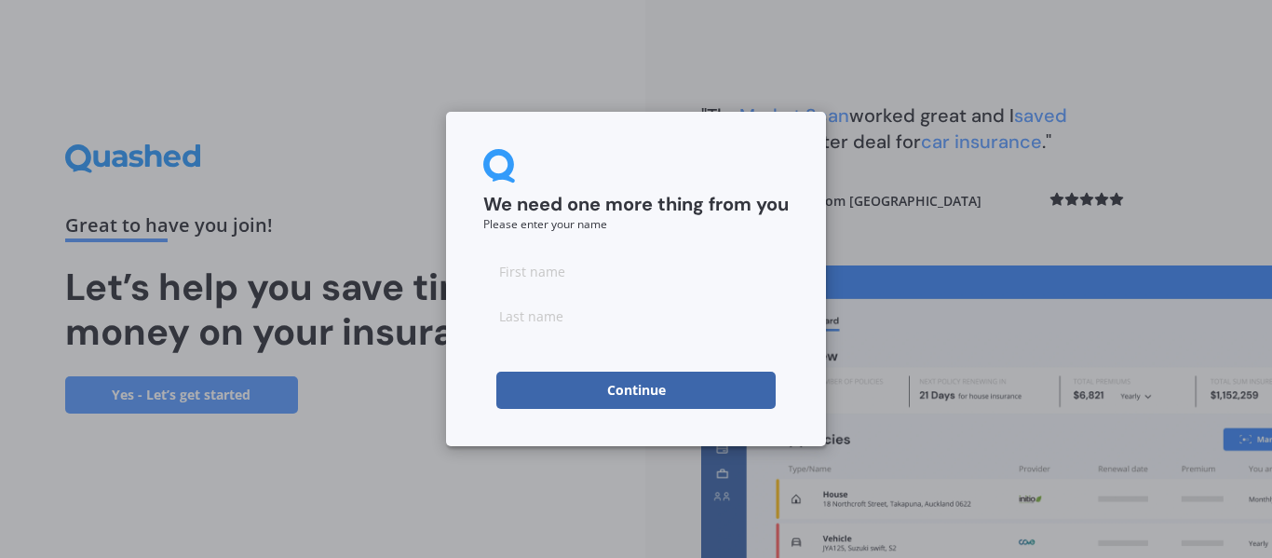
click at [505, 270] on input at bounding box center [635, 270] width 305 height 37
click at [495, 270] on input at bounding box center [635, 270] width 305 height 37
type input "[PERSON_NAME]"
click at [460, 203] on div "We need one more thing from you Please enter your name [PERSON_NAME] Continue" at bounding box center [636, 279] width 380 height 334
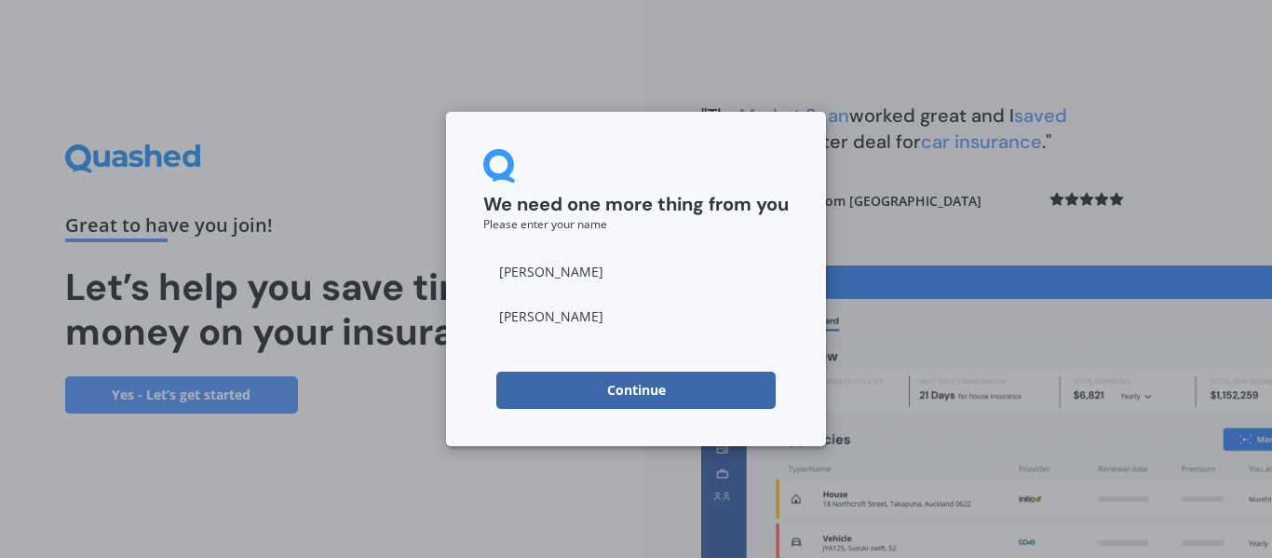
click at [640, 393] on button "Continue" at bounding box center [635, 390] width 279 height 37
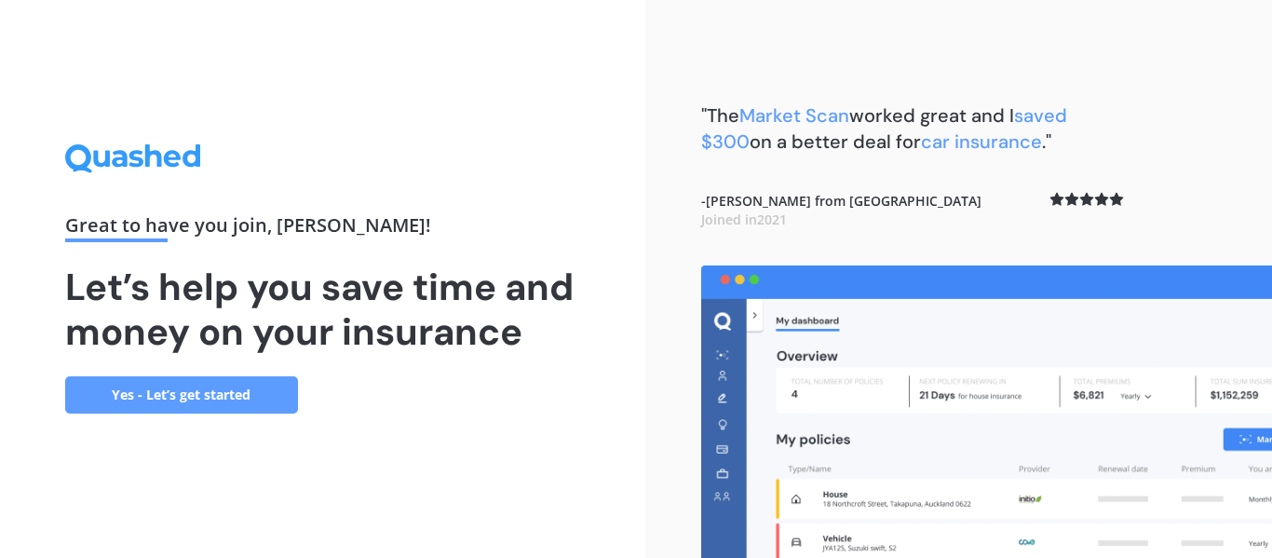
click at [133, 387] on link "Yes - Let’s get started" at bounding box center [181, 394] width 233 height 37
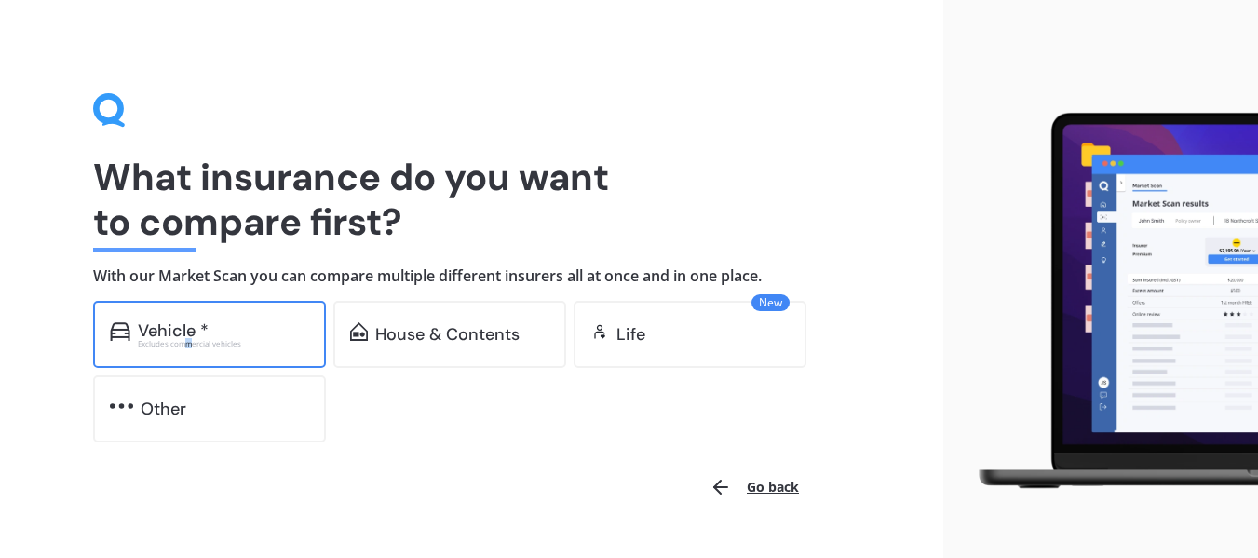
click at [189, 344] on div "Excludes commercial vehicles" at bounding box center [223, 343] width 171 height 7
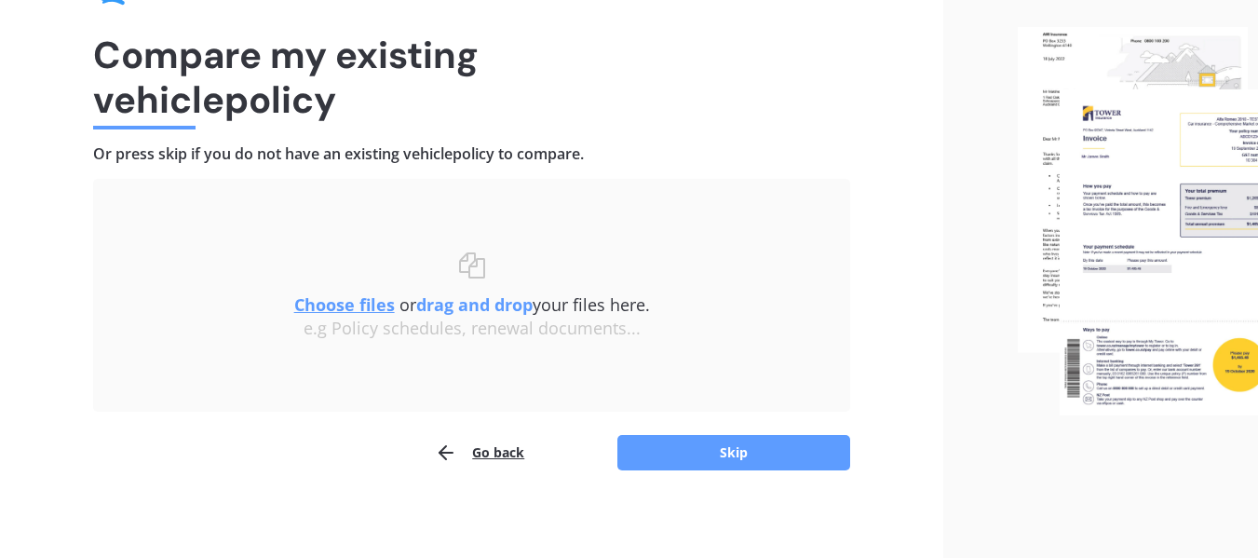
scroll to position [129, 0]
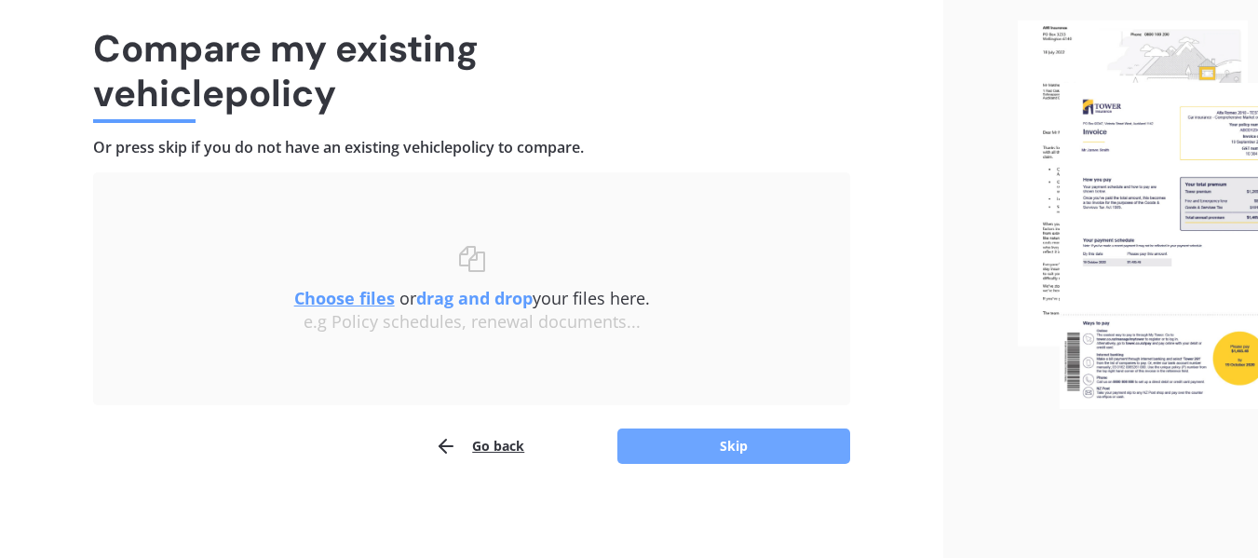
click at [730, 453] on button "Skip" at bounding box center [733, 445] width 233 height 35
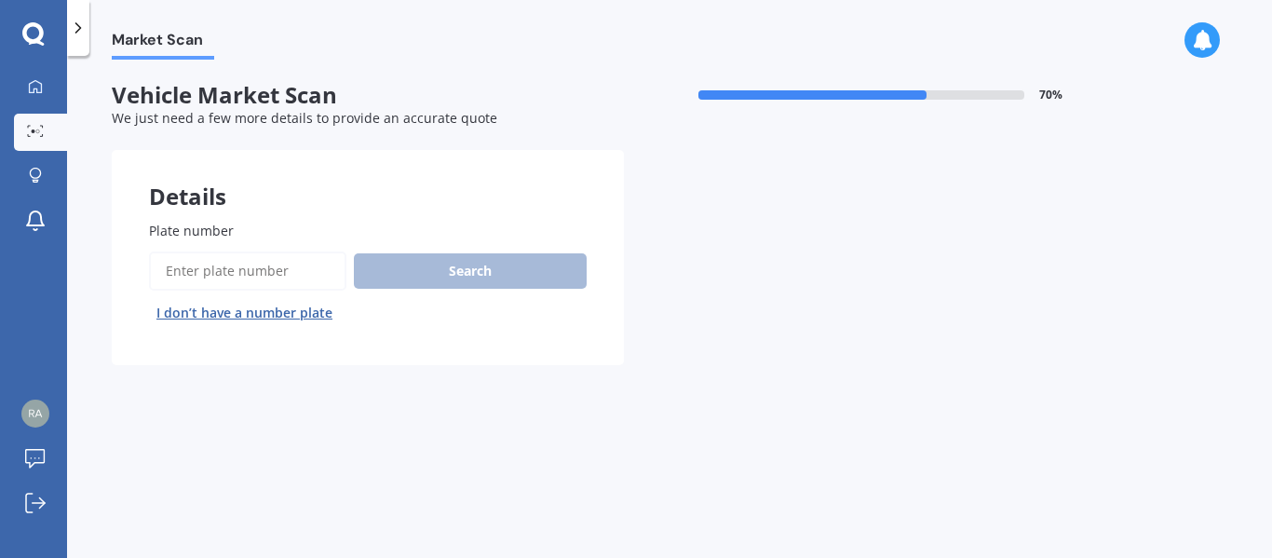
click at [180, 266] on input "Plate number" at bounding box center [247, 270] width 197 height 39
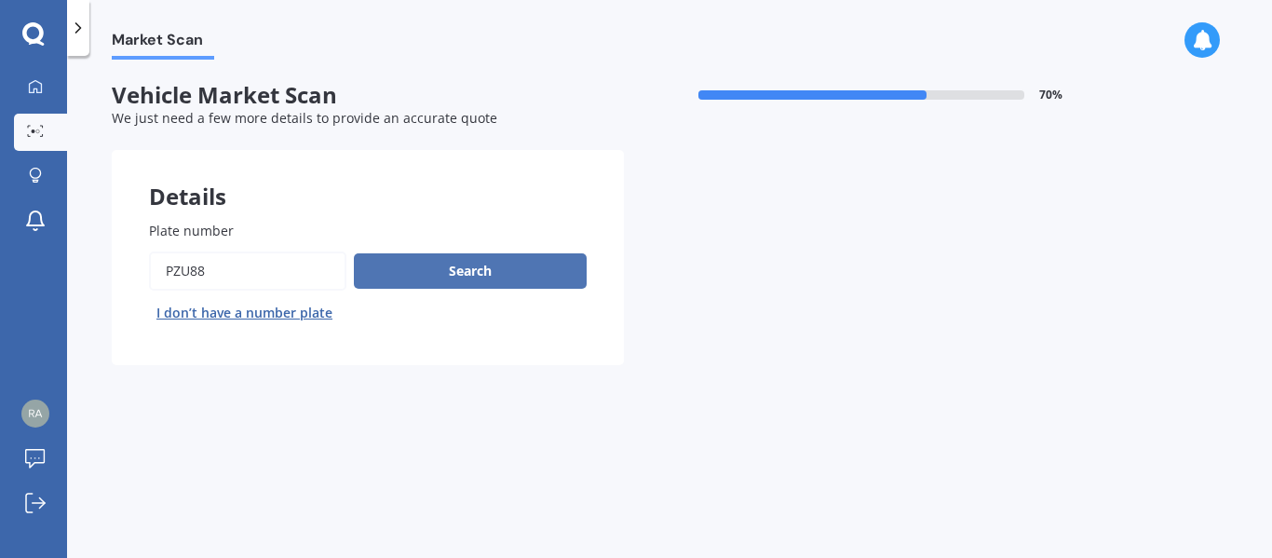
type input "PZU88"
click at [472, 275] on button "Search" at bounding box center [470, 270] width 233 height 35
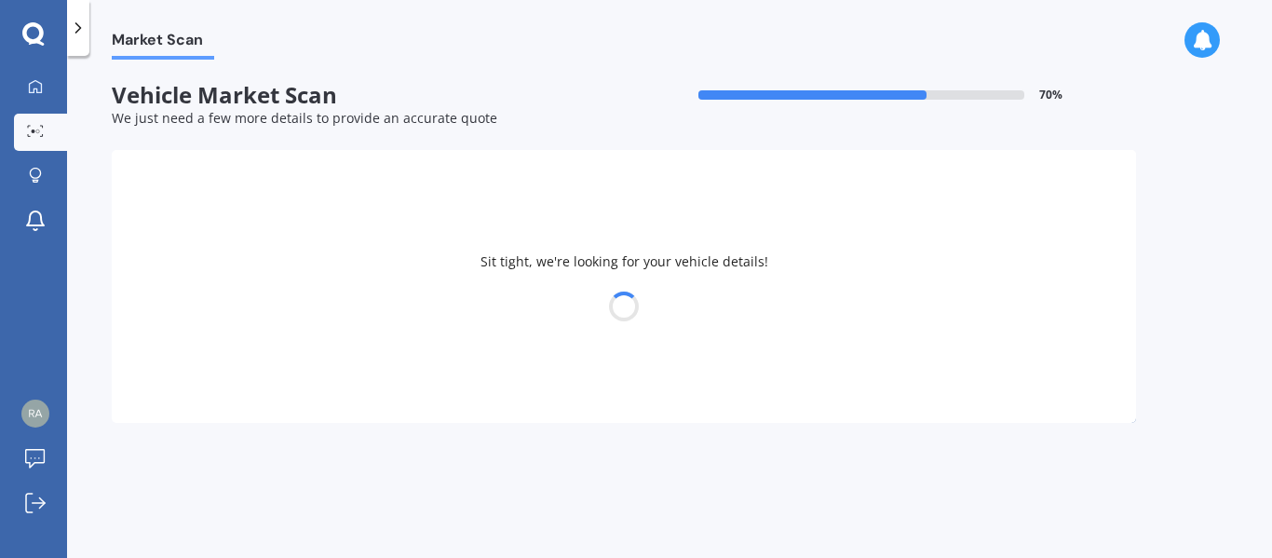
select select "LEXUS"
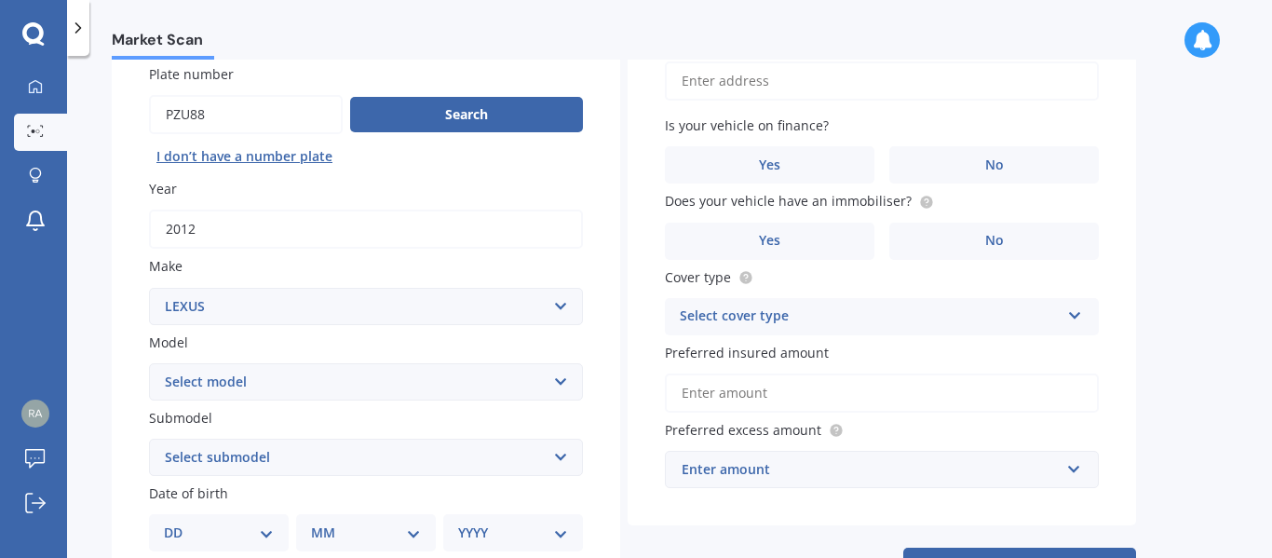
scroll to position [186, 0]
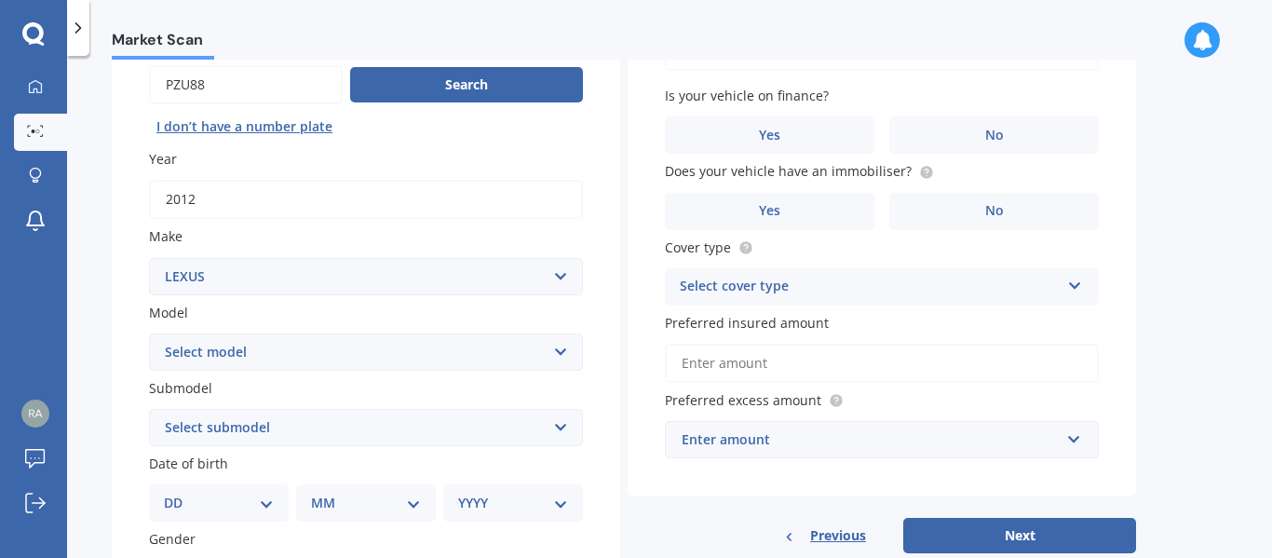
click at [561, 351] on select "Select model AS 460 CT 200 ES 300 ES 350 GS 250 GS 300 GS 350 GS 430 GS 450 GS …" at bounding box center [366, 351] width 434 height 37
select select "CT 200"
click at [149, 333] on select "Select model AS 460 CT 200 ES 300 ES 350 GS 250 GS 300 GS 350 GS 430 GS 450 GS …" at bounding box center [366, 351] width 434 height 37
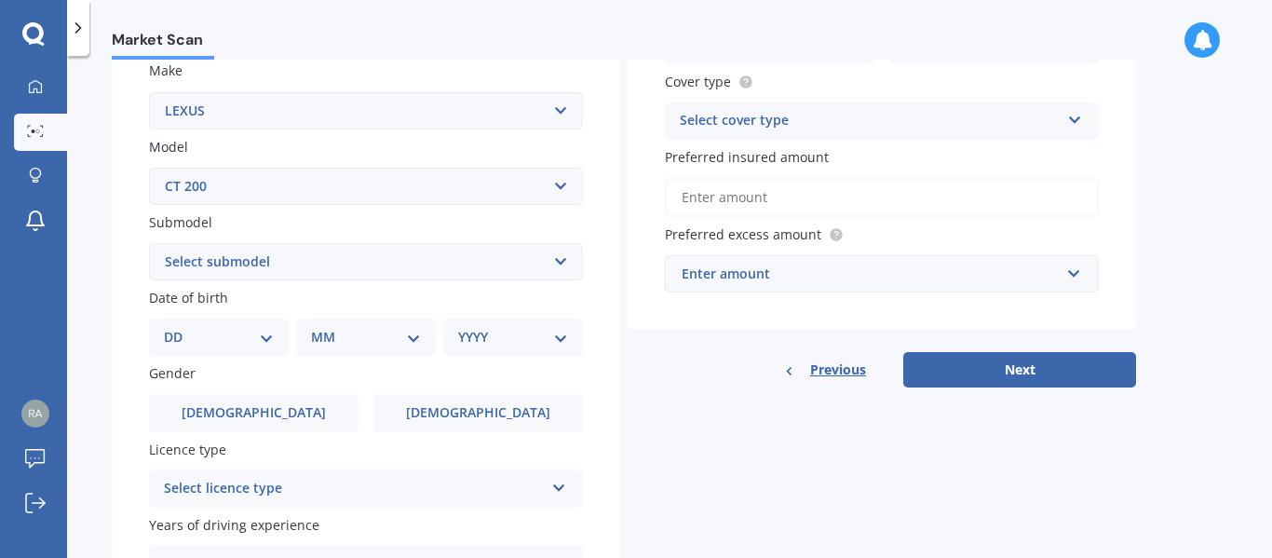
scroll to position [373, 0]
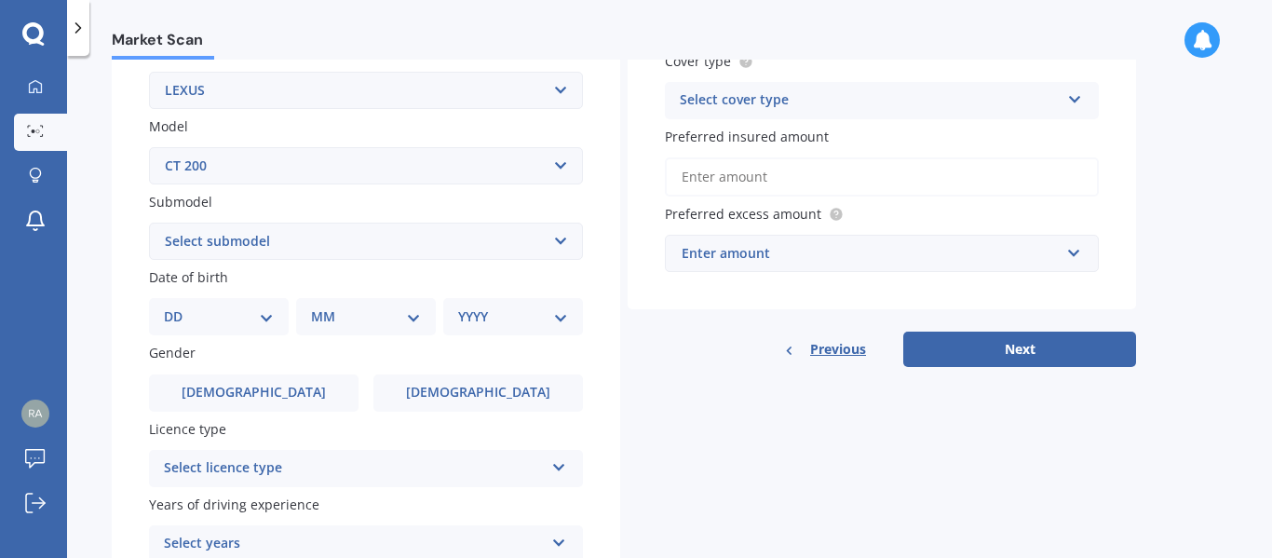
click at [563, 243] on select "Select submodel h h F Sport" at bounding box center [366, 241] width 434 height 37
select select "H"
click at [149, 223] on select "Select submodel h h F Sport" at bounding box center [366, 241] width 434 height 37
click at [258, 316] on select "DD 01 02 03 04 05 06 07 08 09 10 11 12 13 14 15 16 17 18 19 20 21 22 23 24 25 2…" at bounding box center [219, 316] width 110 height 20
select select "26"
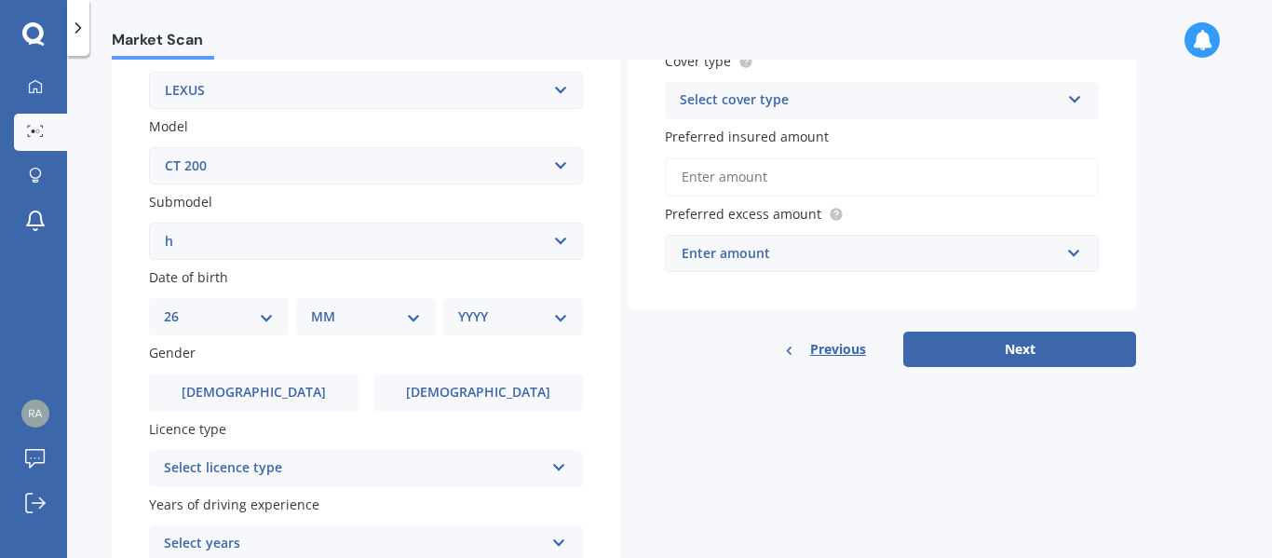
click at [179, 306] on select "DD 01 02 03 04 05 06 07 08 09 10 11 12 13 14 15 16 17 18 19 20 21 22 23 24 25 2…" at bounding box center [219, 316] width 110 height 20
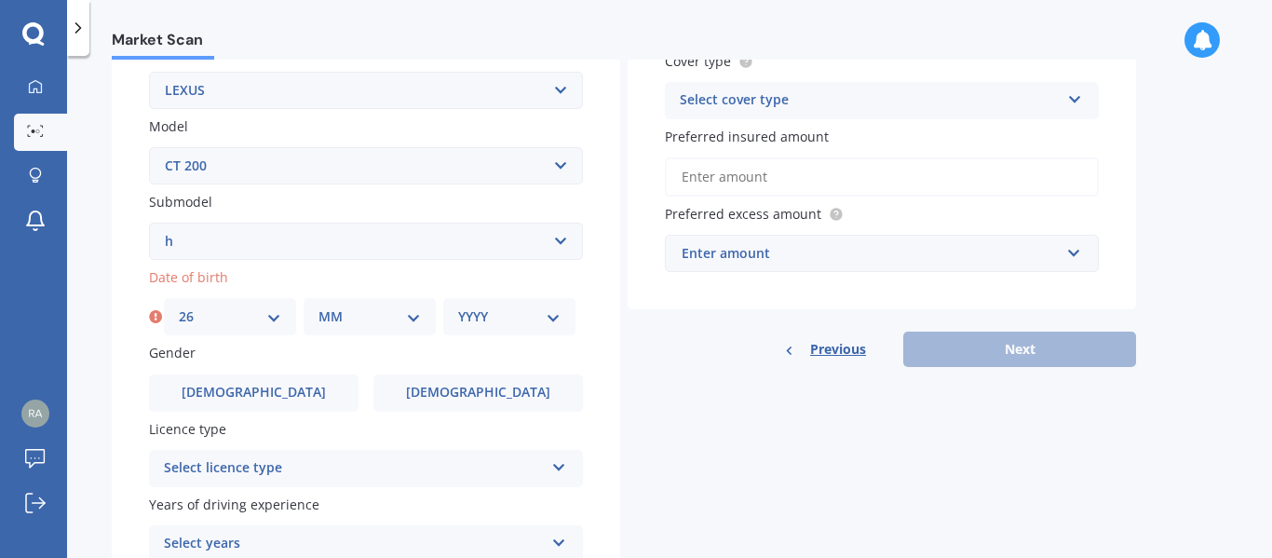
click at [415, 319] on select "MM 01 02 03 04 05 06 07 08 09 10 11 12" at bounding box center [370, 316] width 102 height 20
select select "08"
click at [319, 306] on select "MM 01 02 03 04 05 06 07 08 09 10 11 12" at bounding box center [370, 316] width 102 height 20
click at [556, 319] on select "YYYY 2025 2024 2023 2022 2021 2020 2019 2018 2017 2016 2015 2014 2013 2012 2011…" at bounding box center [509, 316] width 102 height 20
select select "1974"
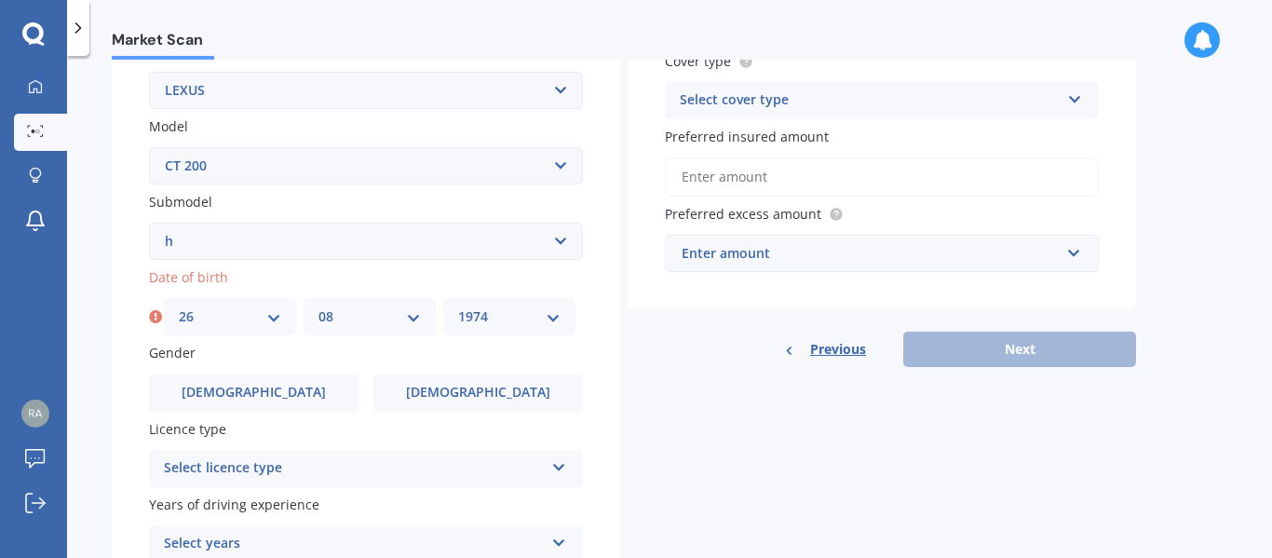
click at [458, 306] on select "YYYY 2025 2024 2023 2022 2021 2020 2019 2018 2017 2016 2015 2014 2013 2012 2011…" at bounding box center [509, 316] width 102 height 20
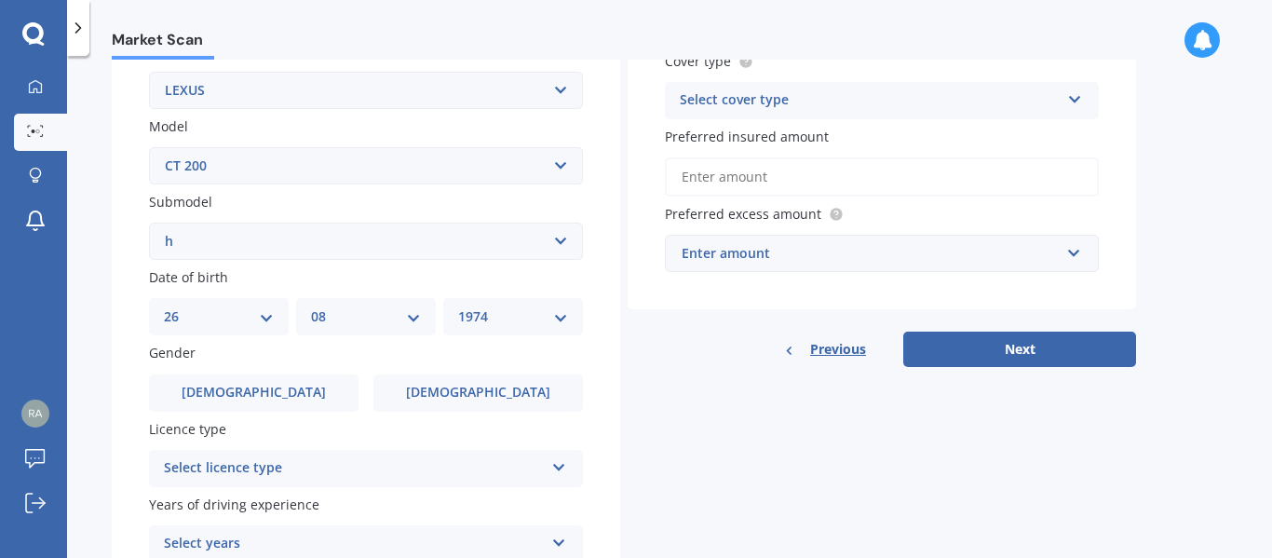
click at [116, 235] on div "Plate number Search I don’t have a number plate Year [DATE] Make Select make AC…" at bounding box center [366, 243] width 509 height 865
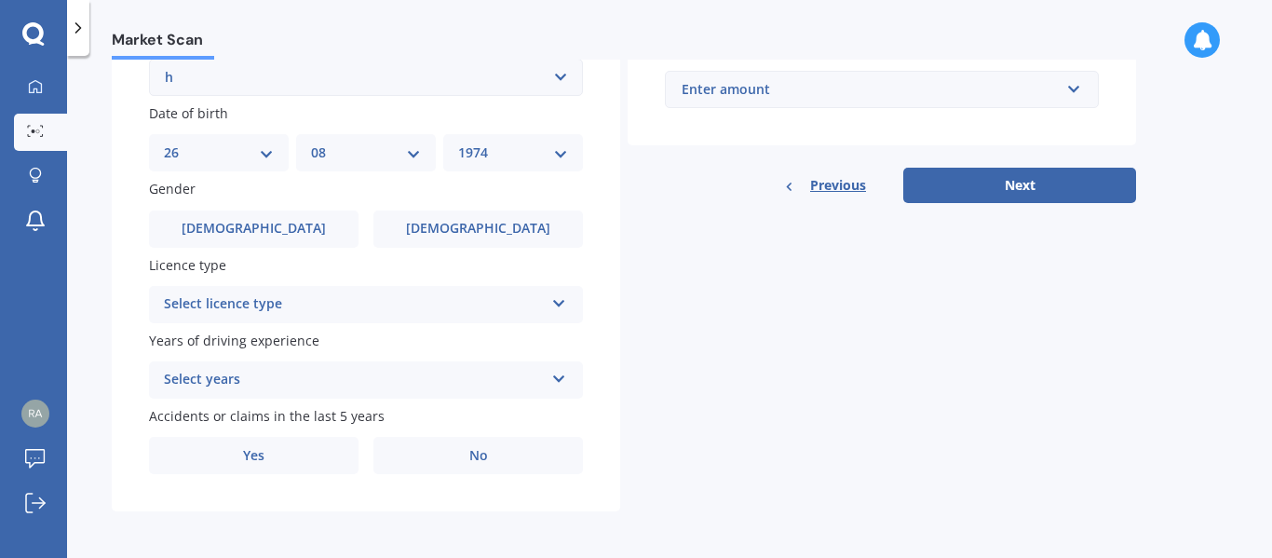
scroll to position [538, 0]
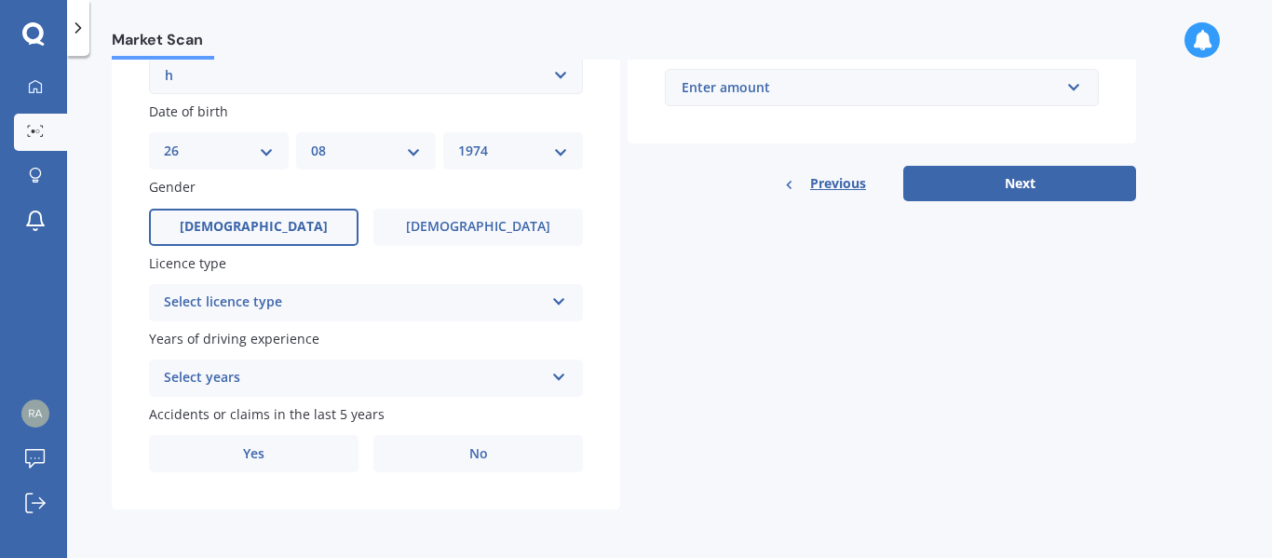
click at [270, 234] on label "[DEMOGRAPHIC_DATA]" at bounding box center [254, 227] width 210 height 37
click at [0, 0] on input "[DEMOGRAPHIC_DATA]" at bounding box center [0, 0] width 0 height 0
click at [550, 303] on div "Select licence type NZ Full NZ Restricted NZ Learners [GEOGRAPHIC_DATA] [GEOGRA…" at bounding box center [366, 302] width 434 height 37
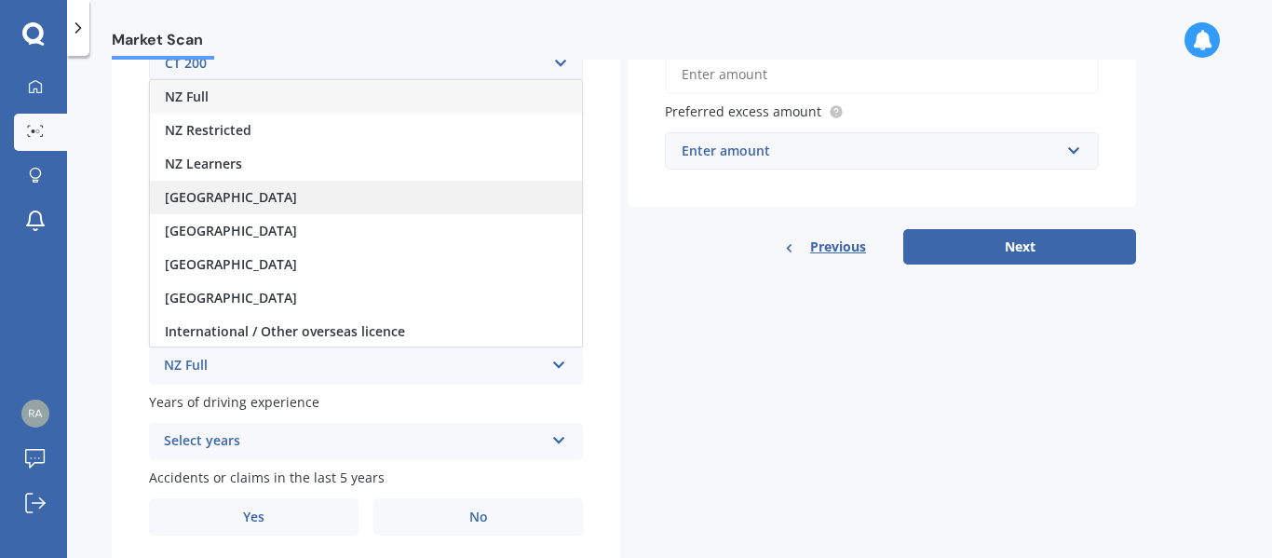
scroll to position [445, 0]
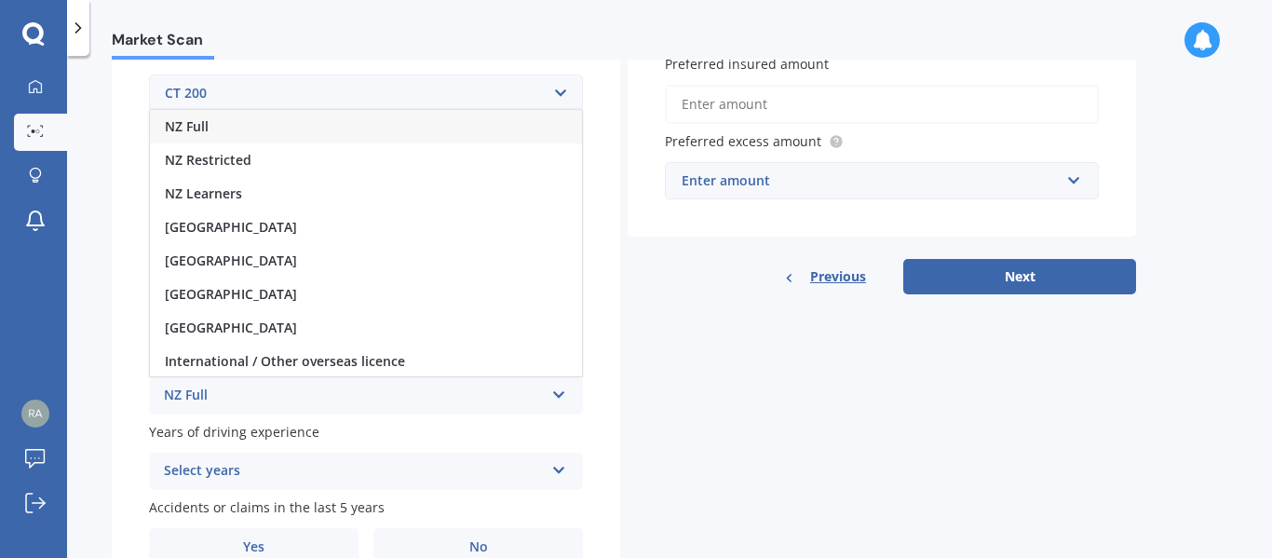
click at [197, 121] on span "NZ Full" at bounding box center [187, 126] width 44 height 18
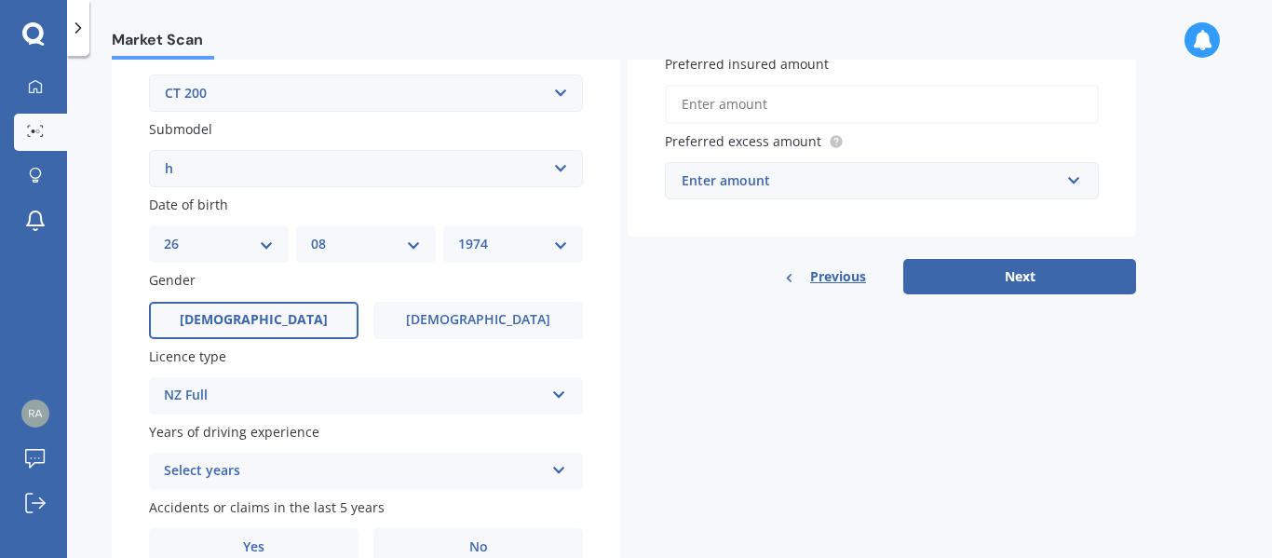
click at [114, 325] on div "Plate number Search I don’t have a number plate Year [DATE] Make Select make AC…" at bounding box center [366, 170] width 509 height 865
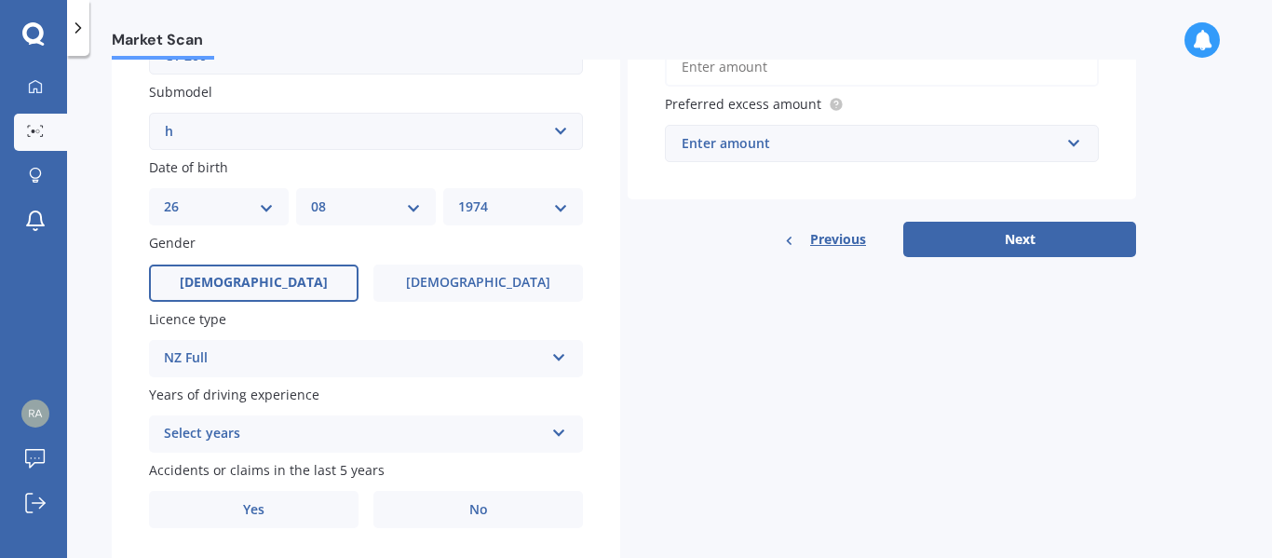
scroll to position [538, 0]
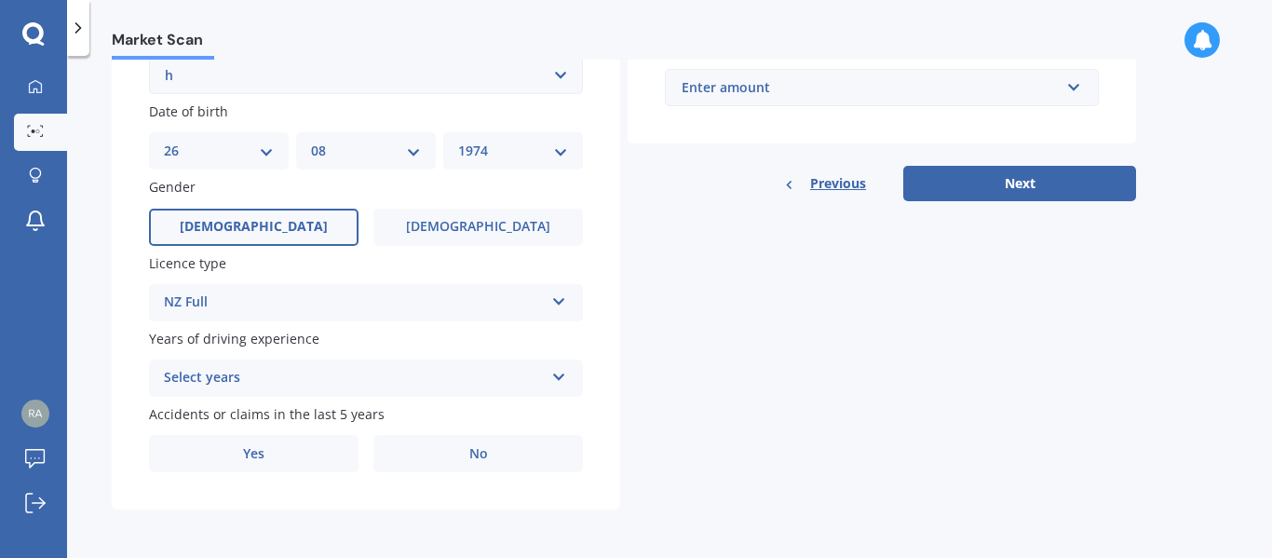
click at [560, 375] on icon at bounding box center [559, 373] width 16 height 13
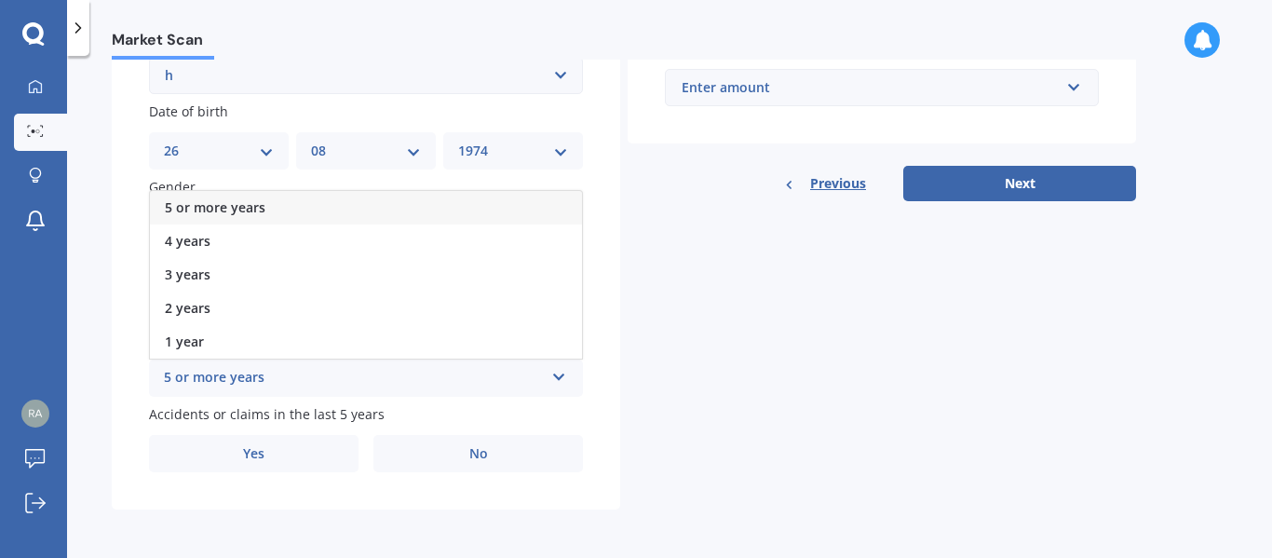
click at [210, 200] on span "5 or more years" at bounding box center [215, 207] width 101 height 18
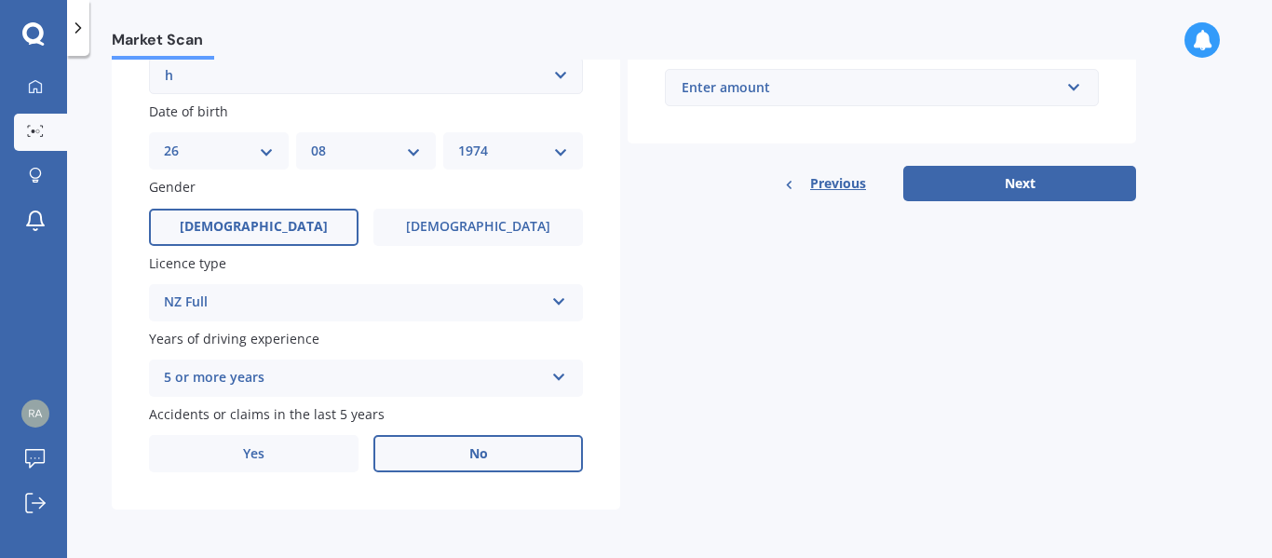
click at [481, 454] on span "No" at bounding box center [478, 454] width 19 height 16
click at [0, 0] on input "No" at bounding box center [0, 0] width 0 height 0
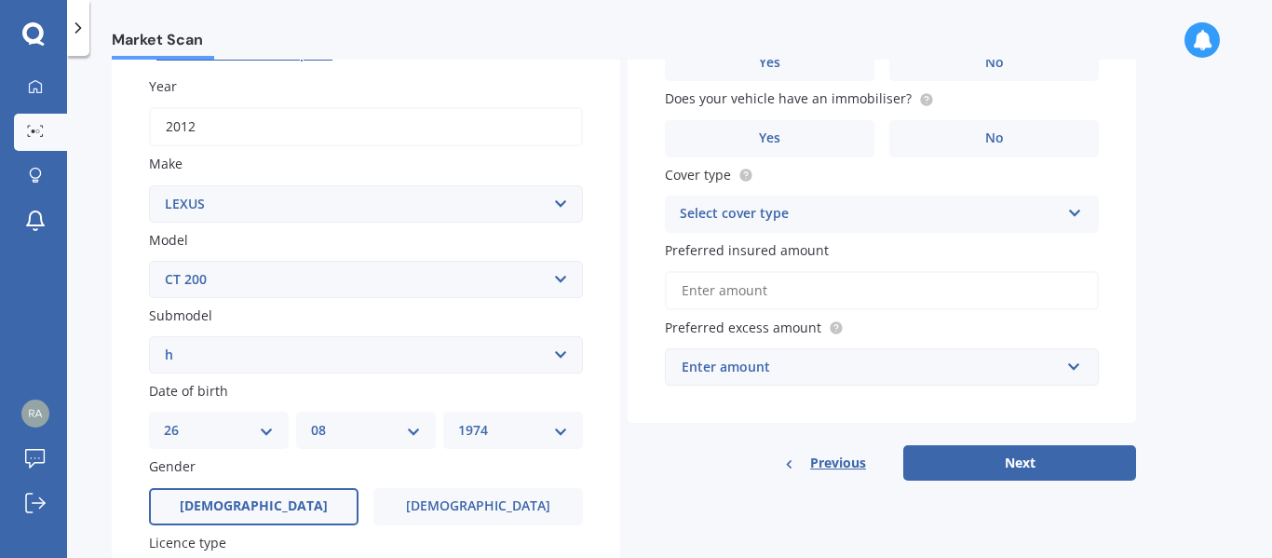
scroll to position [0, 0]
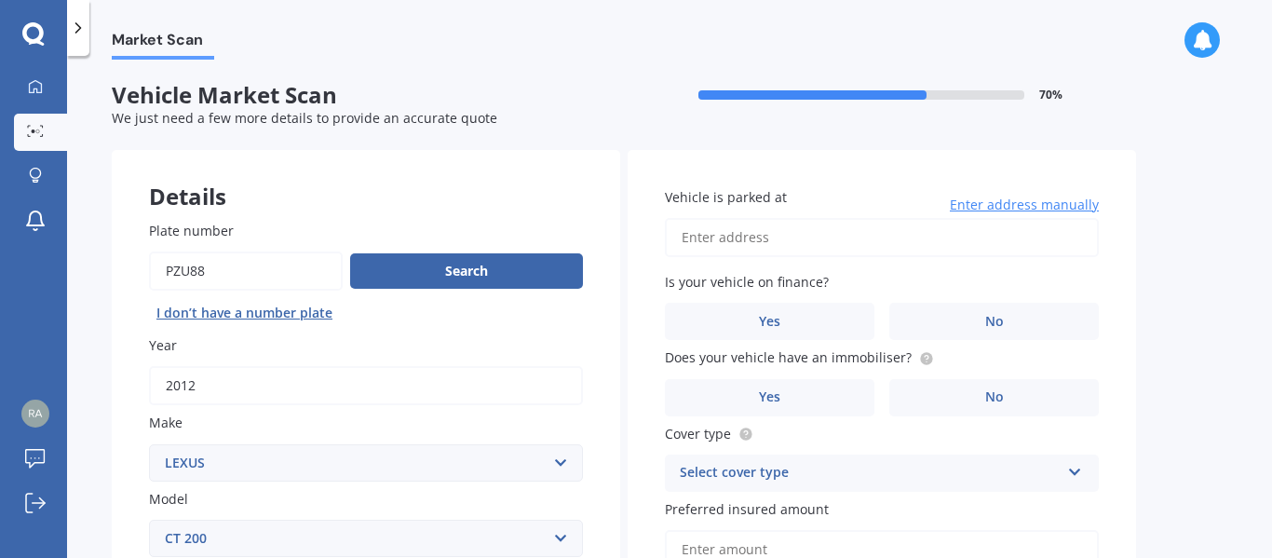
click at [717, 238] on input "Vehicle is parked at" at bounding box center [882, 237] width 434 height 39
type input "[STREET_ADDRESS]"
click at [994, 324] on span "No" at bounding box center [994, 322] width 19 height 16
click at [0, 0] on input "No" at bounding box center [0, 0] width 0 height 0
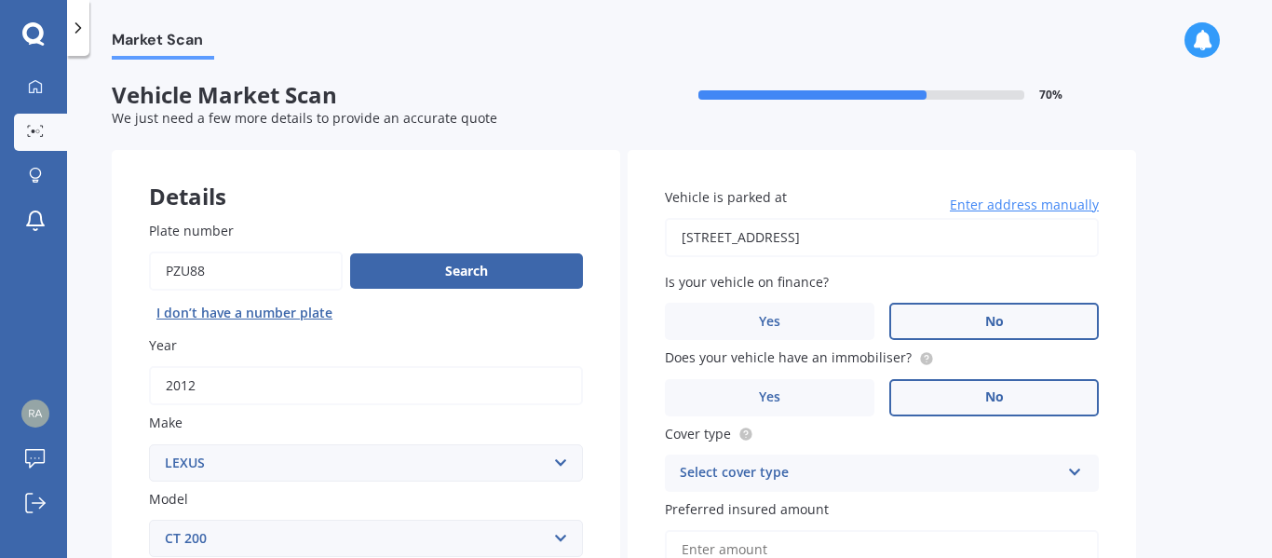
click at [965, 401] on label "No" at bounding box center [994, 397] width 210 height 37
click at [0, 0] on input "No" at bounding box center [0, 0] width 0 height 0
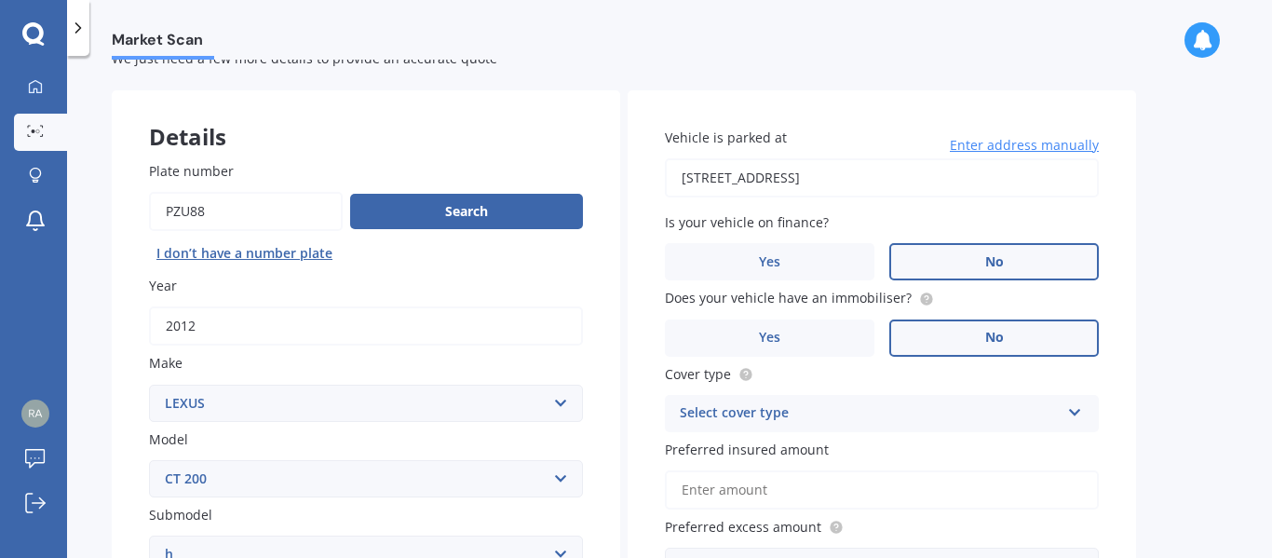
scroll to position [186, 0]
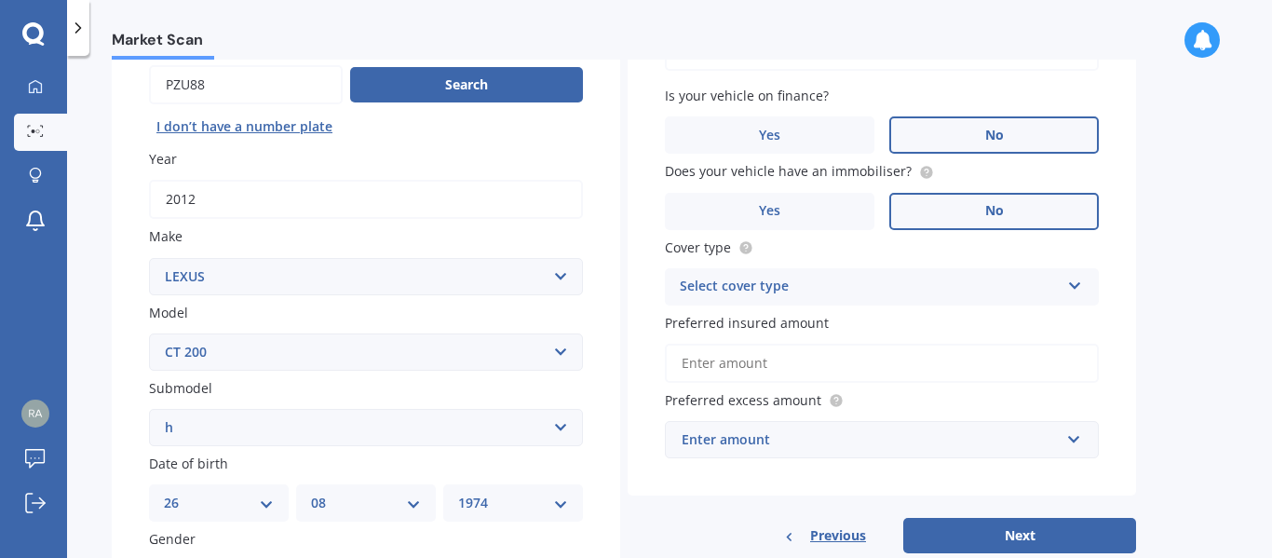
click at [1075, 284] on icon at bounding box center [1075, 282] width 16 height 13
click at [740, 320] on span "Comprehensive" at bounding box center [730, 323] width 99 height 18
click at [701, 360] on input "Preferred insured amount" at bounding box center [882, 363] width 434 height 39
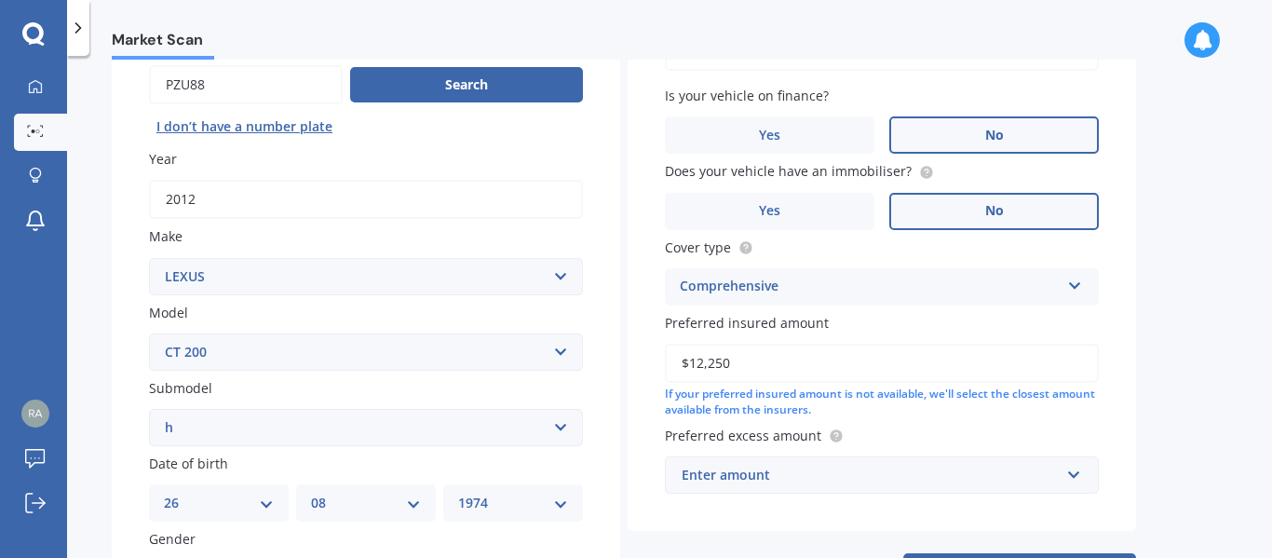
type input "$12,250"
click at [1074, 476] on input "text" at bounding box center [875, 474] width 417 height 35
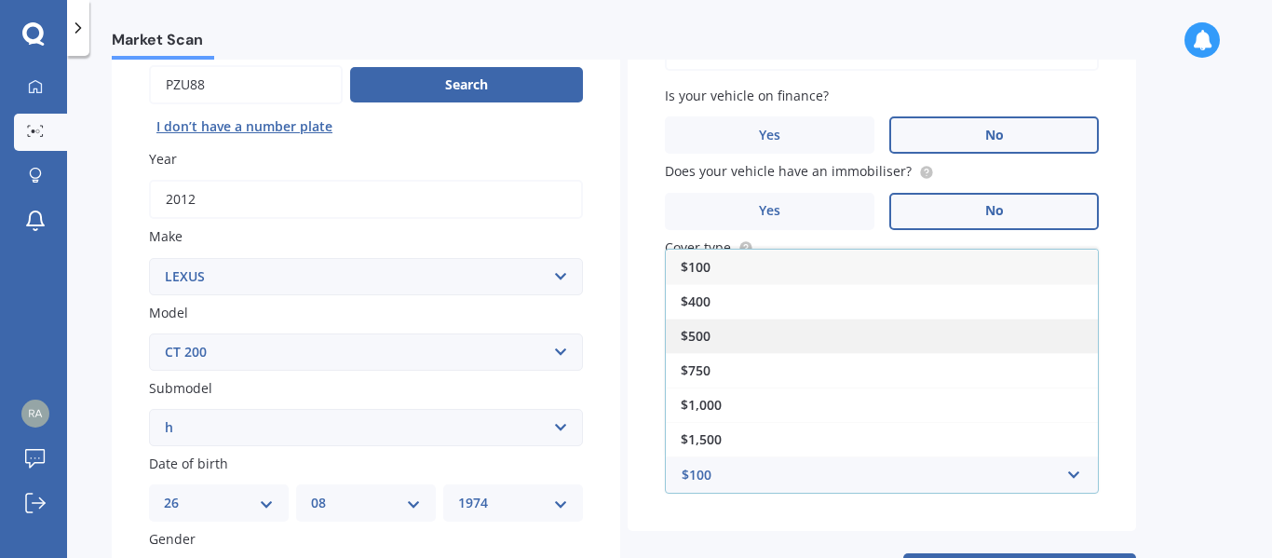
click at [699, 337] on span "$500" at bounding box center [696, 336] width 30 height 18
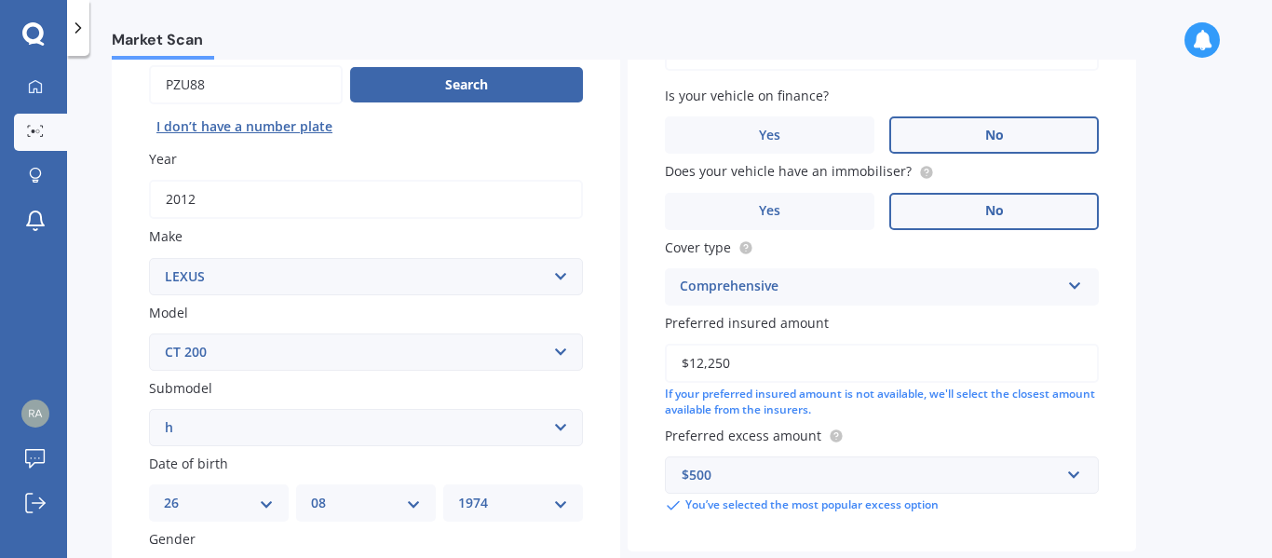
click at [1176, 319] on div "Market Scan Vehicle Market Scan 70 % We just need a few more details to provide…" at bounding box center [669, 311] width 1205 height 502
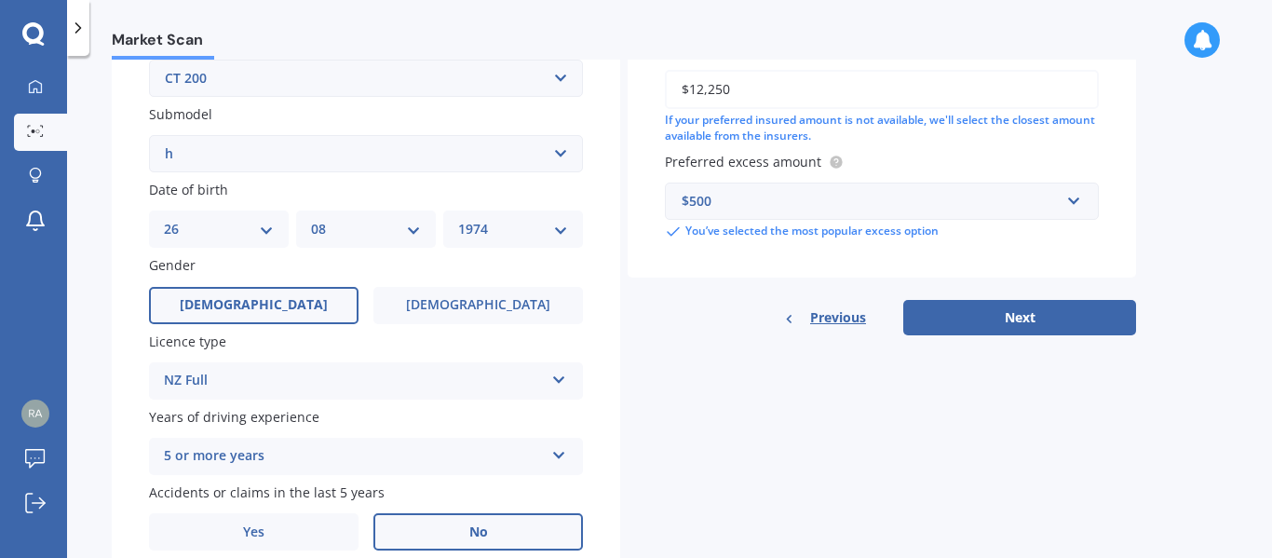
scroll to position [538, 0]
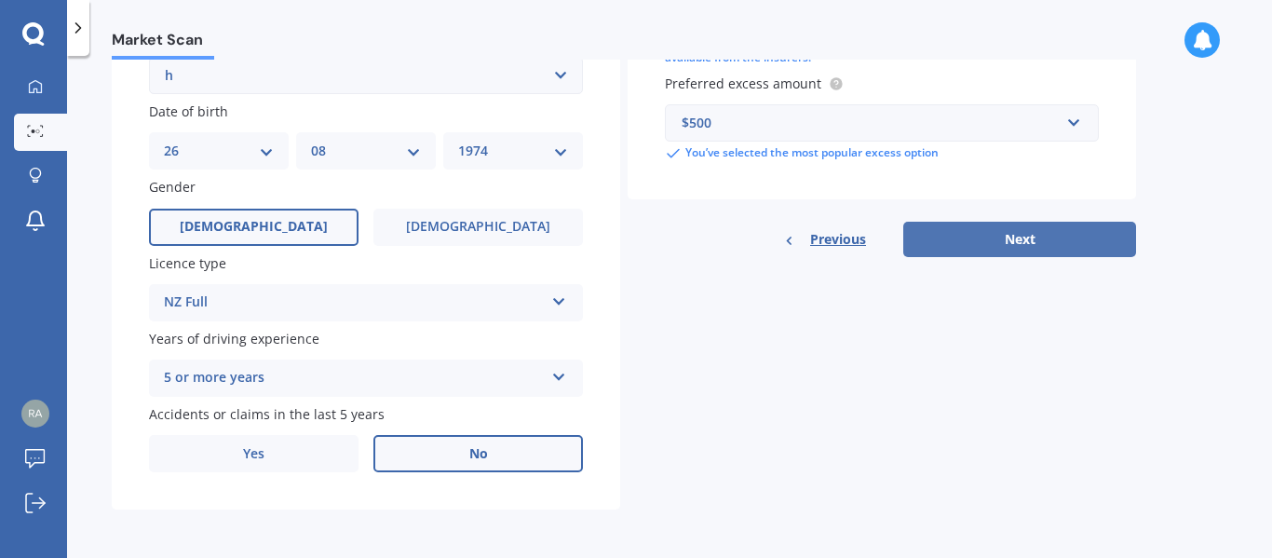
click at [1011, 237] on button "Next" at bounding box center [1019, 239] width 233 height 35
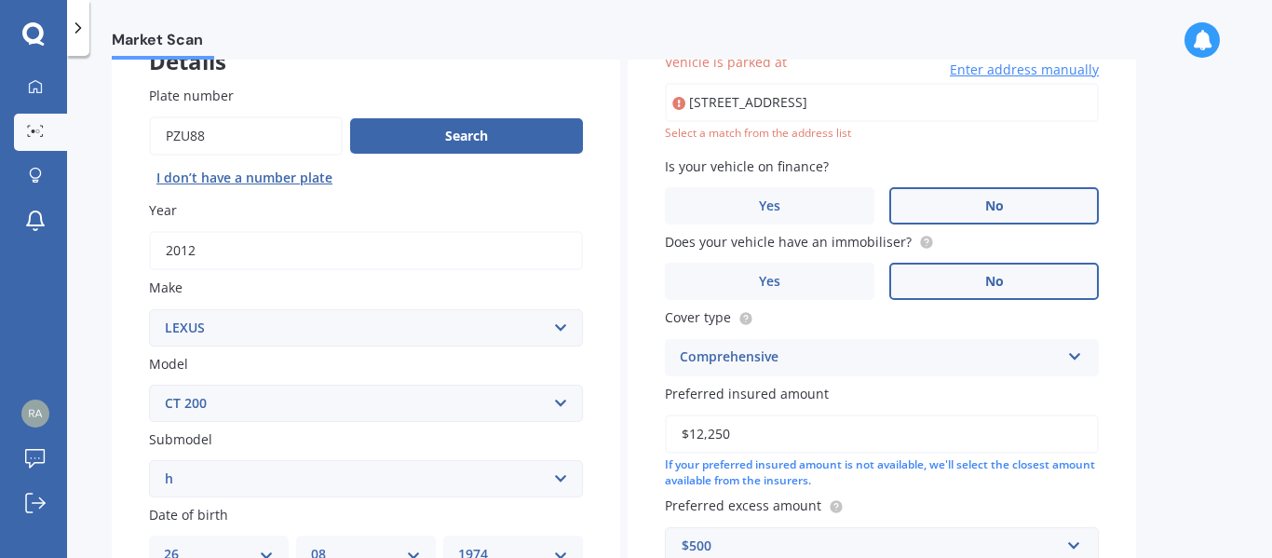
scroll to position [128, 0]
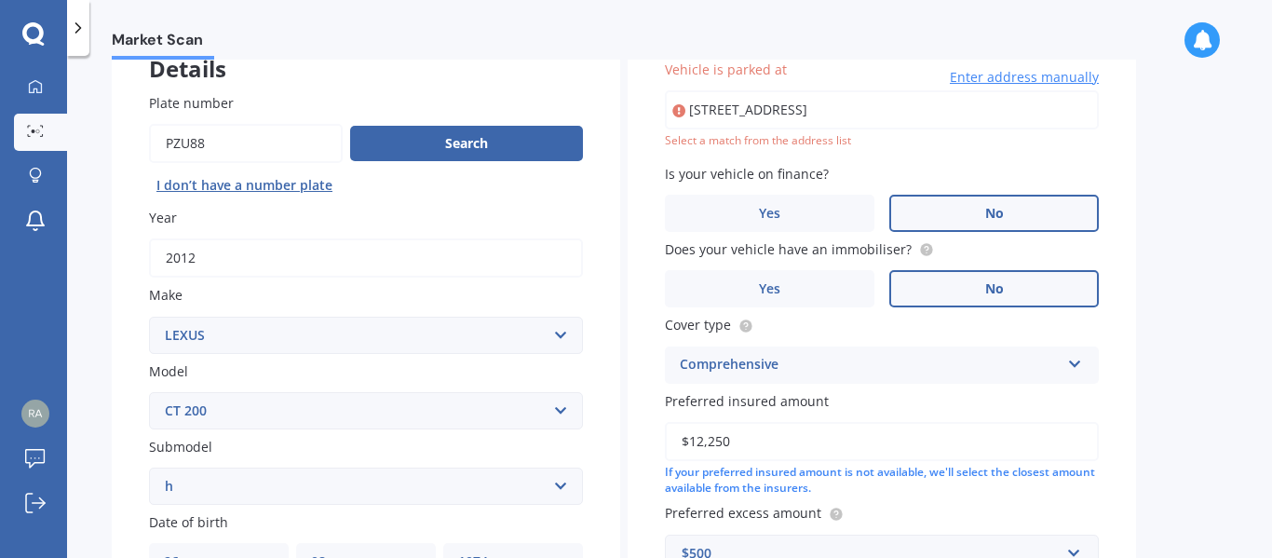
click at [856, 113] on input "[STREET_ADDRESS]" at bounding box center [882, 109] width 434 height 39
click at [779, 109] on input "[STREET_ADDRESS]" at bounding box center [882, 109] width 434 height 39
drag, startPoint x: 763, startPoint y: 110, endPoint x: 1030, endPoint y: 122, distance: 267.6
click at [1030, 122] on input "[STREET_ADDRESS]" at bounding box center [882, 109] width 434 height 39
type input "[STREET_ADDRESS][PERSON_NAME]"
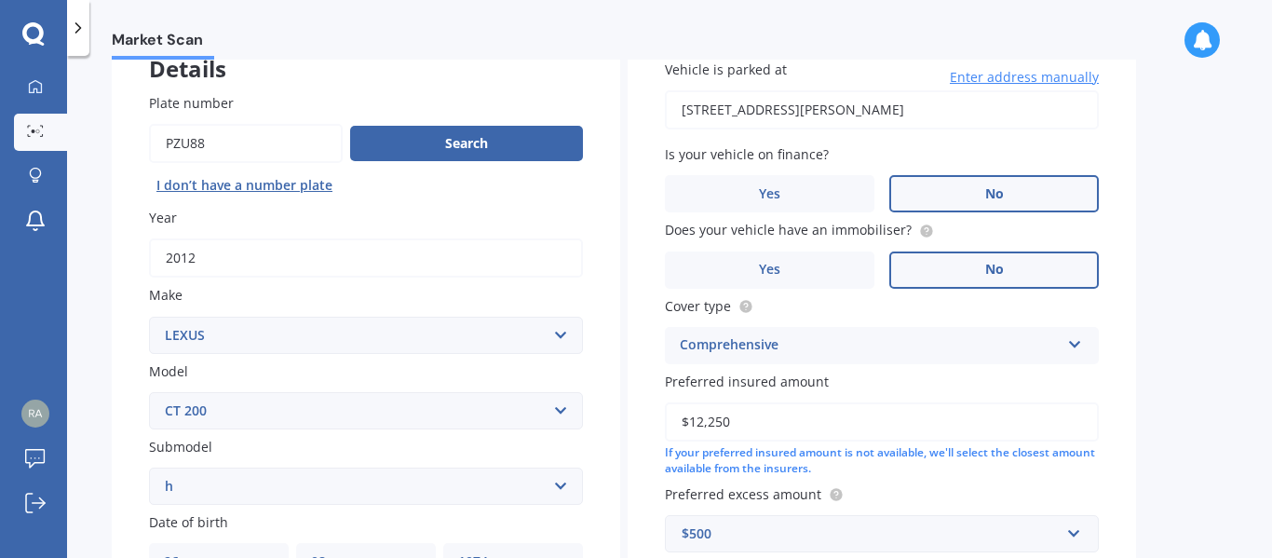
click at [1225, 181] on div "Market Scan Vehicle Market Scan 70 % We just need a few more details to provide…" at bounding box center [669, 311] width 1205 height 502
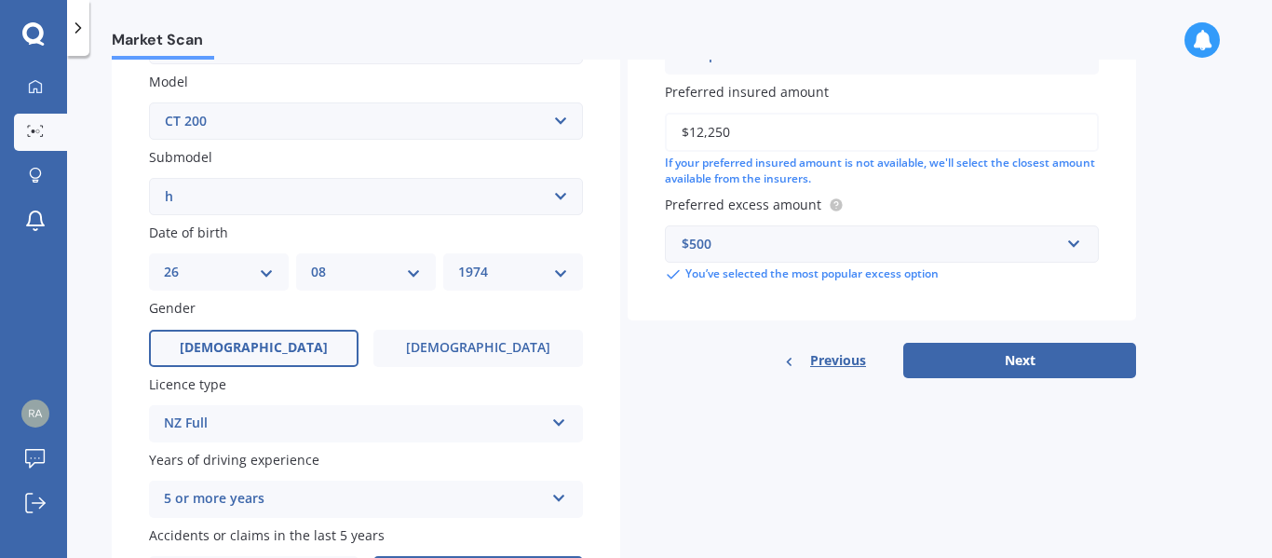
scroll to position [500, 0]
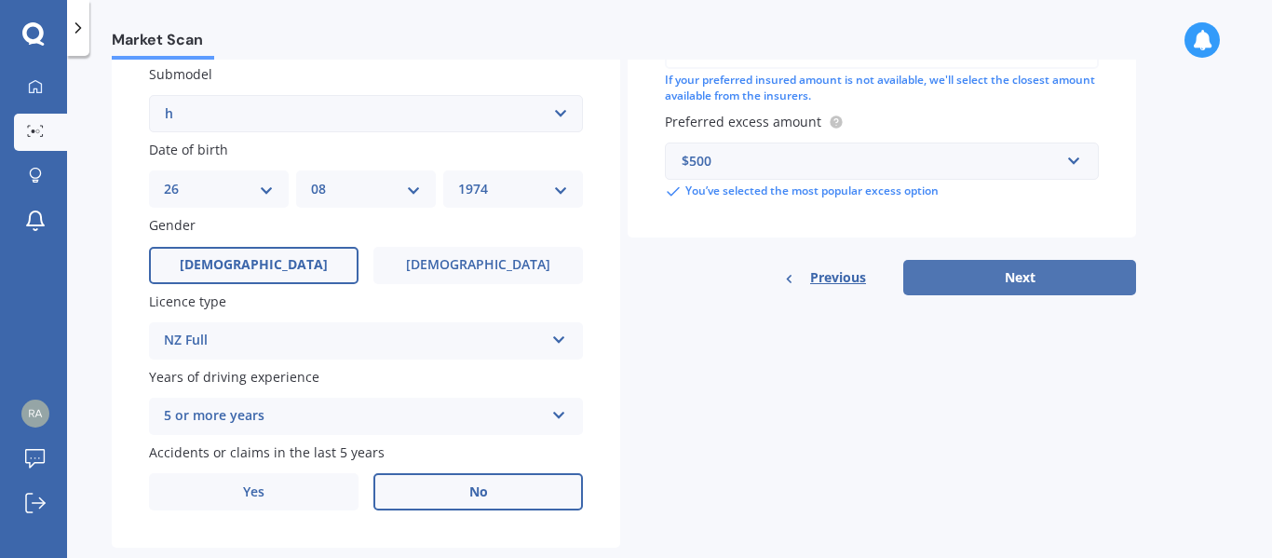
click at [1051, 276] on button "Next" at bounding box center [1019, 277] width 233 height 35
select select "26"
select select "08"
select select "1974"
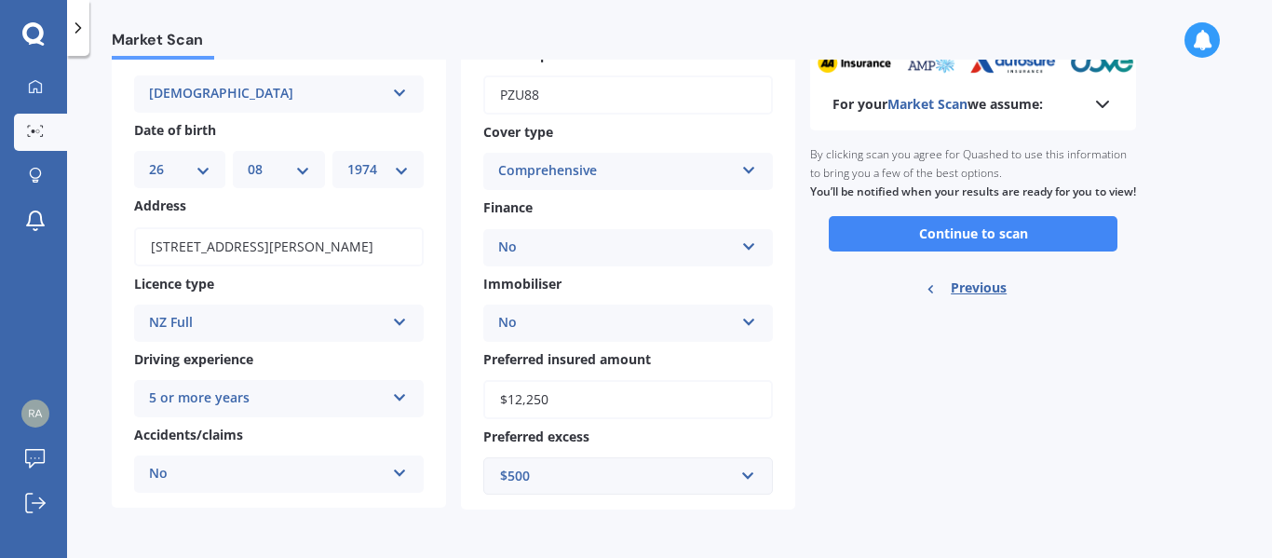
scroll to position [27, 0]
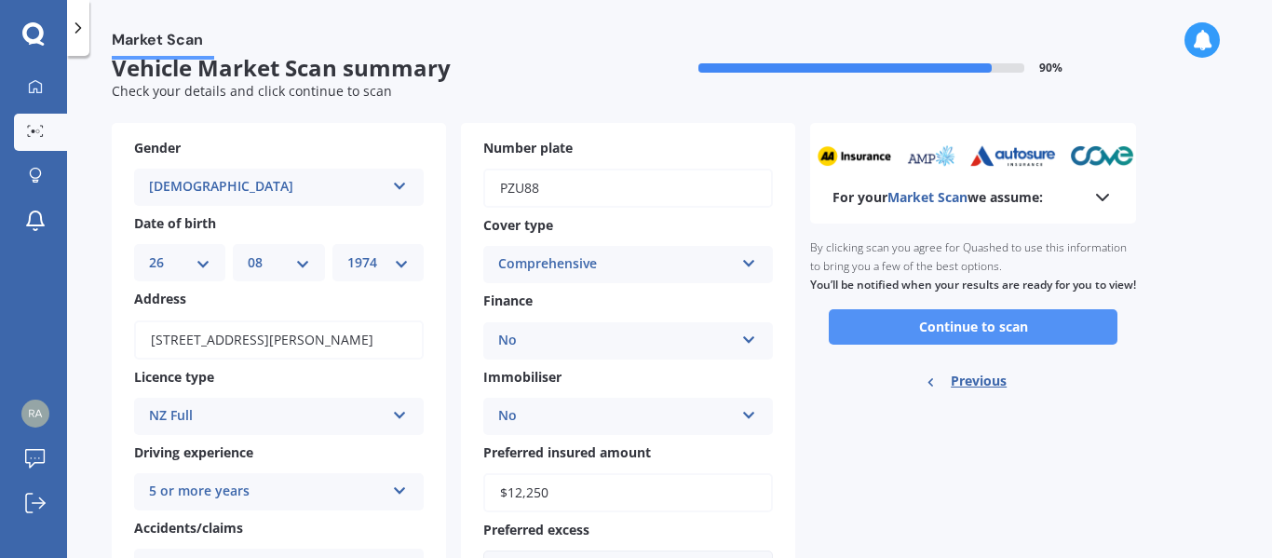
click at [994, 345] on button "Continue to scan" at bounding box center [973, 326] width 289 height 35
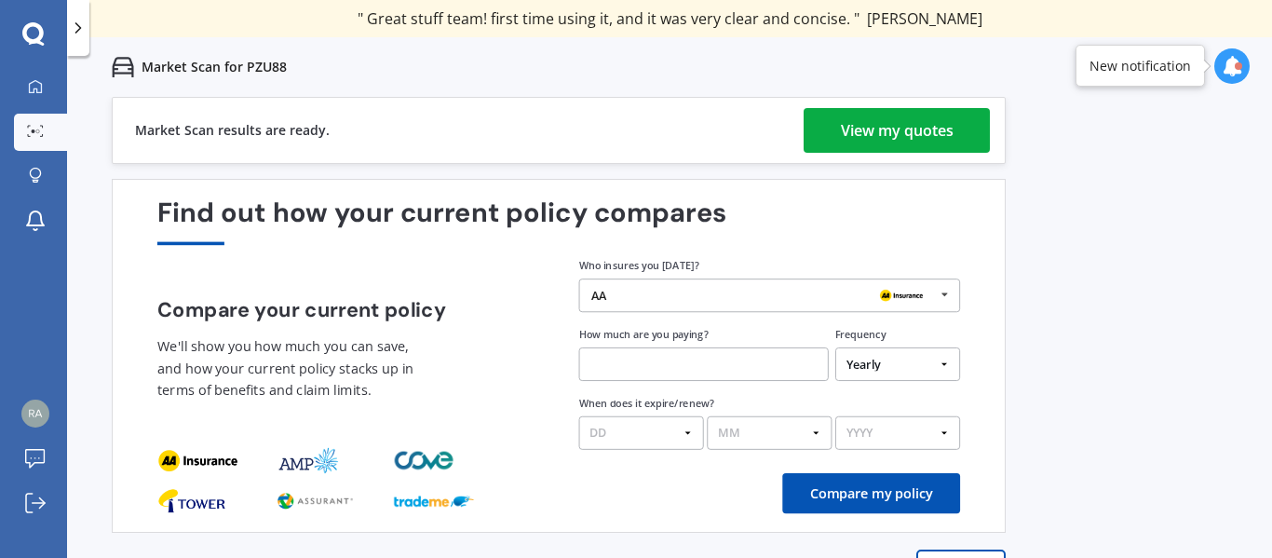
click at [893, 130] on div "View my quotes" at bounding box center [897, 130] width 113 height 45
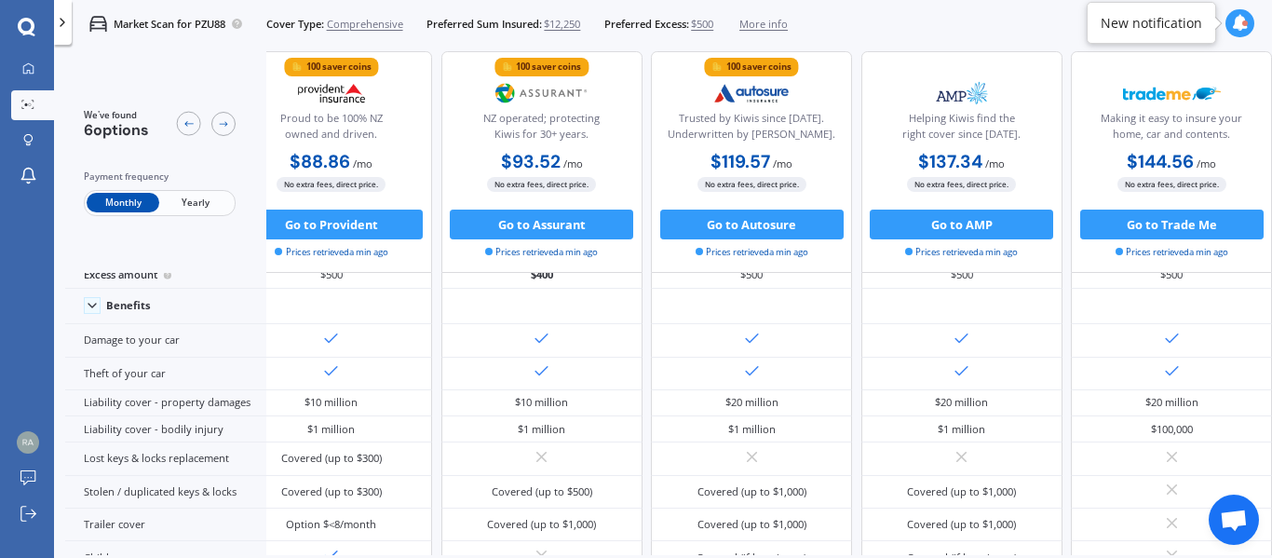
scroll to position [0, 317]
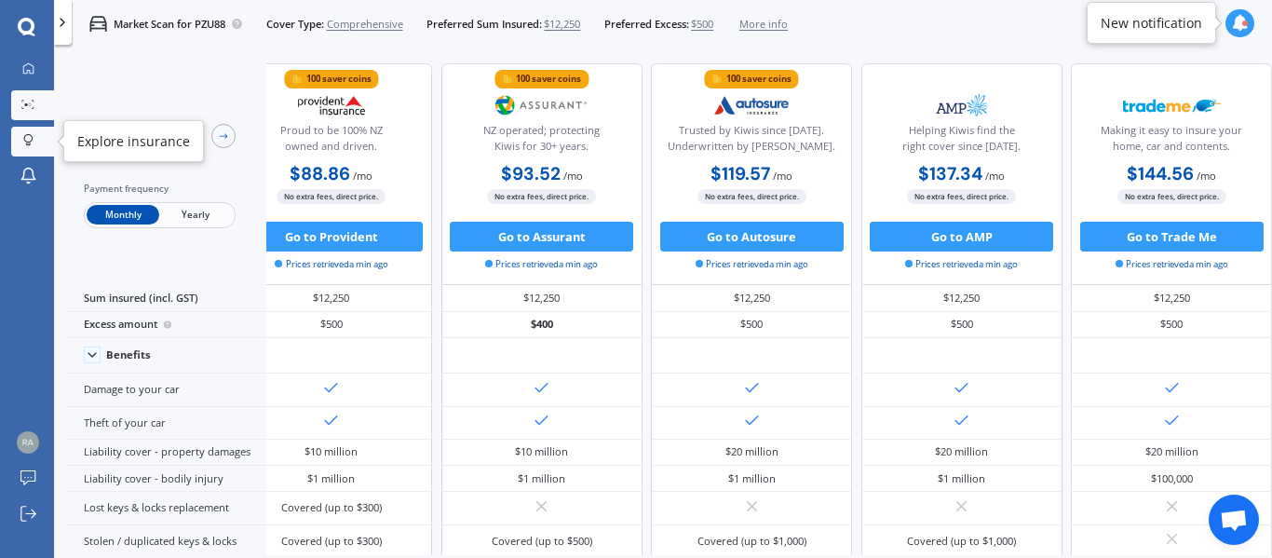
click at [28, 142] on icon at bounding box center [28, 140] width 10 height 13
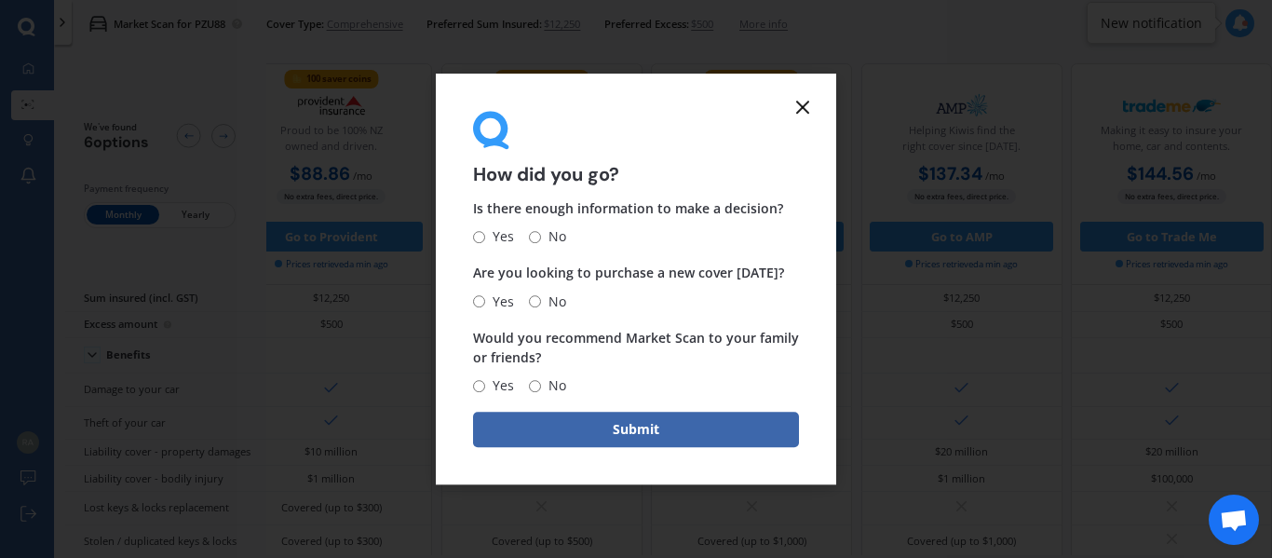
click at [533, 234] on input "No" at bounding box center [535, 237] width 12 height 12
radio input "true"
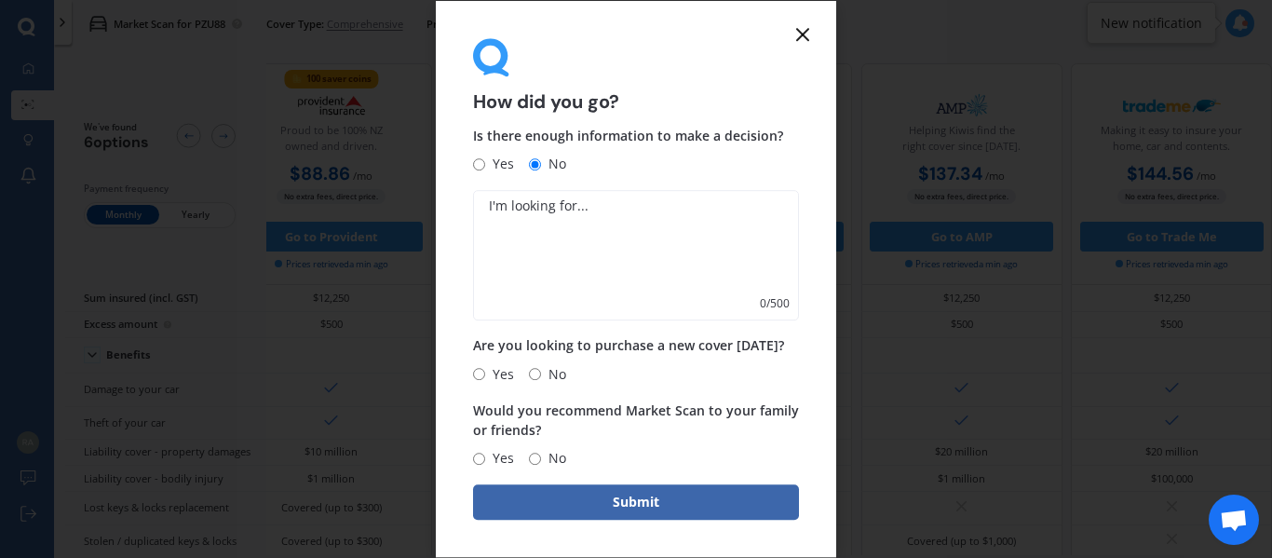
click at [487, 207] on textarea at bounding box center [636, 256] width 326 height 130
type textarea "More options"
click at [534, 373] on input "No" at bounding box center [535, 374] width 12 height 12
radio input "true"
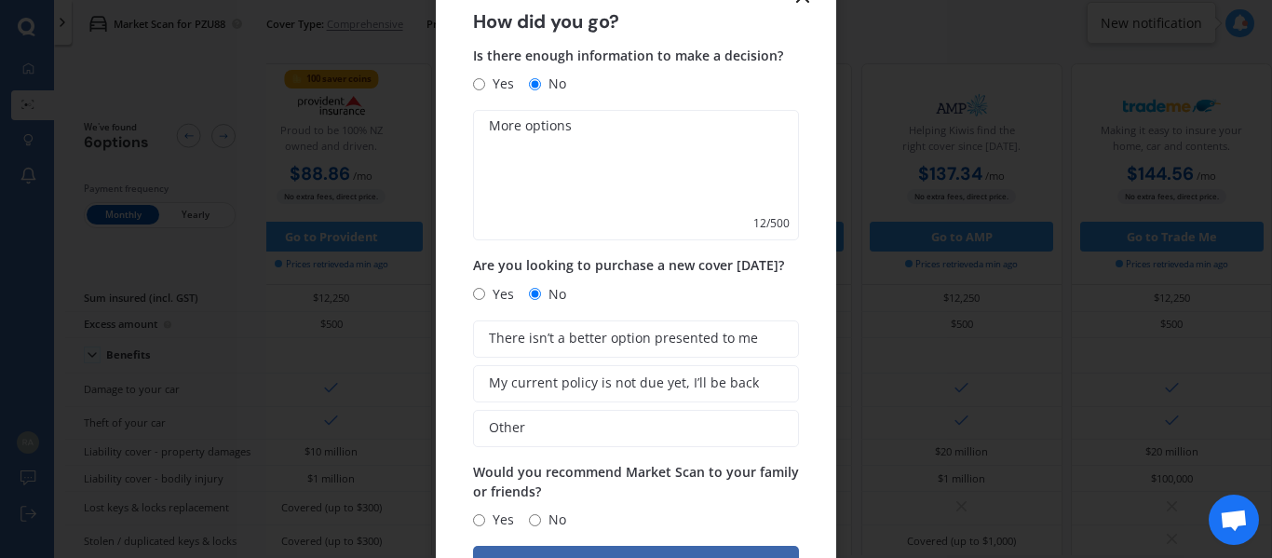
scroll to position [64, 0]
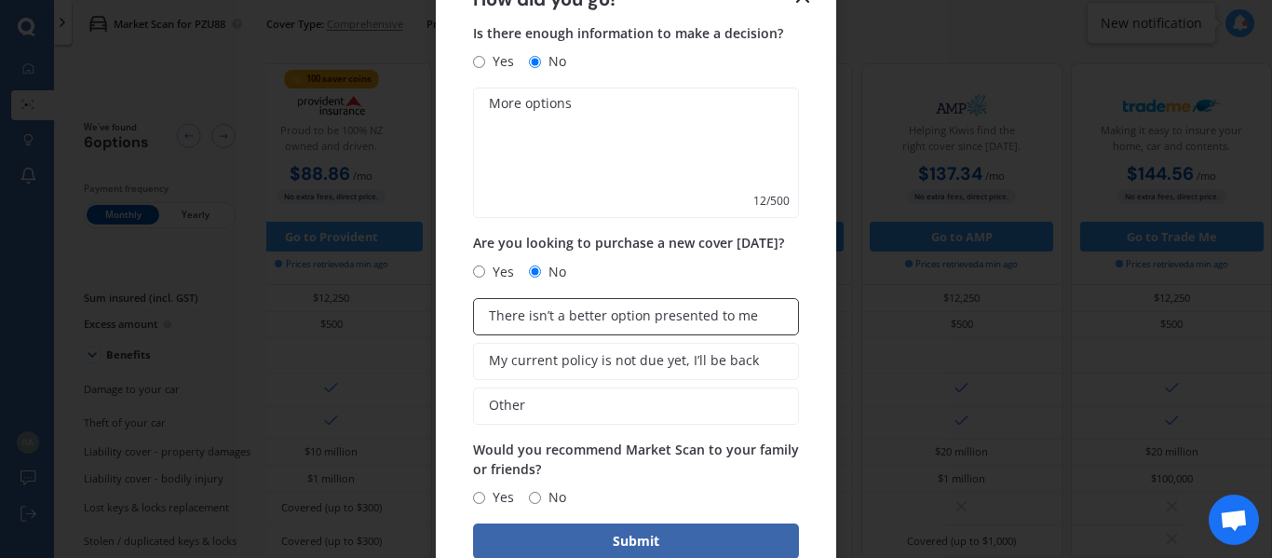
click at [525, 319] on span "There isn’t a better option presented to me" at bounding box center [623, 316] width 269 height 16
click at [0, 0] on input "There isn’t a better option presented to me" at bounding box center [0, 0] width 0 height 0
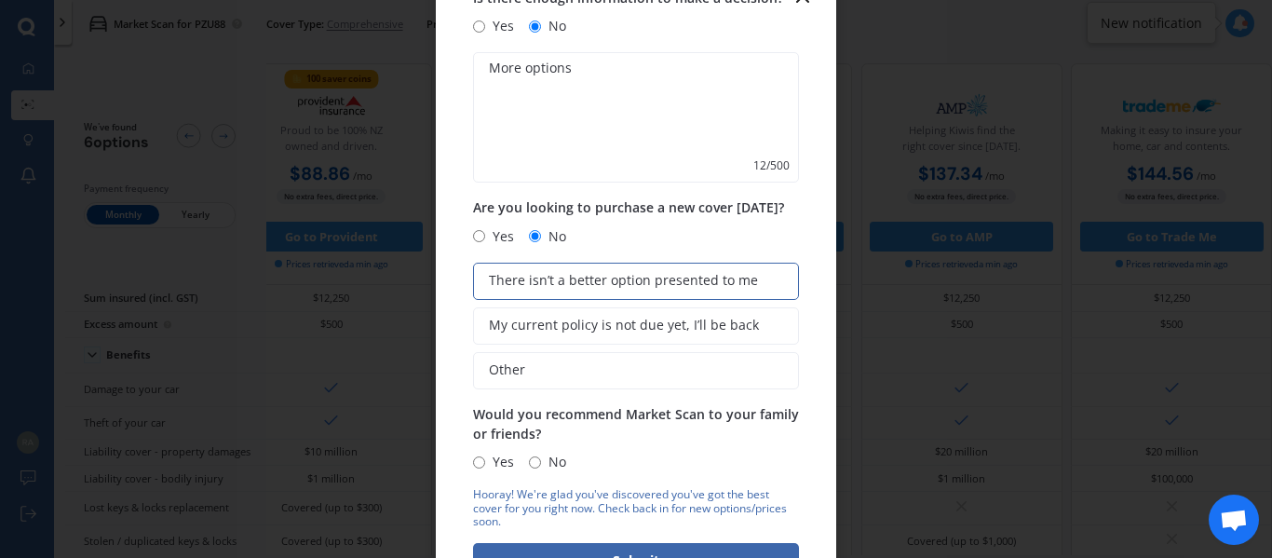
scroll to position [119, 0]
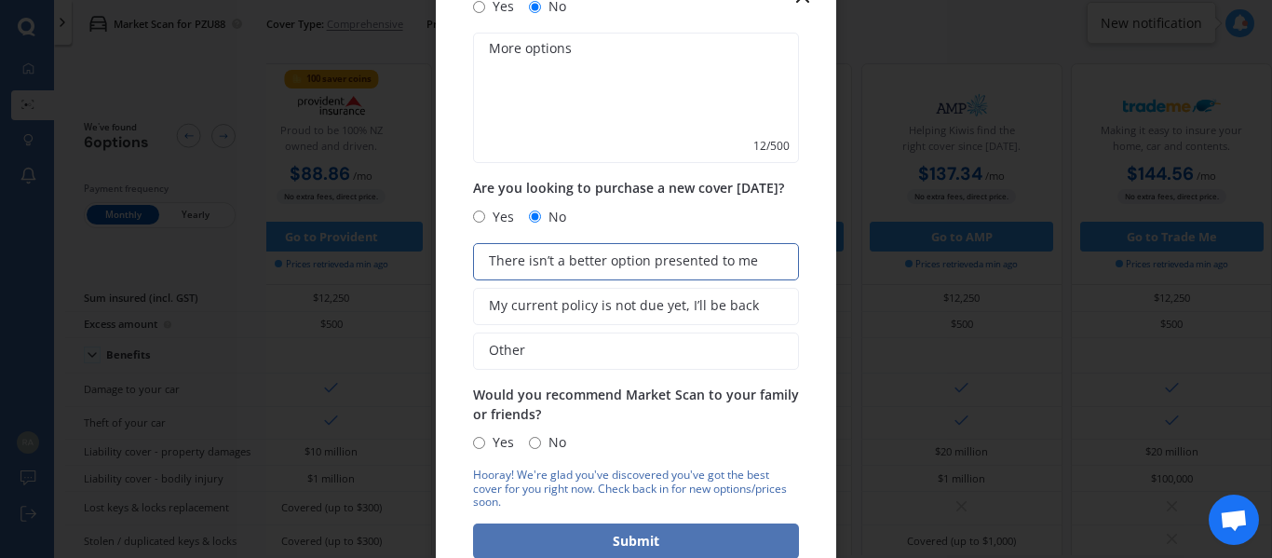
click at [616, 540] on button "Submit" at bounding box center [636, 540] width 326 height 35
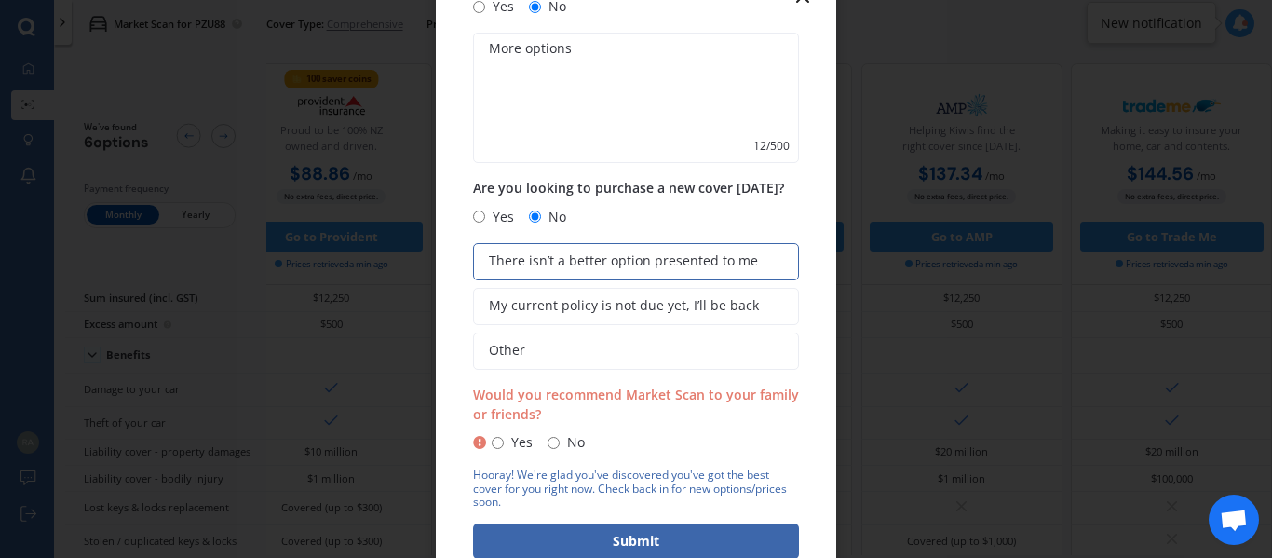
click at [550, 442] on input "No" at bounding box center [554, 443] width 12 height 12
radio input "true"
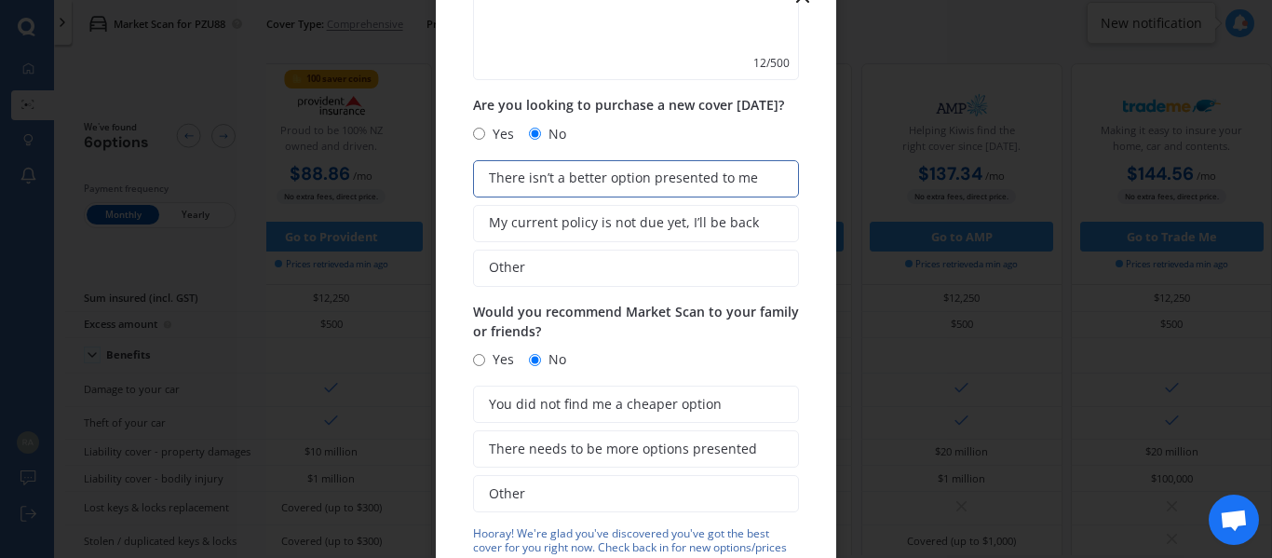
scroll to position [261, 0]
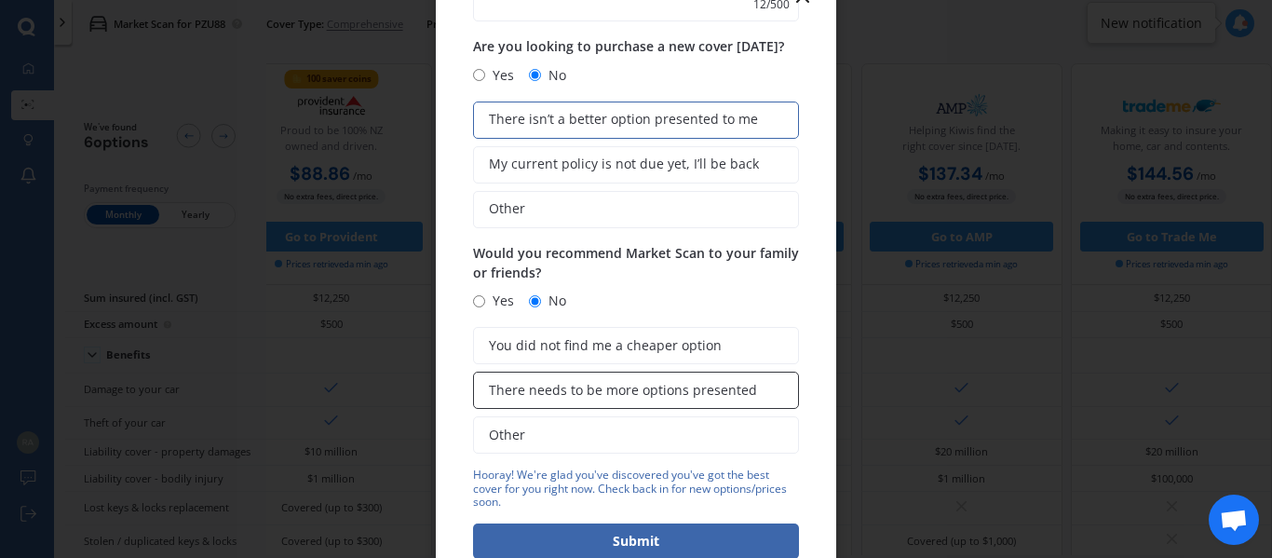
click at [522, 396] on span "There needs to be more options presented" at bounding box center [623, 391] width 268 height 16
click at [0, 0] on input "There needs to be more options presented" at bounding box center [0, 0] width 0 height 0
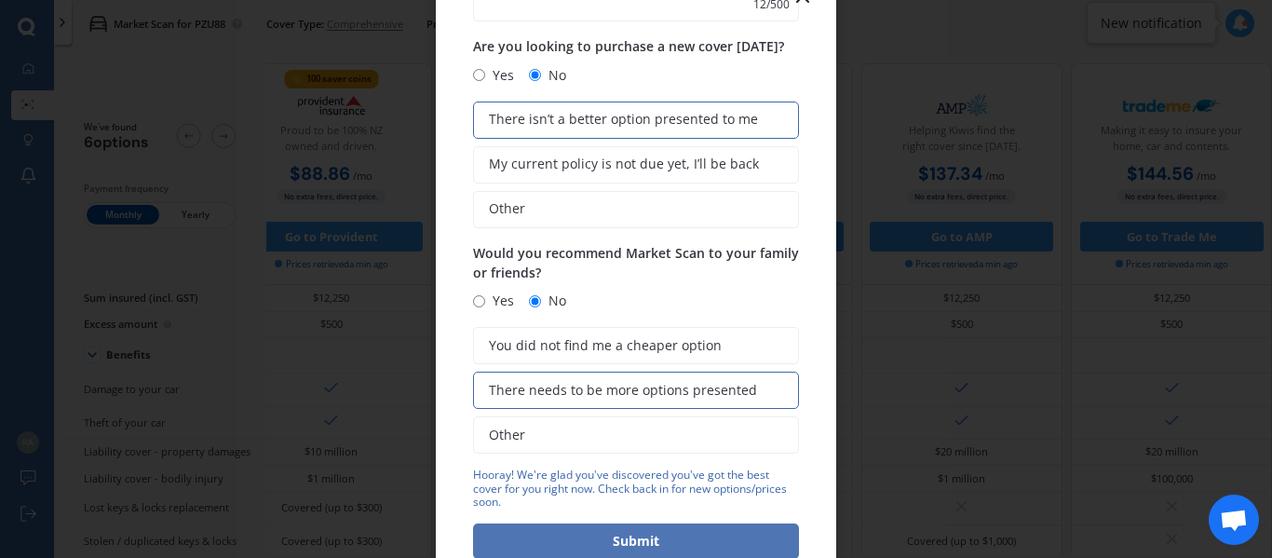
click at [630, 535] on button "Submit" at bounding box center [636, 540] width 326 height 35
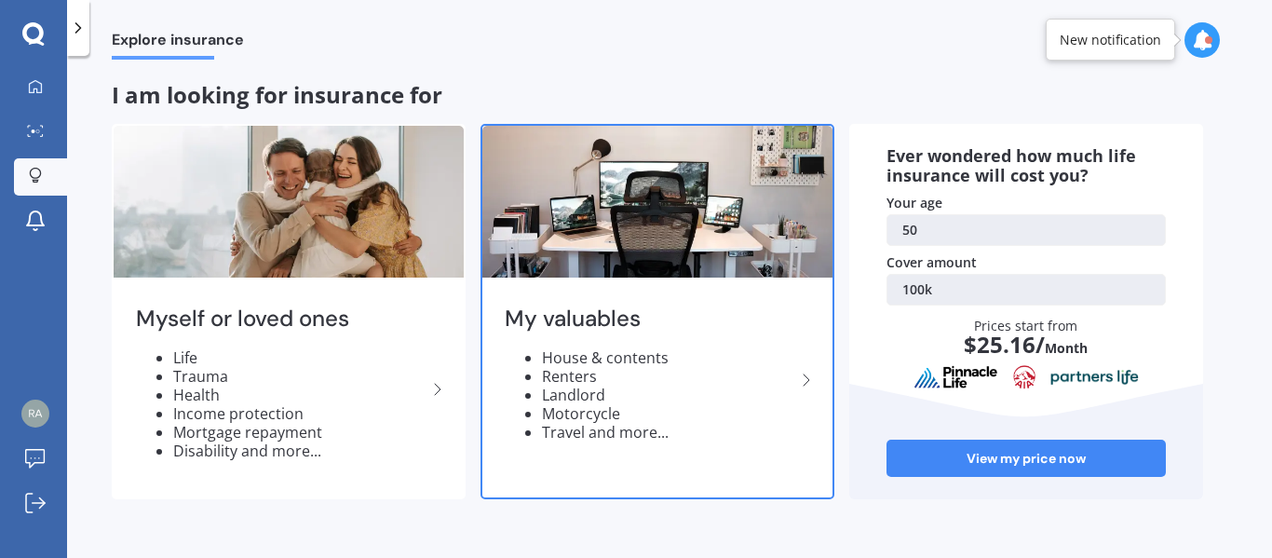
click at [807, 380] on icon at bounding box center [806, 380] width 22 height 22
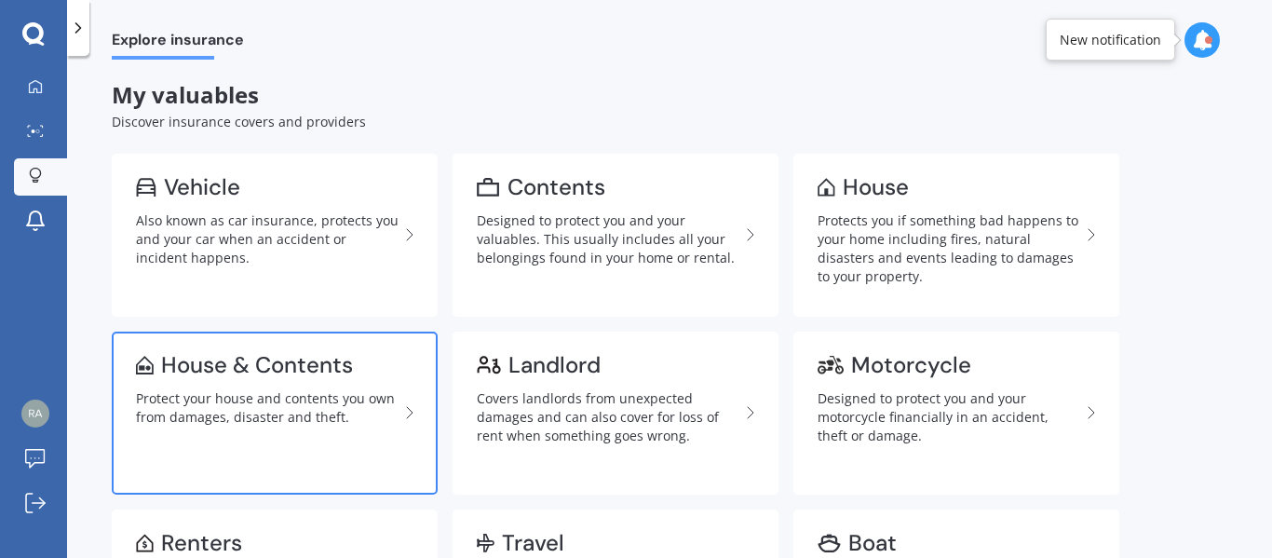
click at [246, 404] on div "Protect your house and contents you own from damages, disaster and theft." at bounding box center [267, 407] width 263 height 37
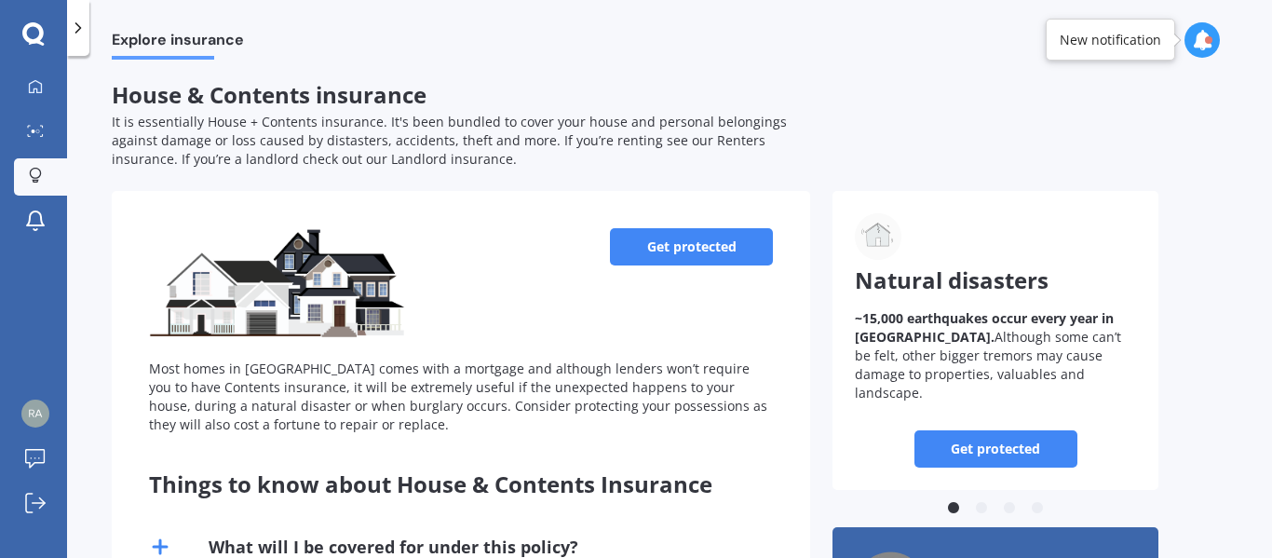
click at [695, 249] on link "Get protected" at bounding box center [691, 246] width 163 height 37
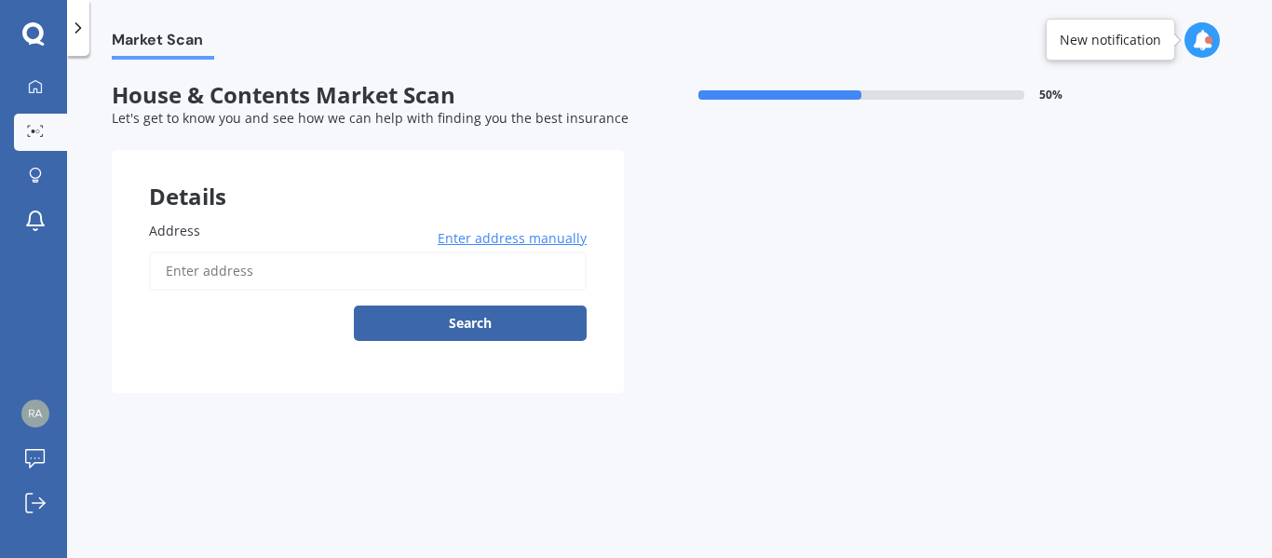
click at [230, 232] on label "Address" at bounding box center [364, 231] width 430 height 20
click at [230, 251] on input "Address" at bounding box center [368, 270] width 438 height 39
click at [205, 268] on input "Address" at bounding box center [368, 270] width 438 height 39
type input "[STREET_ADDRESS][PERSON_NAME]"
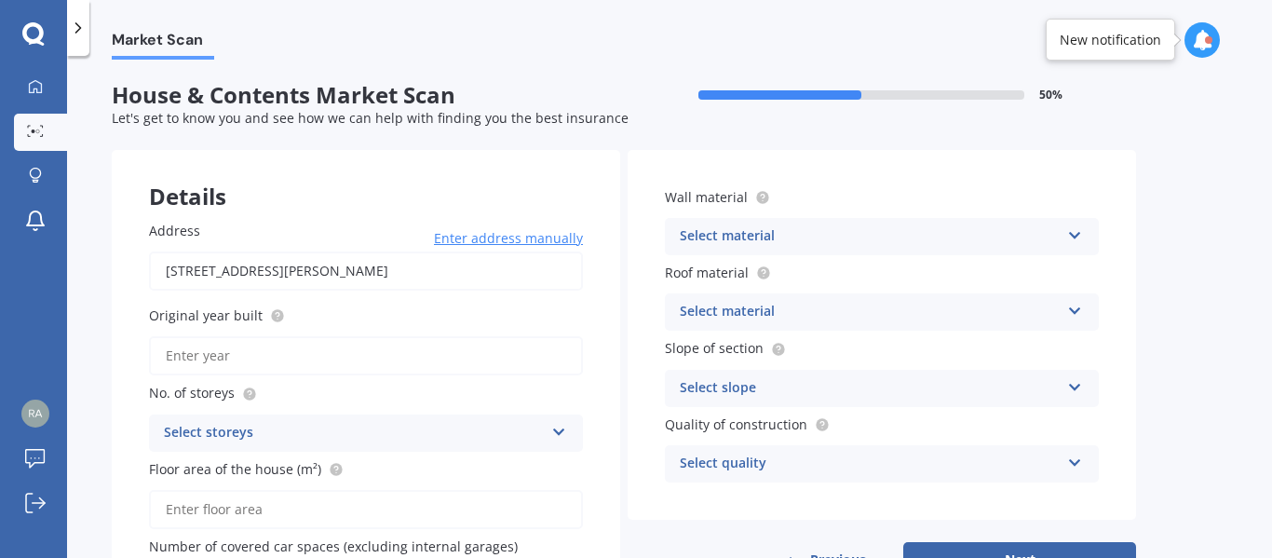
click at [210, 360] on input "Original year built" at bounding box center [366, 355] width 434 height 39
type input "1988"
click at [551, 430] on icon at bounding box center [559, 428] width 16 height 13
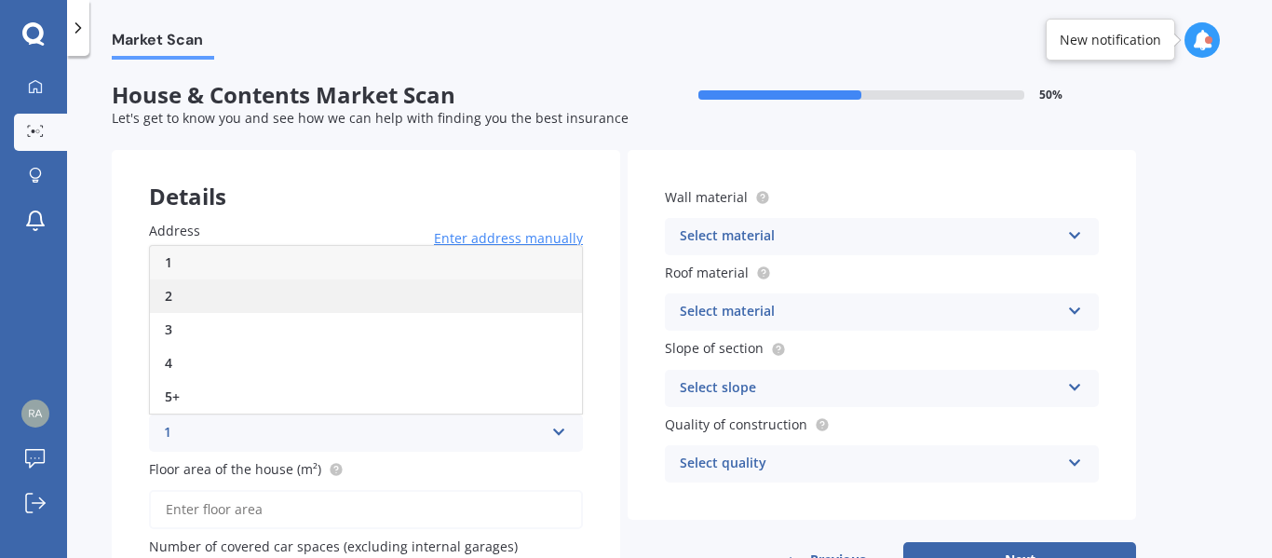
click at [175, 299] on div "2" at bounding box center [366, 296] width 432 height 34
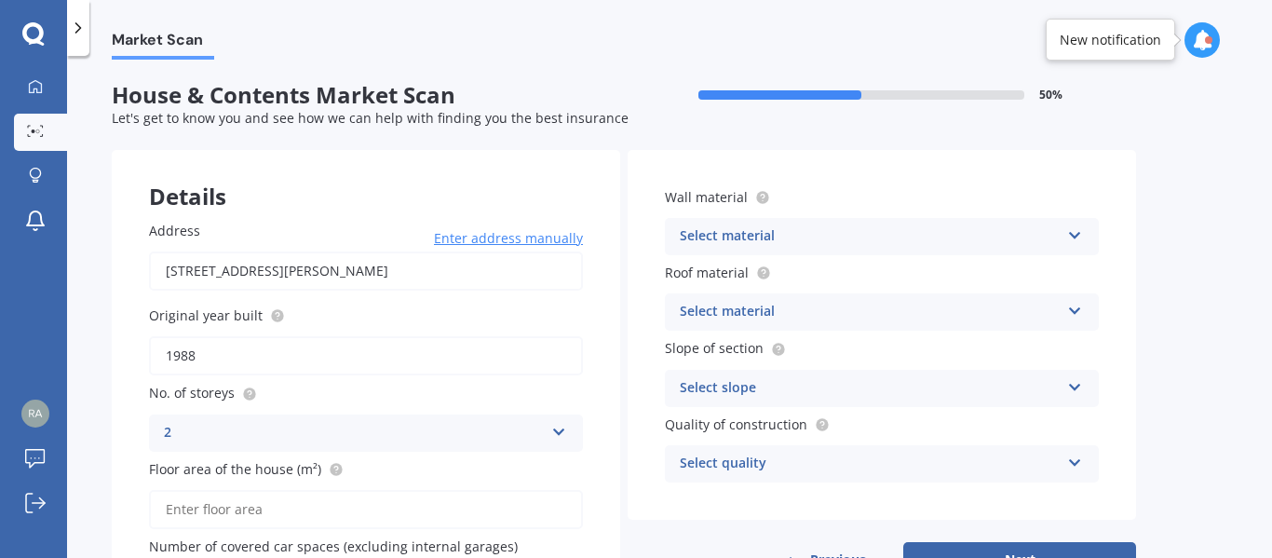
click at [111, 345] on div "Market Scan House & Contents Market Scan 50 % Let's get to know you and see how…" at bounding box center [669, 311] width 1205 height 502
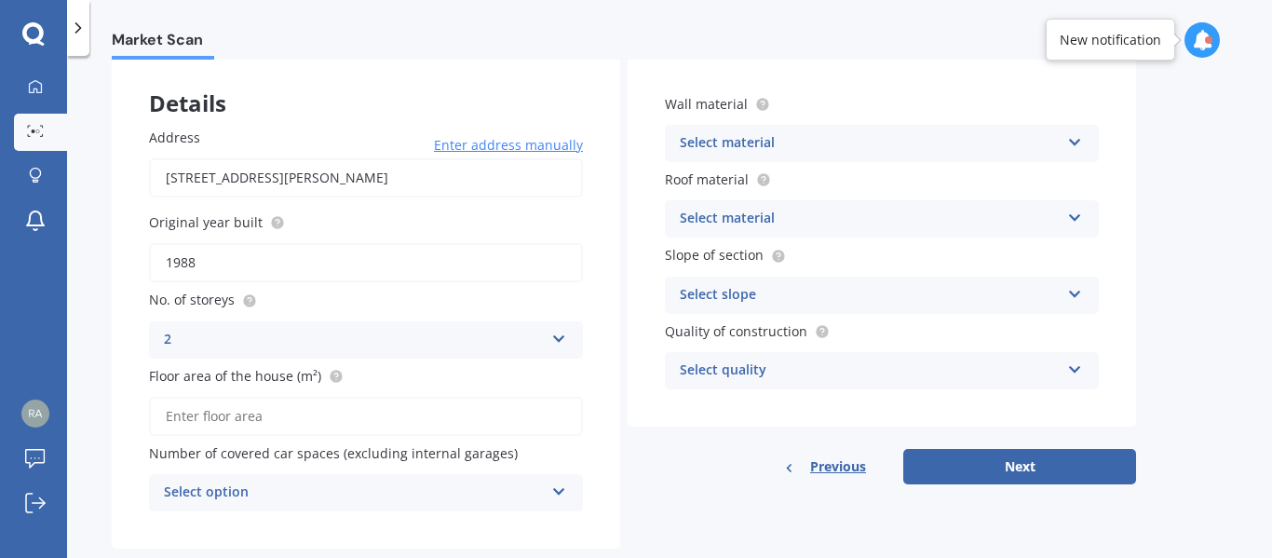
scroll to position [132, 0]
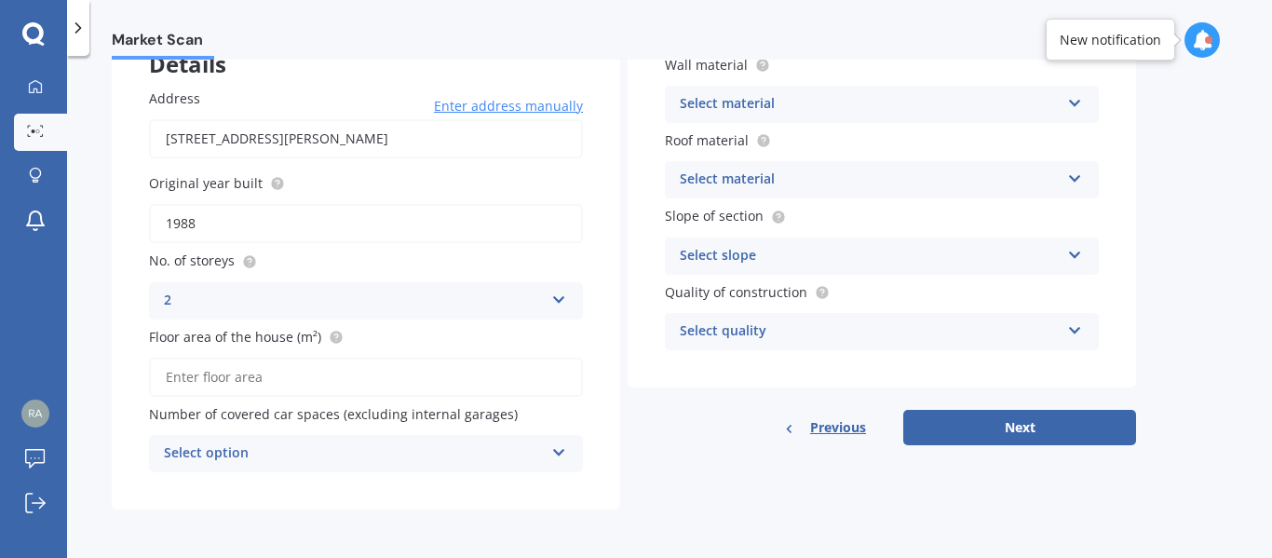
click at [170, 373] on input "Floor area of the house (m²)" at bounding box center [366, 377] width 434 height 39
type input "121"
click at [559, 451] on icon at bounding box center [559, 448] width 16 height 13
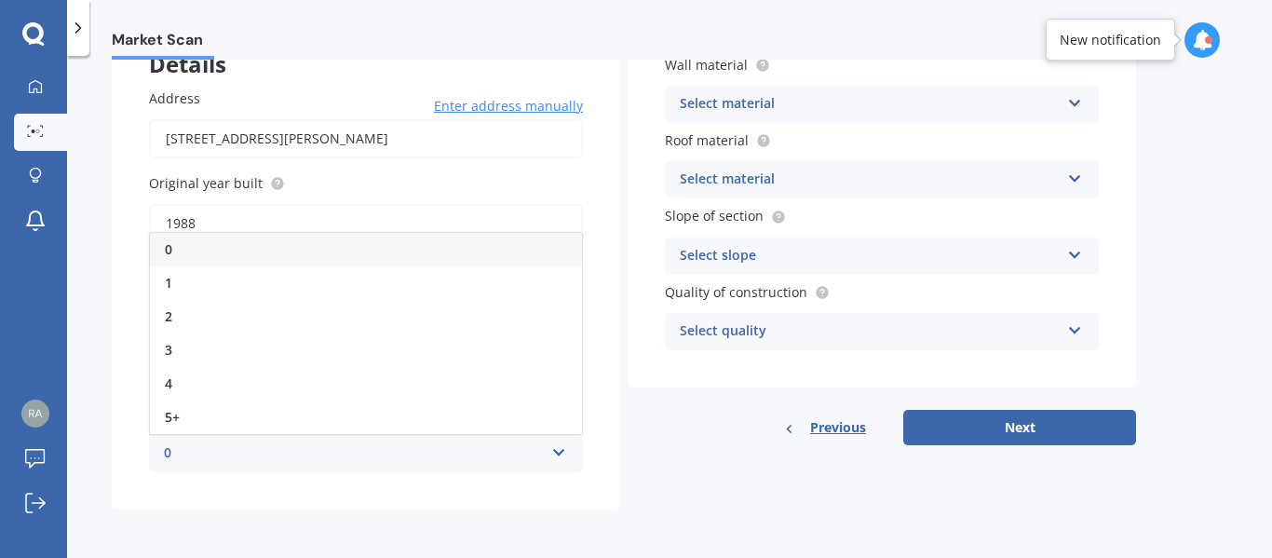
click at [170, 249] on span "0" at bounding box center [168, 249] width 7 height 18
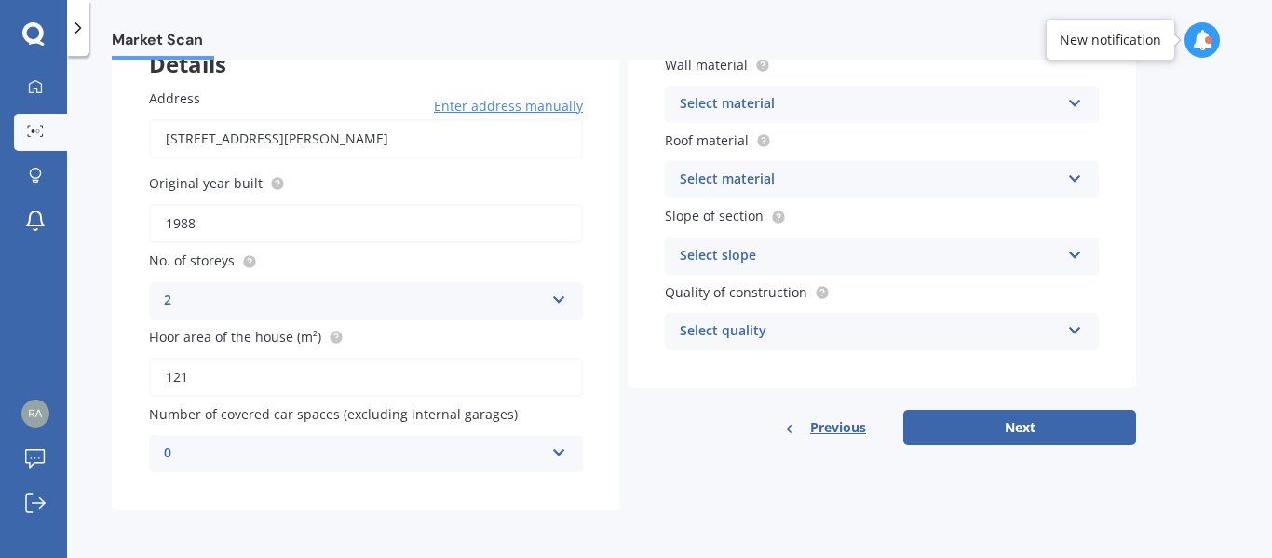
click at [104, 370] on div "Market Scan House & Contents Market Scan 50 % Let's get to know you and see how…" at bounding box center [669, 311] width 1205 height 502
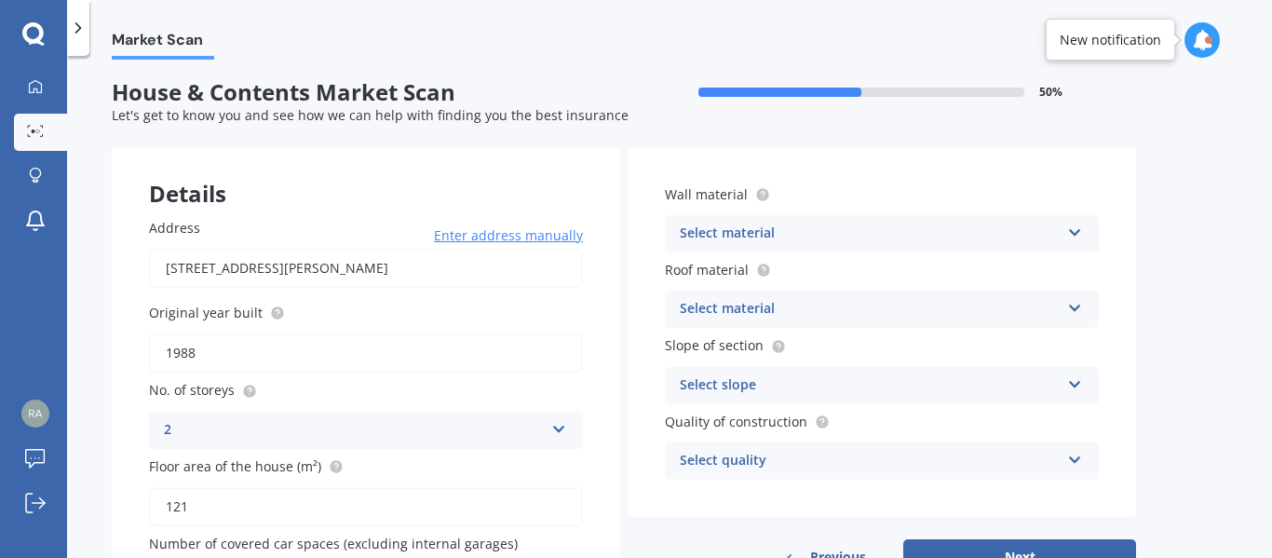
scroll to position [0, 0]
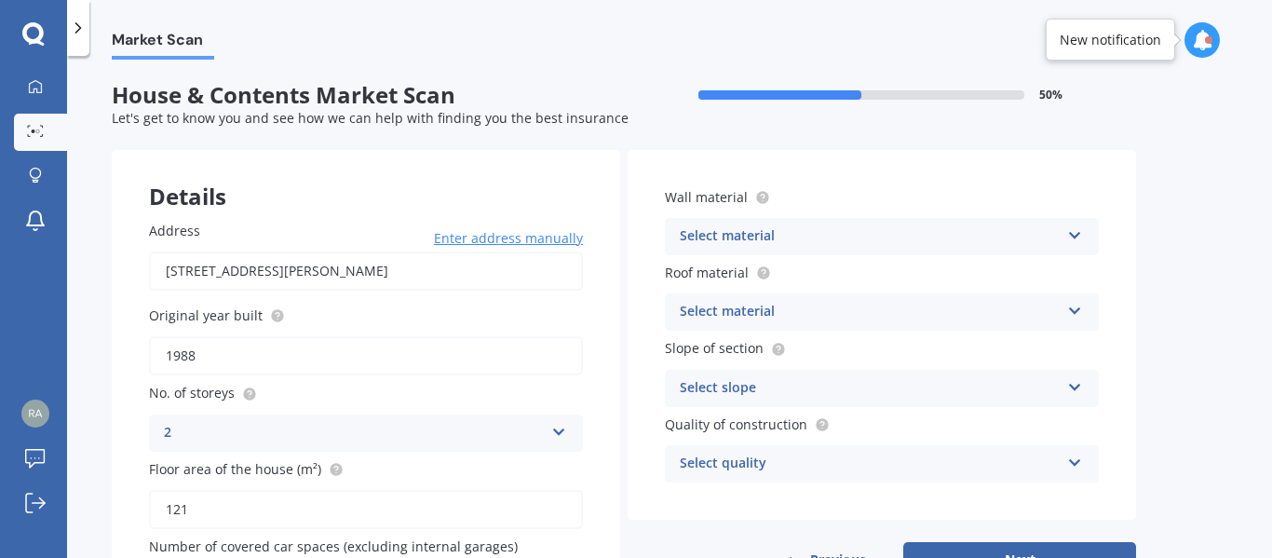
click at [1078, 234] on icon at bounding box center [1075, 231] width 16 height 13
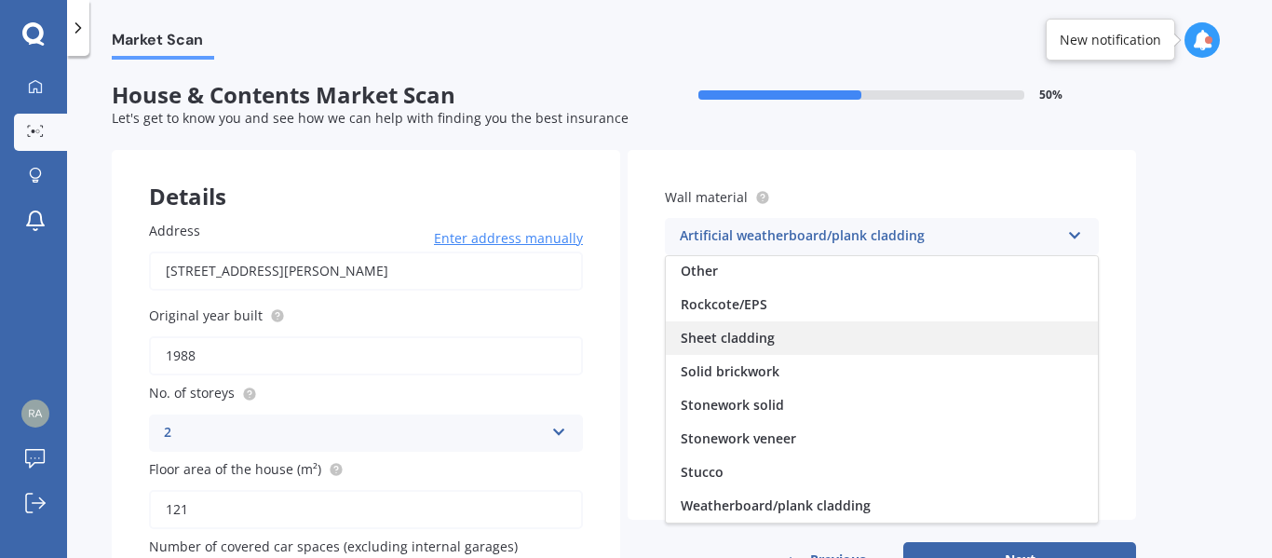
scroll to position [93, 0]
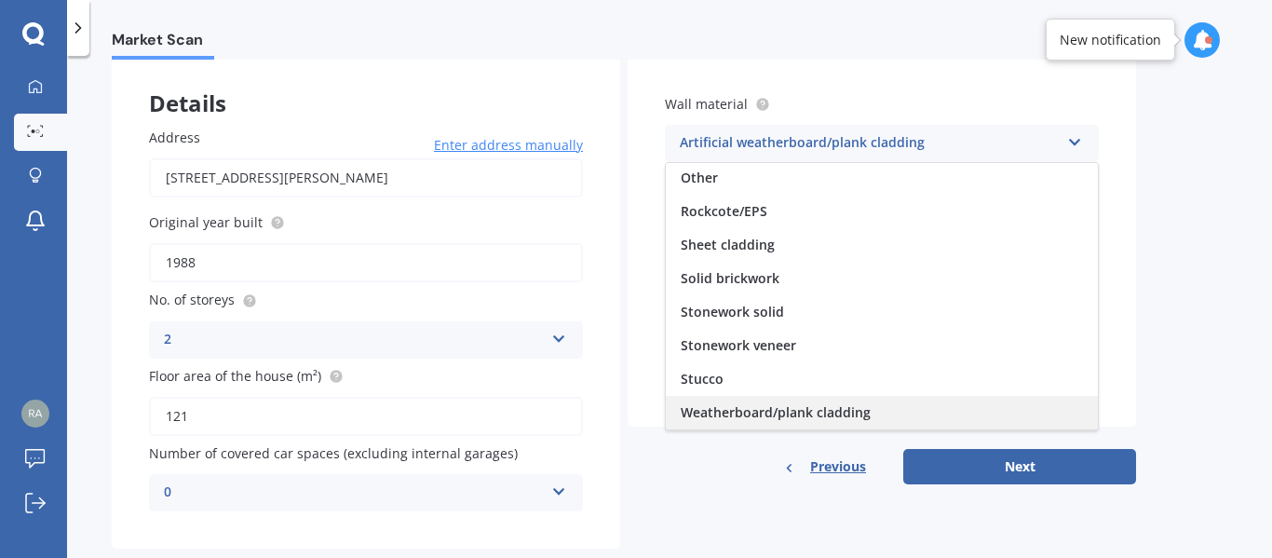
click at [789, 412] on span "Weatherboard/plank cladding" at bounding box center [776, 412] width 190 height 18
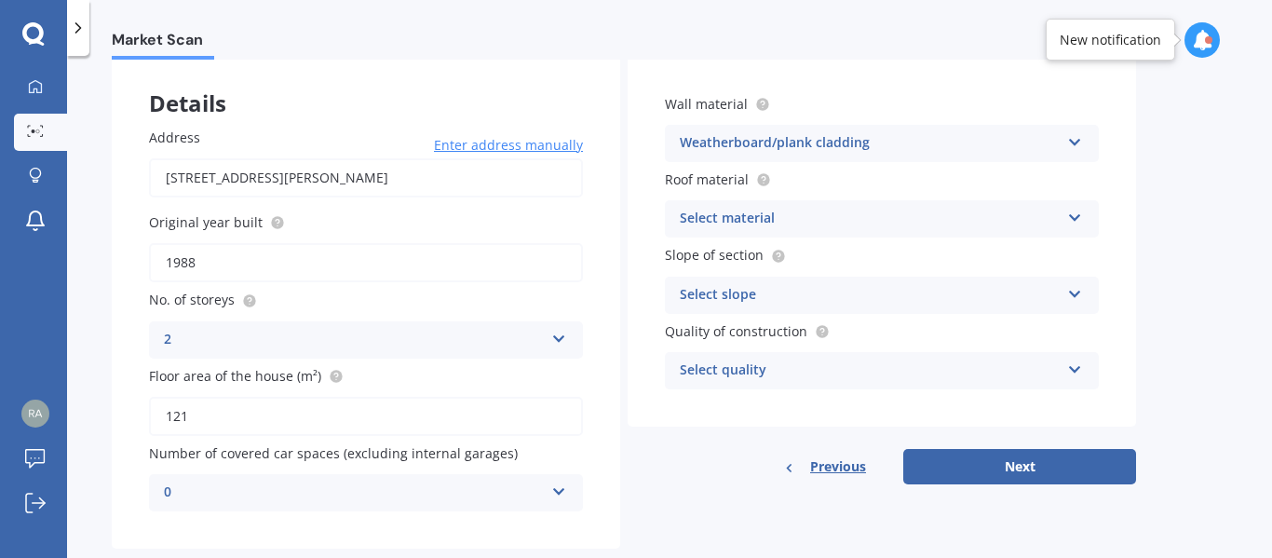
click at [1078, 218] on icon at bounding box center [1075, 214] width 16 height 13
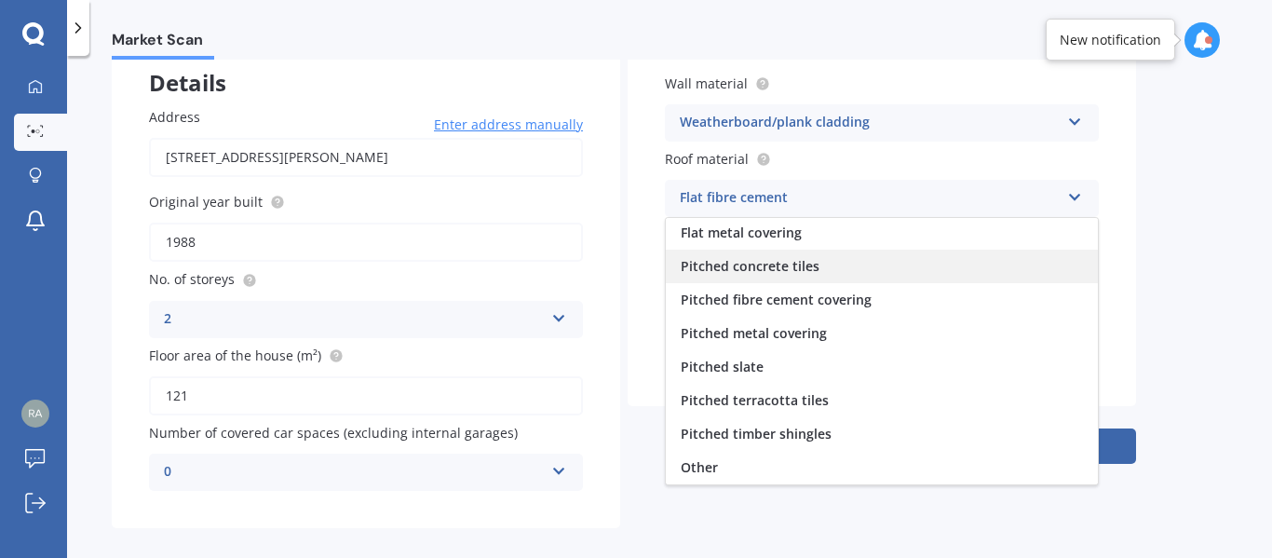
scroll to position [132, 0]
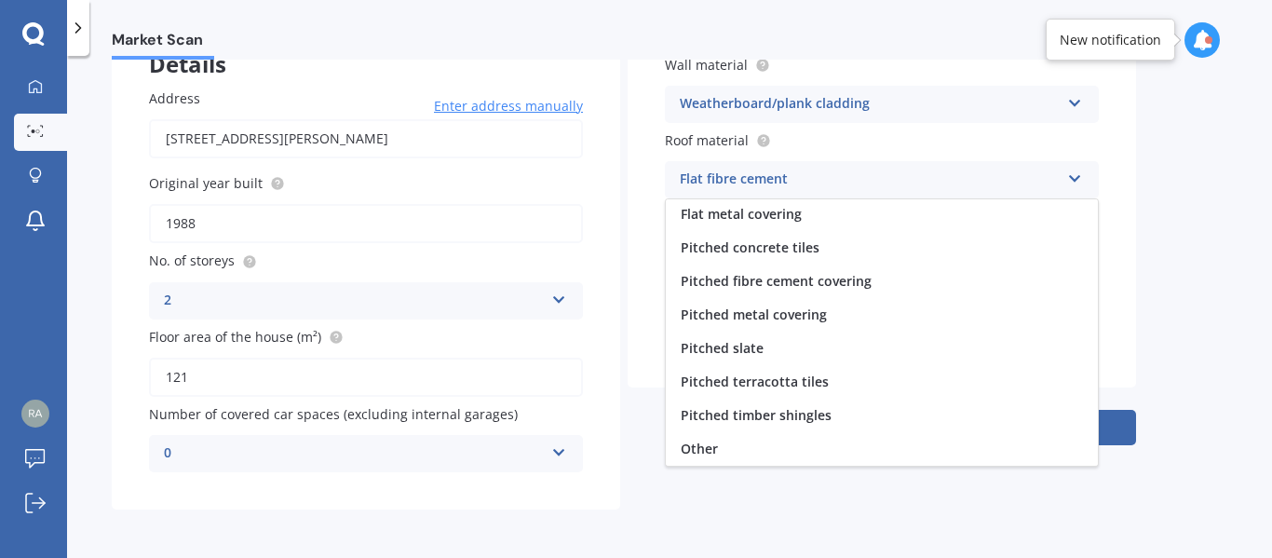
click at [732, 315] on span "Pitched metal covering" at bounding box center [754, 314] width 146 height 18
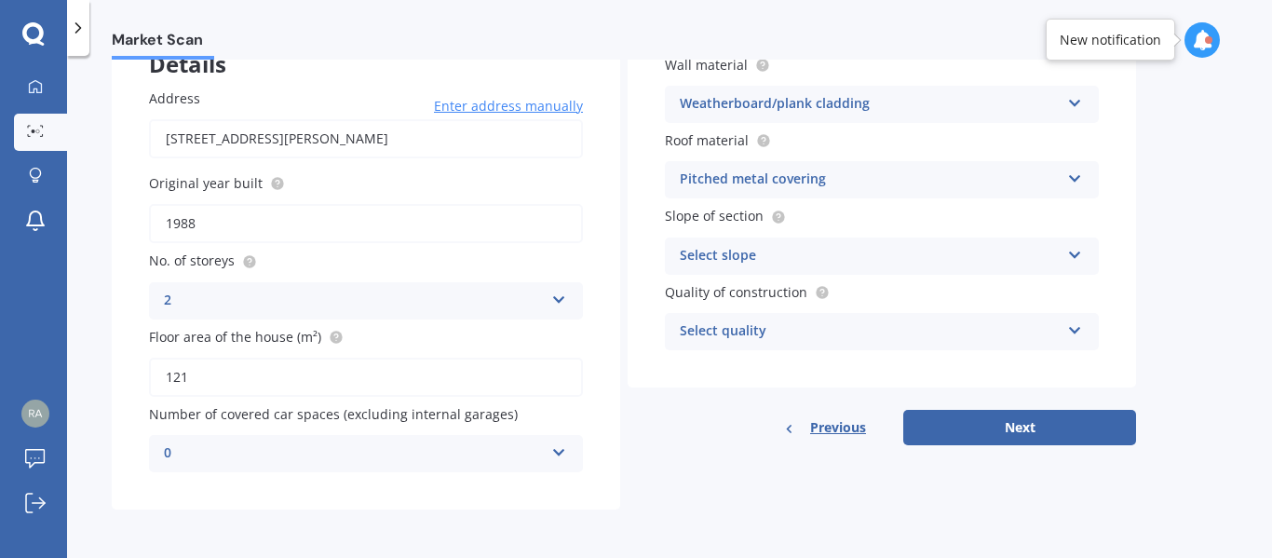
click at [1074, 250] on icon at bounding box center [1075, 251] width 16 height 13
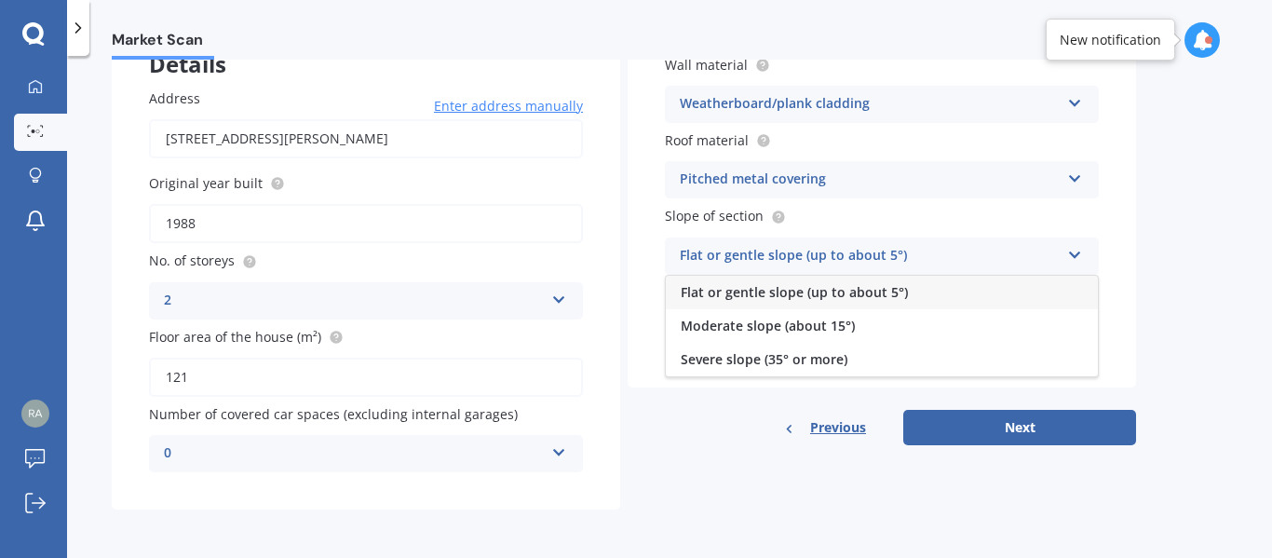
click at [741, 252] on div "Flat or gentle slope (up to about 5°)" at bounding box center [870, 256] width 380 height 22
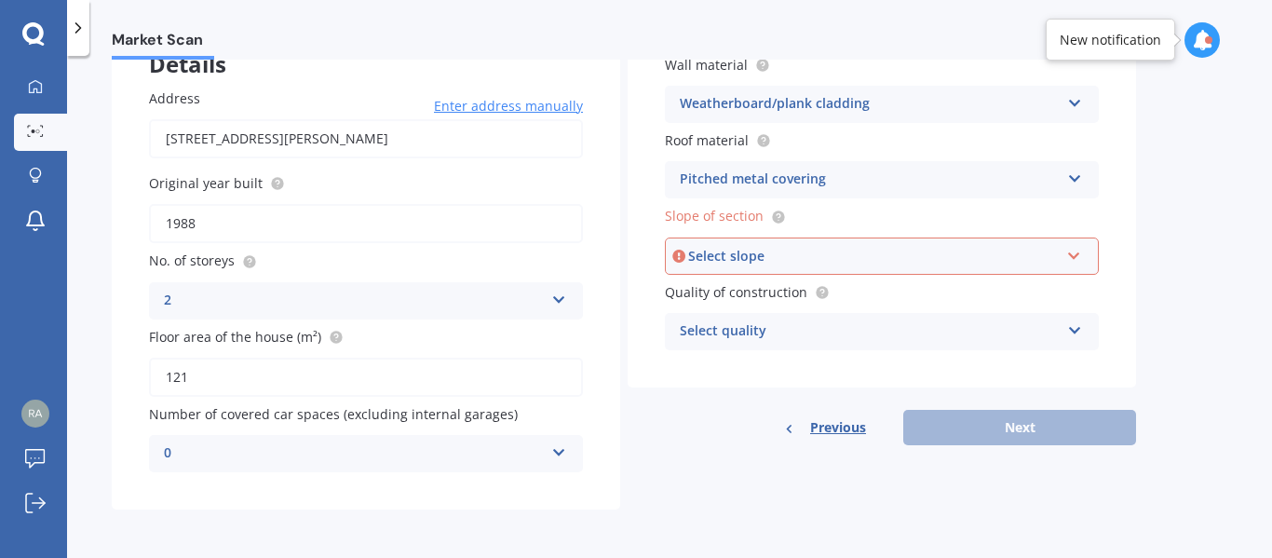
click at [1074, 257] on icon at bounding box center [1074, 252] width 16 height 13
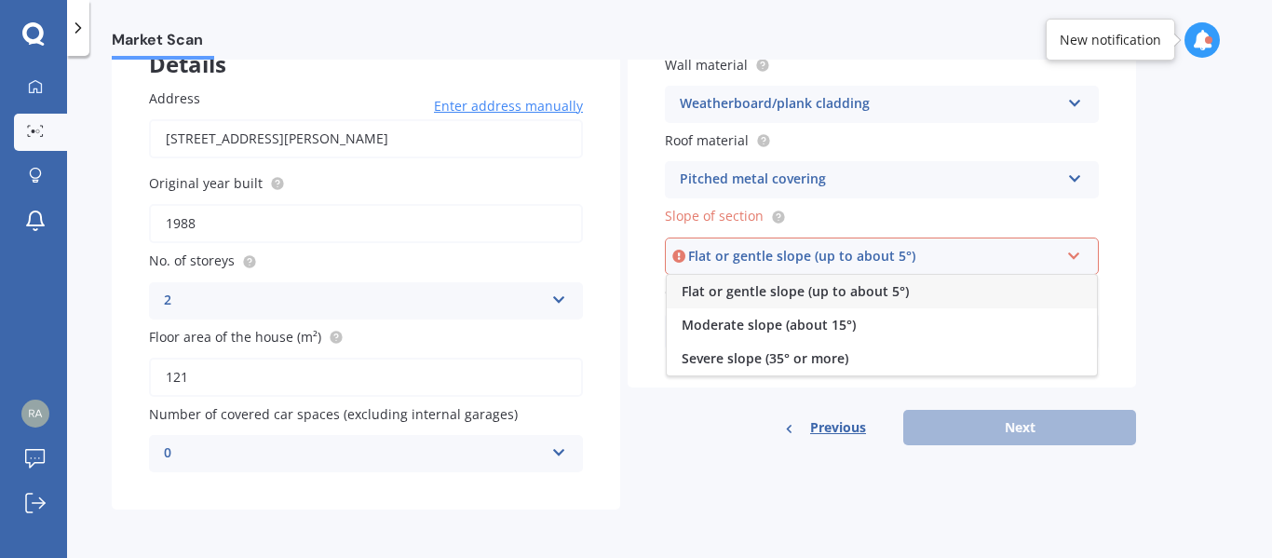
click at [733, 257] on div "Flat or gentle slope (up to about 5°)" at bounding box center [873, 256] width 371 height 20
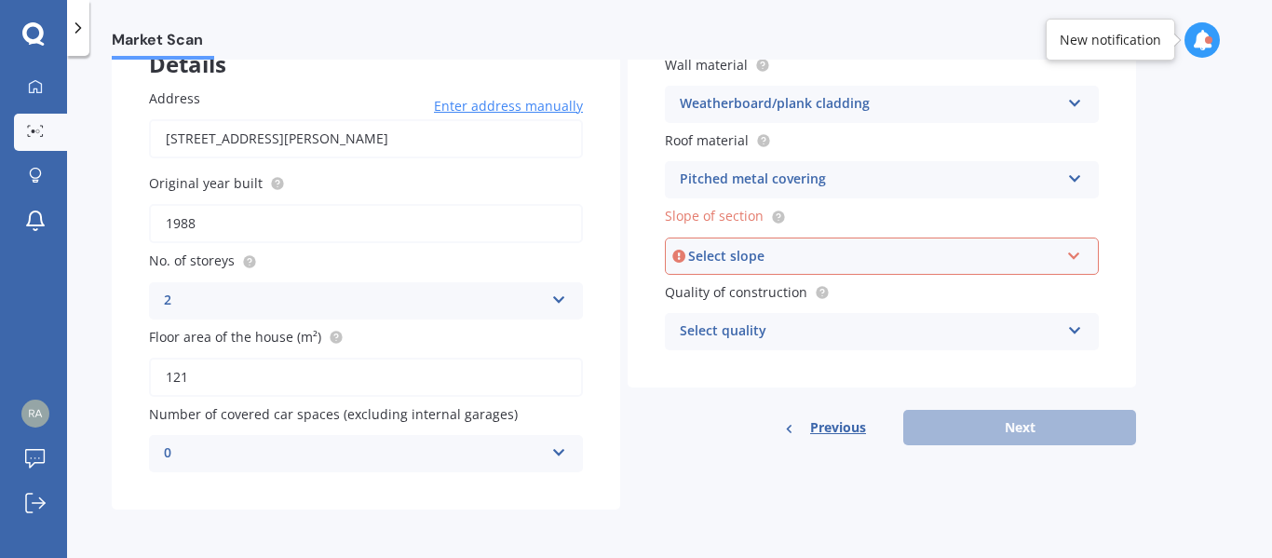
click at [713, 251] on div "Select slope" at bounding box center [873, 256] width 371 height 20
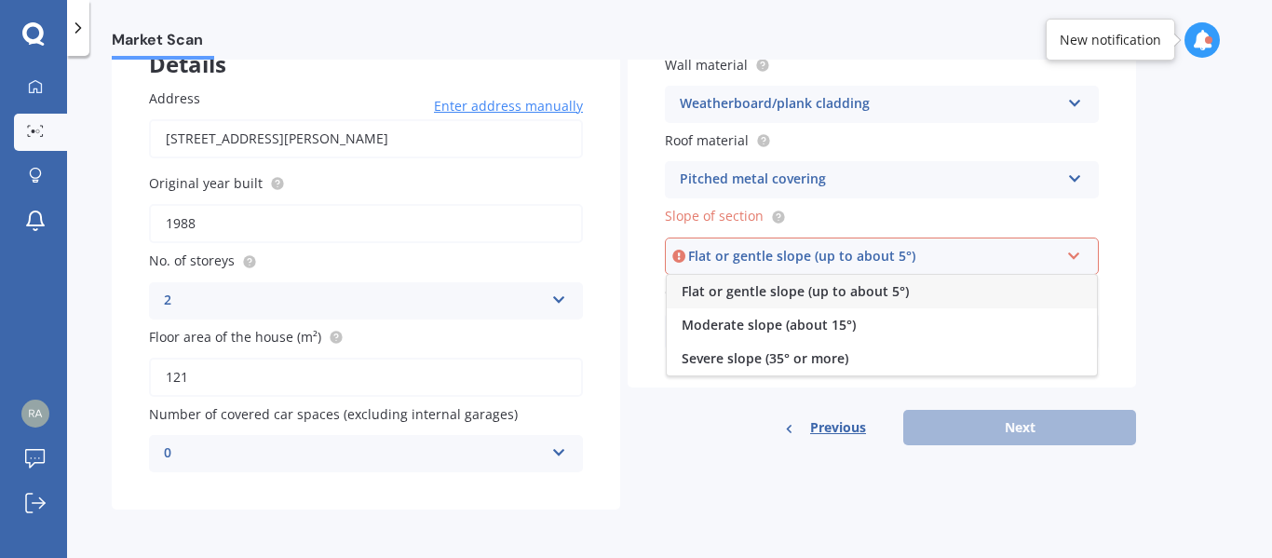
click at [797, 291] on span "Flat or gentle slope (up to about 5°)" at bounding box center [795, 291] width 227 height 18
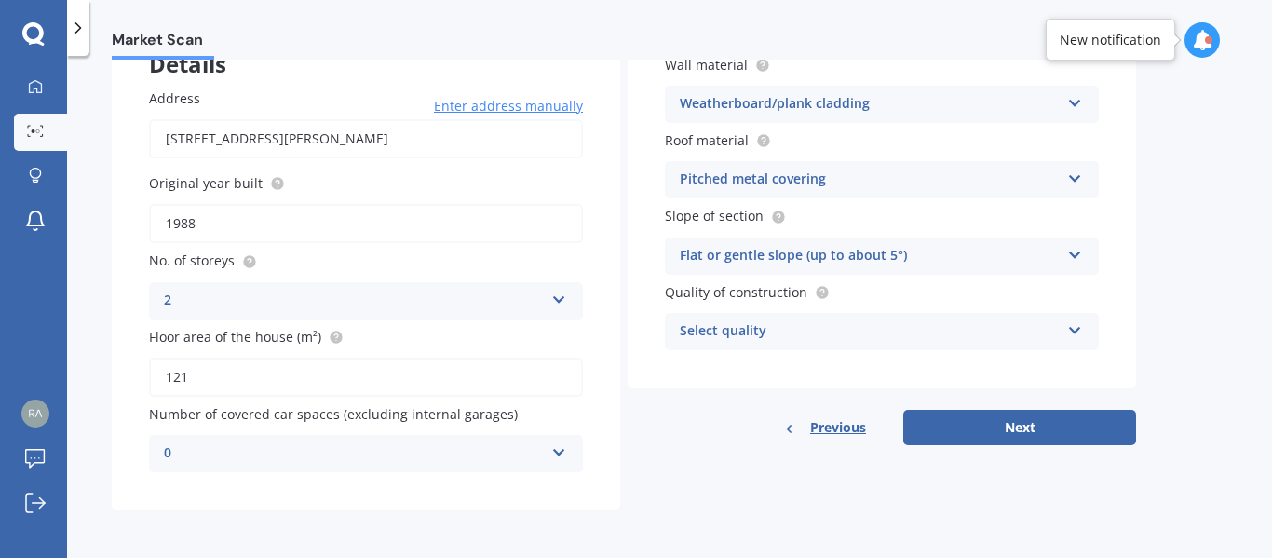
click at [787, 329] on div "Select quality" at bounding box center [870, 331] width 380 height 22
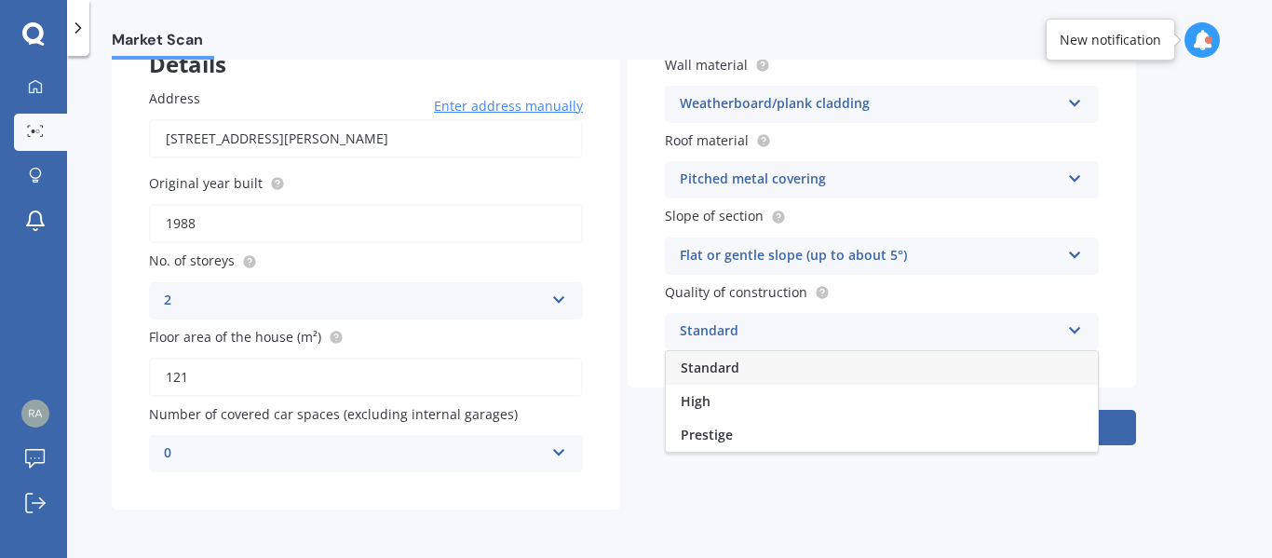
click at [737, 366] on span "Standard" at bounding box center [710, 368] width 59 height 18
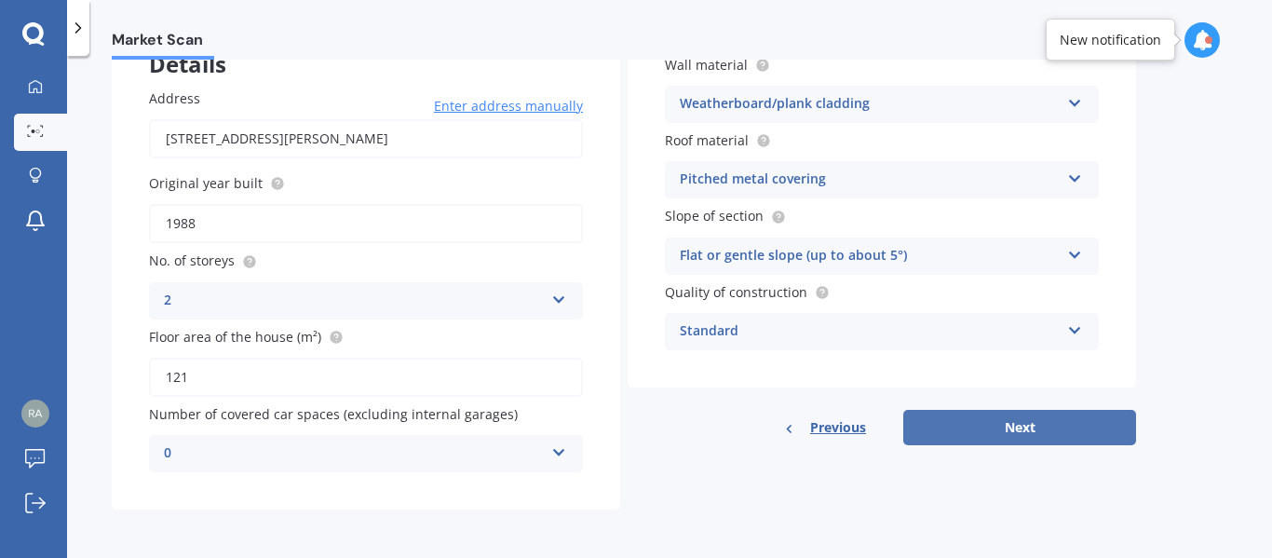
click at [980, 419] on button "Next" at bounding box center [1019, 427] width 233 height 35
select select "26"
select select "08"
select select "1974"
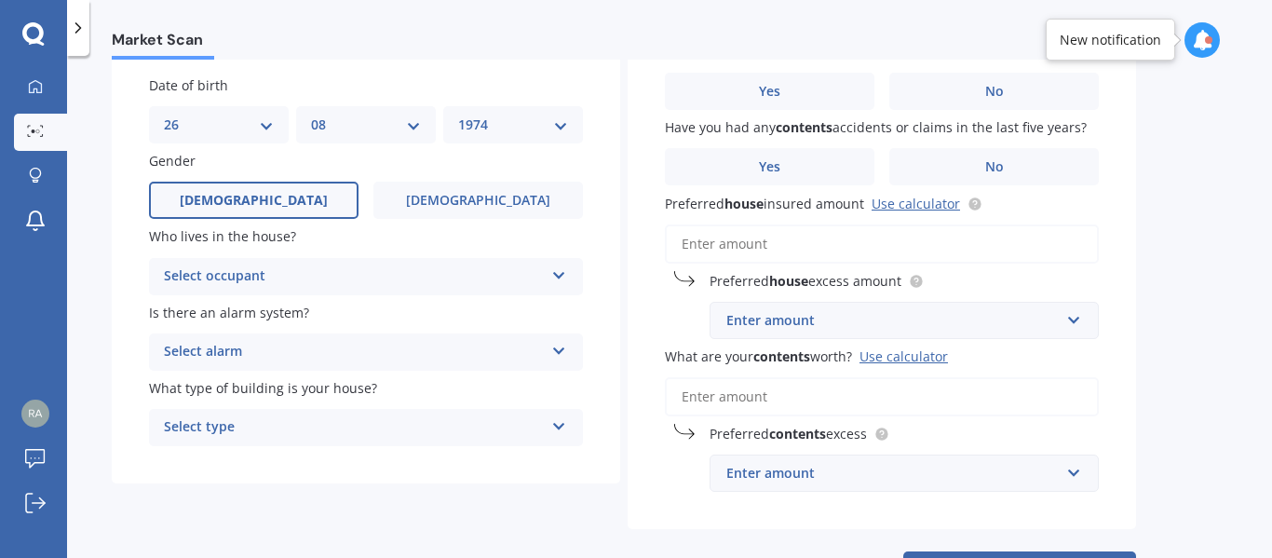
scroll to position [186, 0]
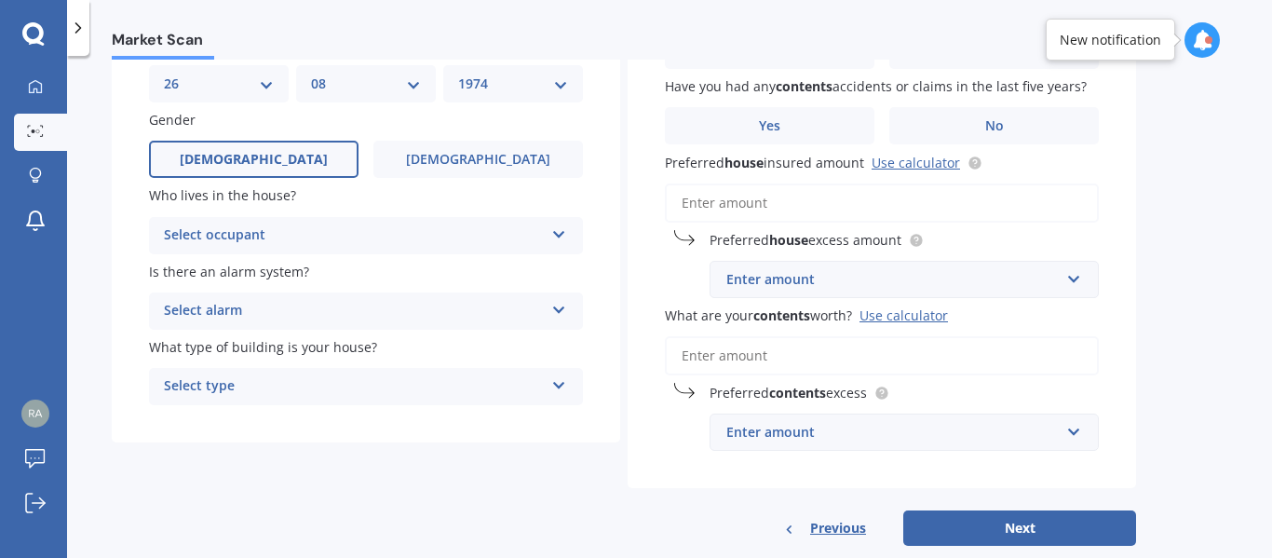
click at [551, 236] on icon at bounding box center [559, 230] width 16 height 13
click at [195, 271] on span "Owner" at bounding box center [186, 272] width 42 height 18
click at [557, 310] on icon at bounding box center [559, 306] width 16 height 13
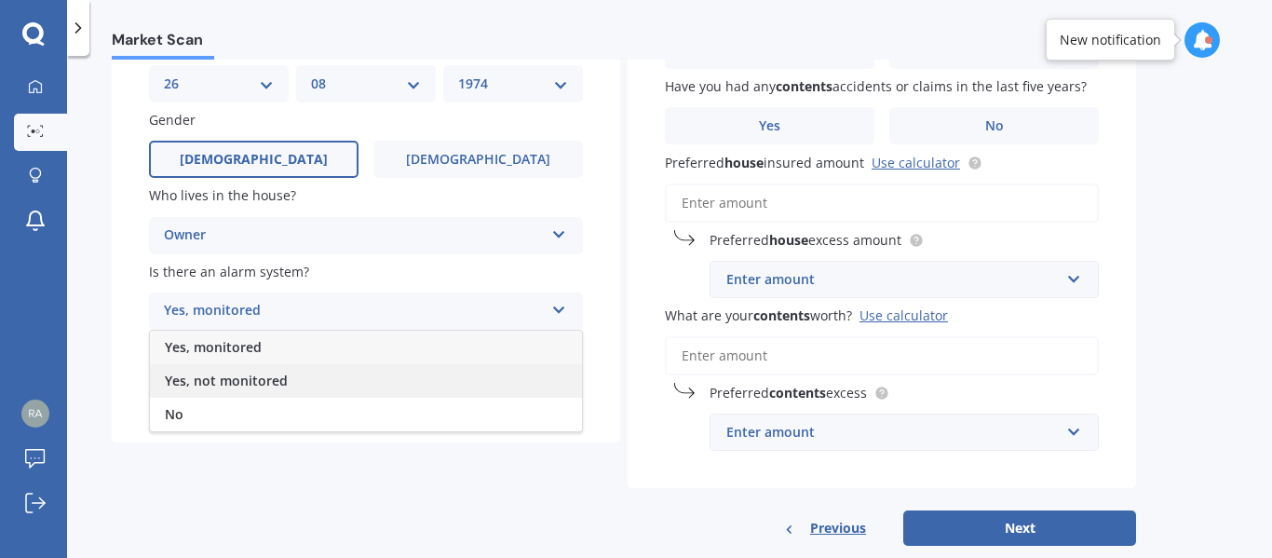
click at [223, 383] on span "Yes, not monitored" at bounding box center [226, 381] width 123 height 18
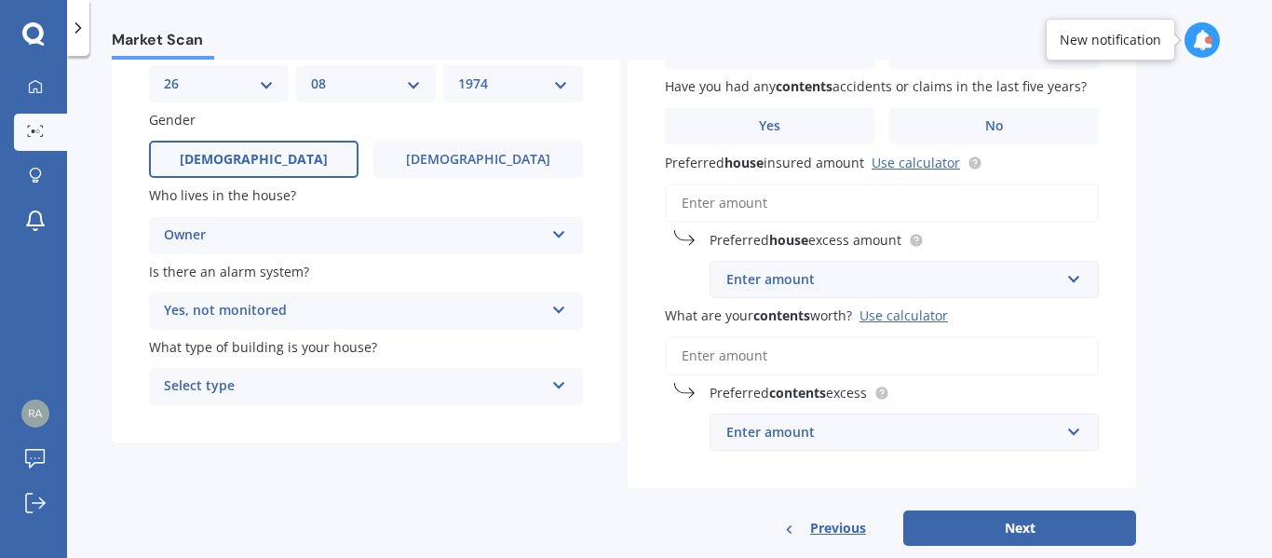
click at [416, 389] on div "Select type" at bounding box center [354, 386] width 380 height 22
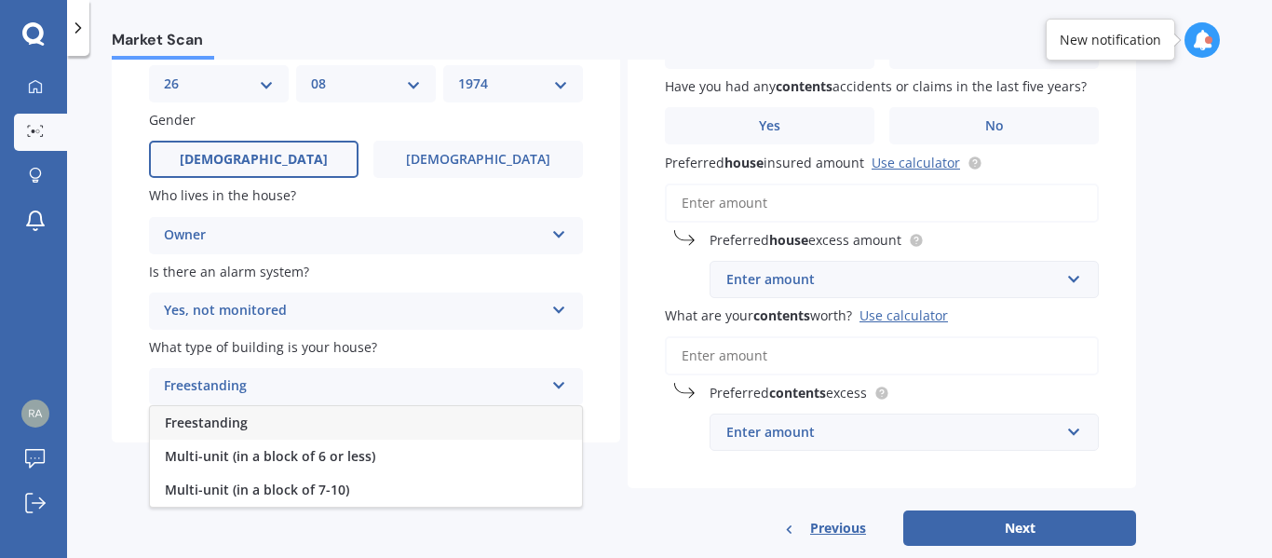
click at [236, 419] on span "Freestanding" at bounding box center [206, 423] width 83 height 18
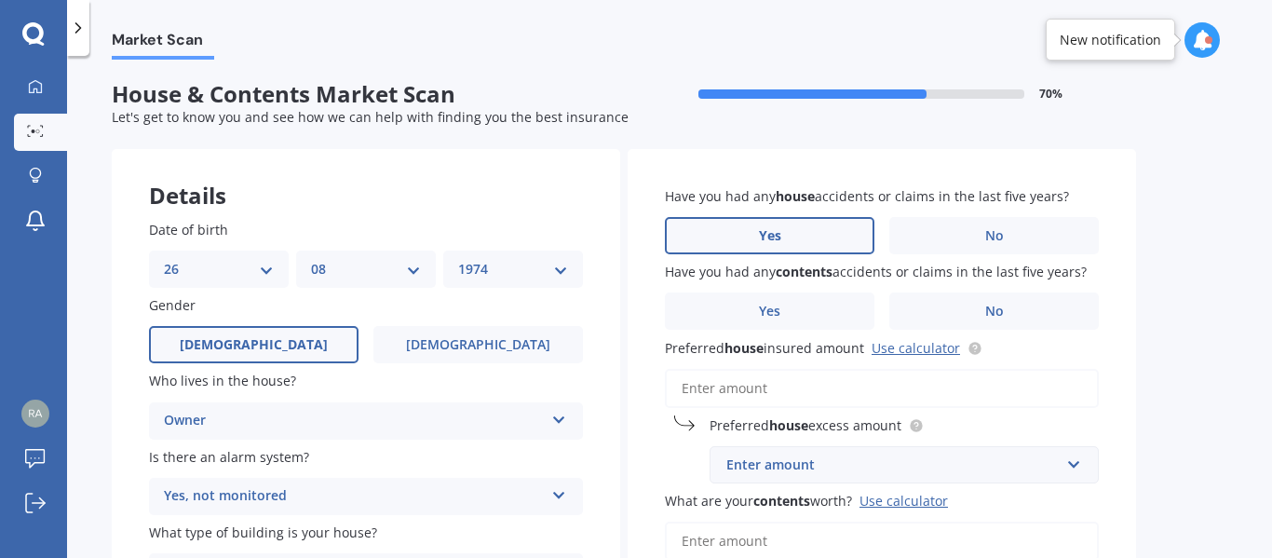
scroll to position [0, 0]
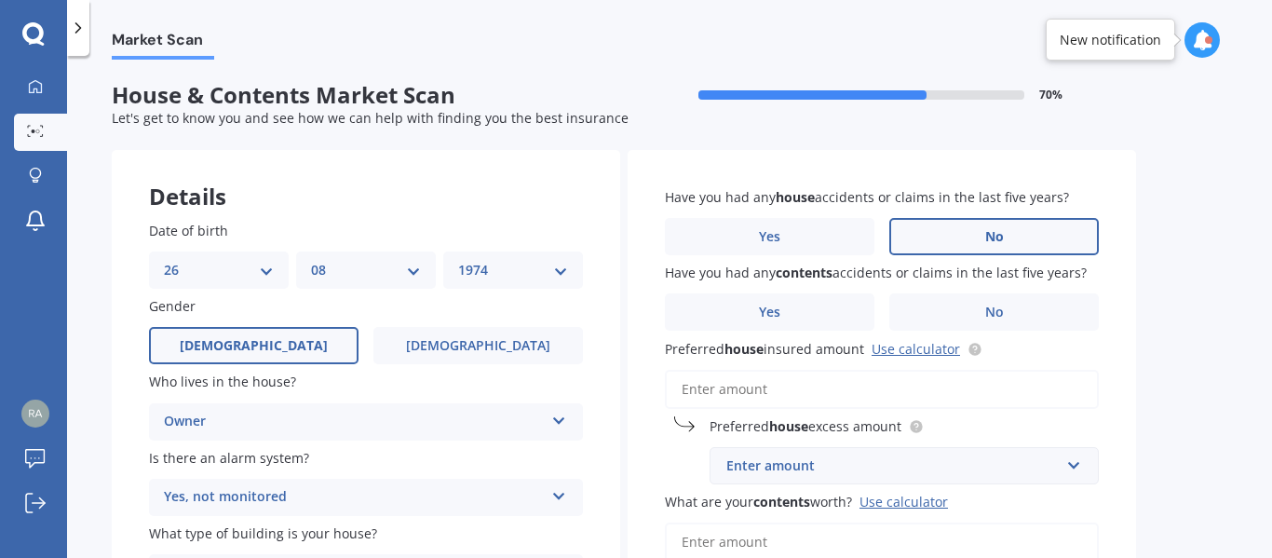
click at [995, 237] on span "No" at bounding box center [994, 237] width 19 height 16
click at [0, 0] on input "No" at bounding box center [0, 0] width 0 height 0
click at [997, 296] on label "No" at bounding box center [994, 311] width 210 height 37
click at [0, 0] on input "No" at bounding box center [0, 0] width 0 height 0
click at [691, 391] on input "Preferred house insured amount Use calculator" at bounding box center [882, 389] width 434 height 39
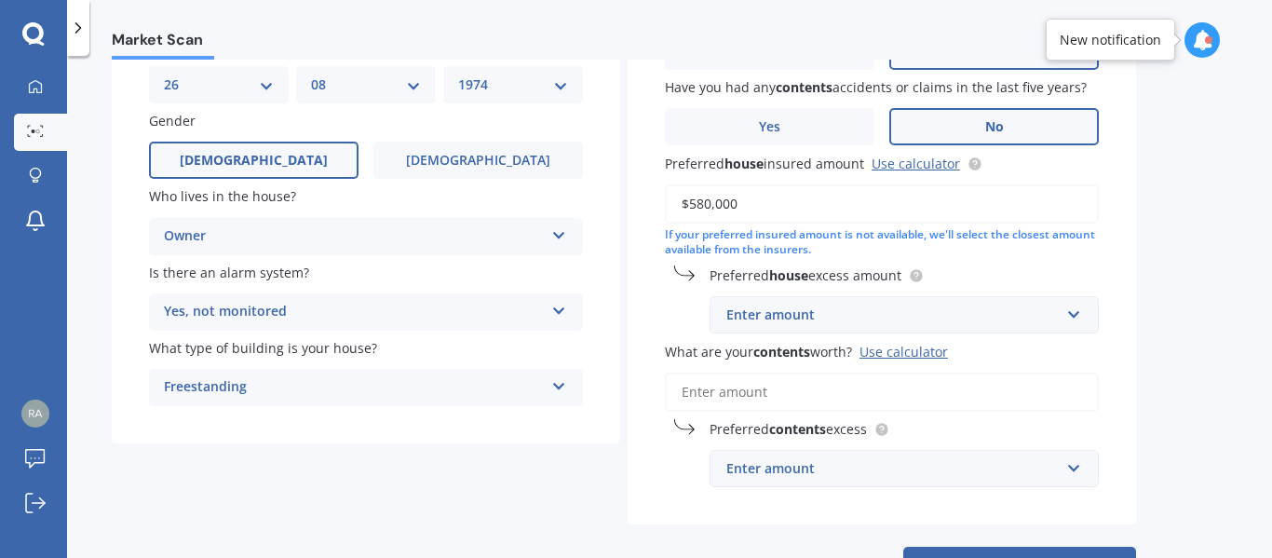
scroll to position [186, 0]
type input "$580,000"
click at [1072, 314] on input "text" at bounding box center [898, 313] width 373 height 35
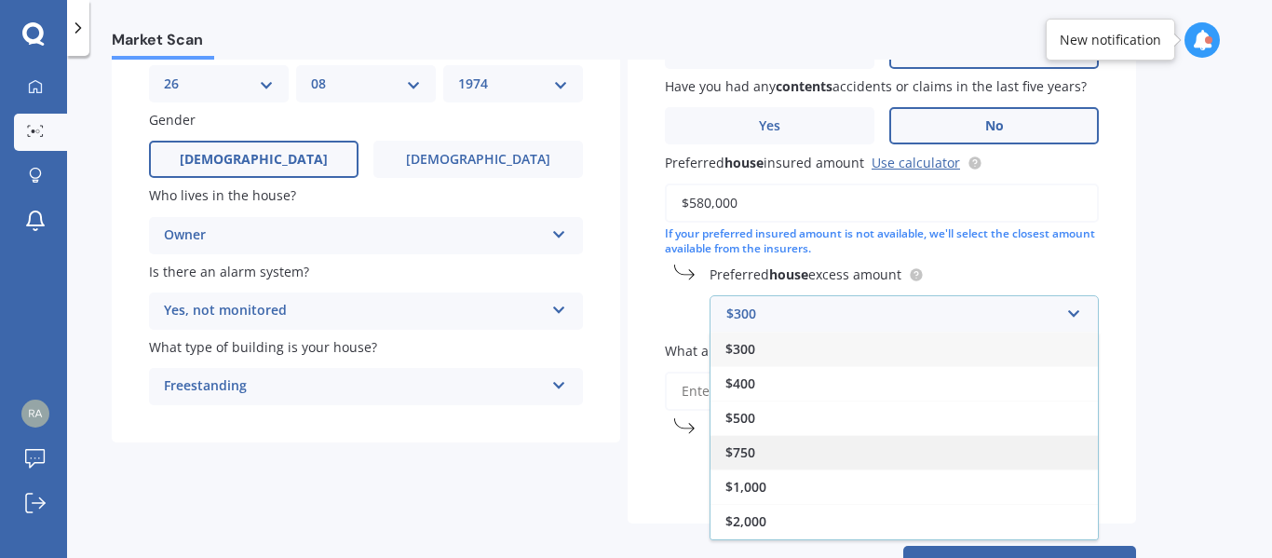
click at [748, 455] on span "$750" at bounding box center [741, 452] width 30 height 18
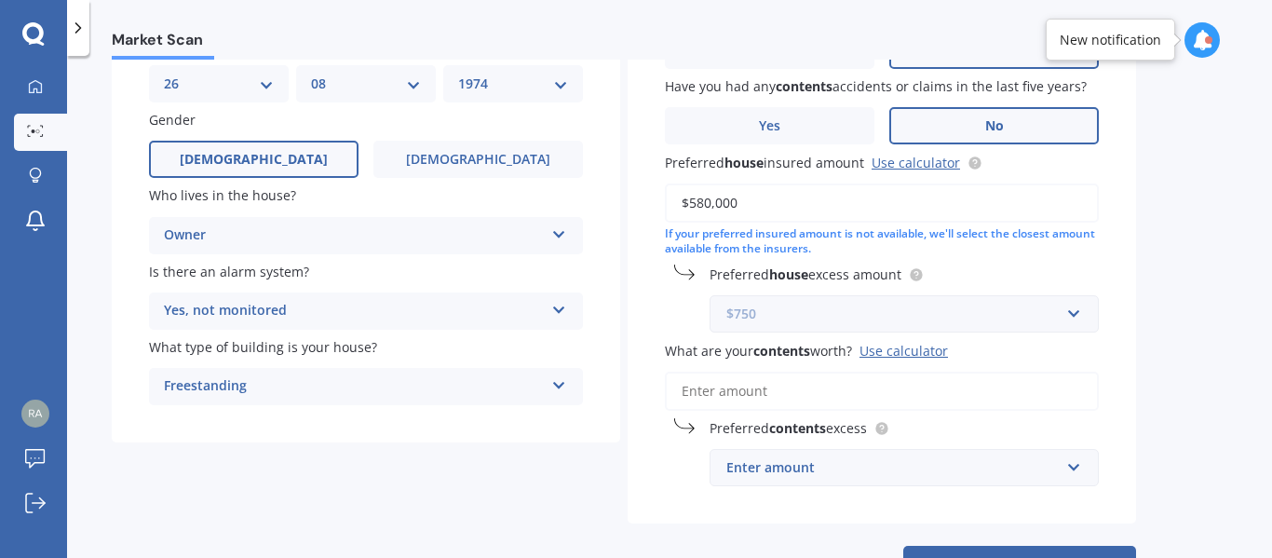
click at [1074, 315] on input "text" at bounding box center [898, 313] width 373 height 35
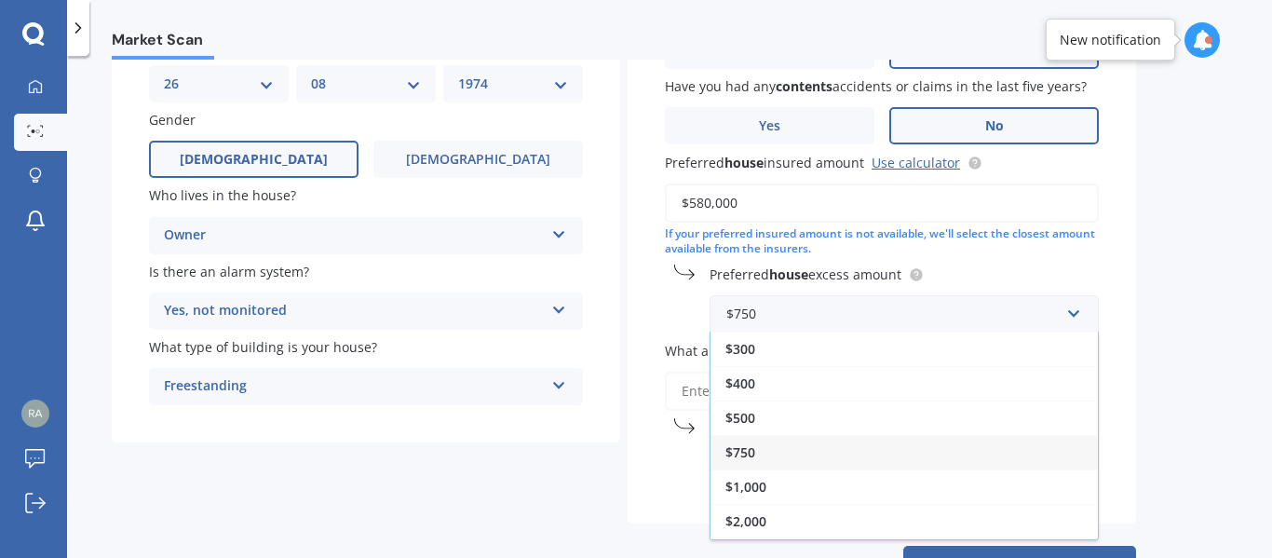
click at [738, 414] on span "$500" at bounding box center [741, 418] width 30 height 18
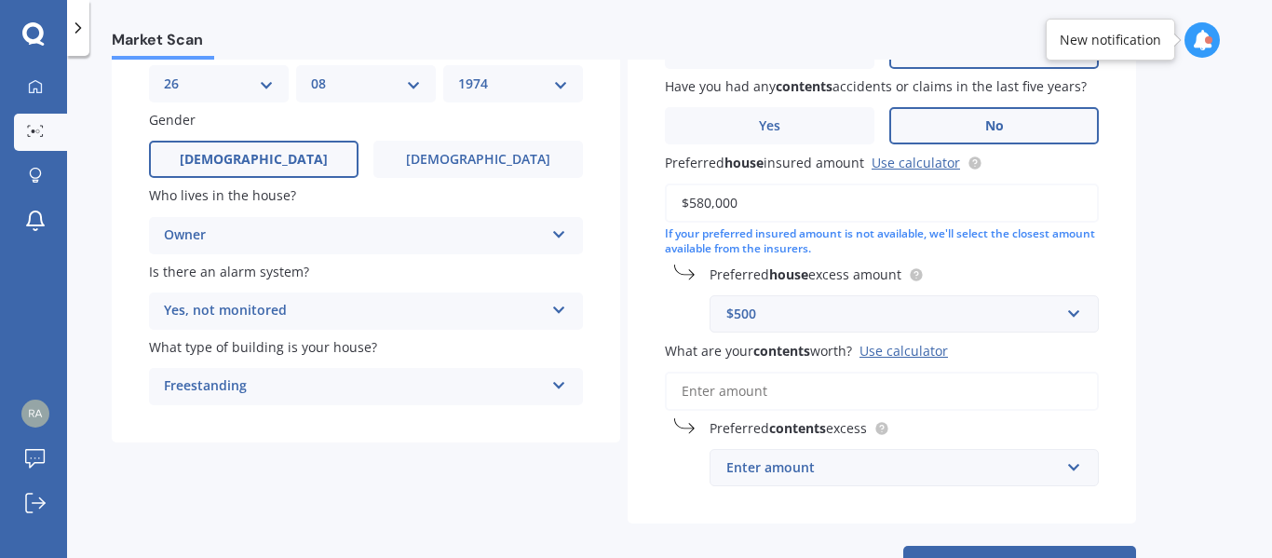
click at [692, 388] on input "What are your contents worth? Use calculator" at bounding box center [882, 391] width 434 height 39
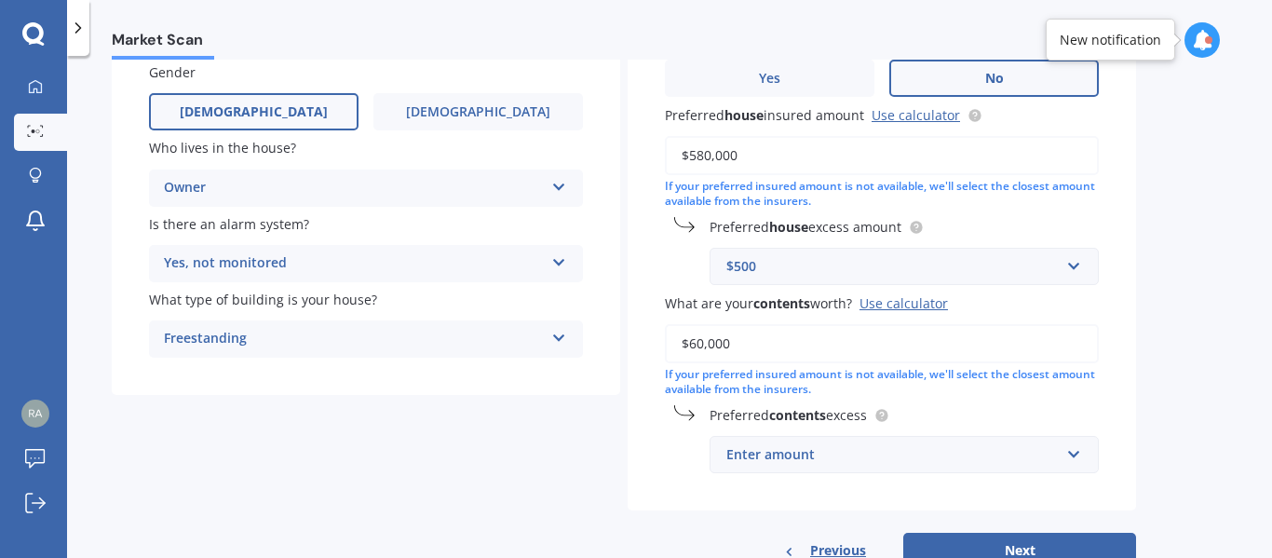
scroll to position [279, 0]
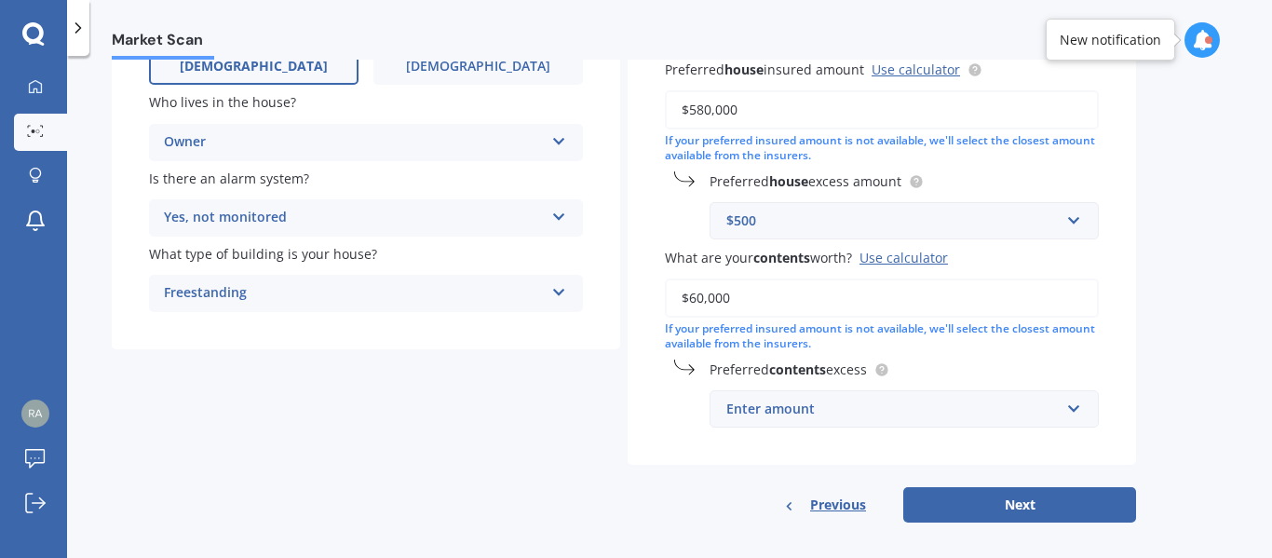
type input "$60,000"
click at [1072, 413] on input "text" at bounding box center [898, 408] width 373 height 35
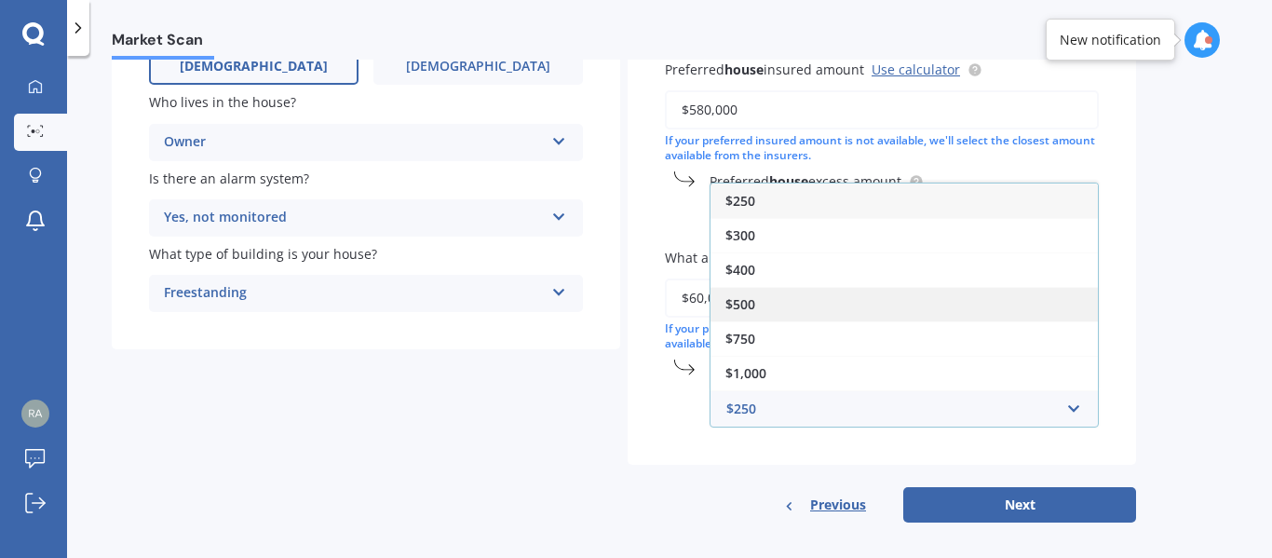
click at [761, 294] on div "$500" at bounding box center [904, 304] width 387 height 34
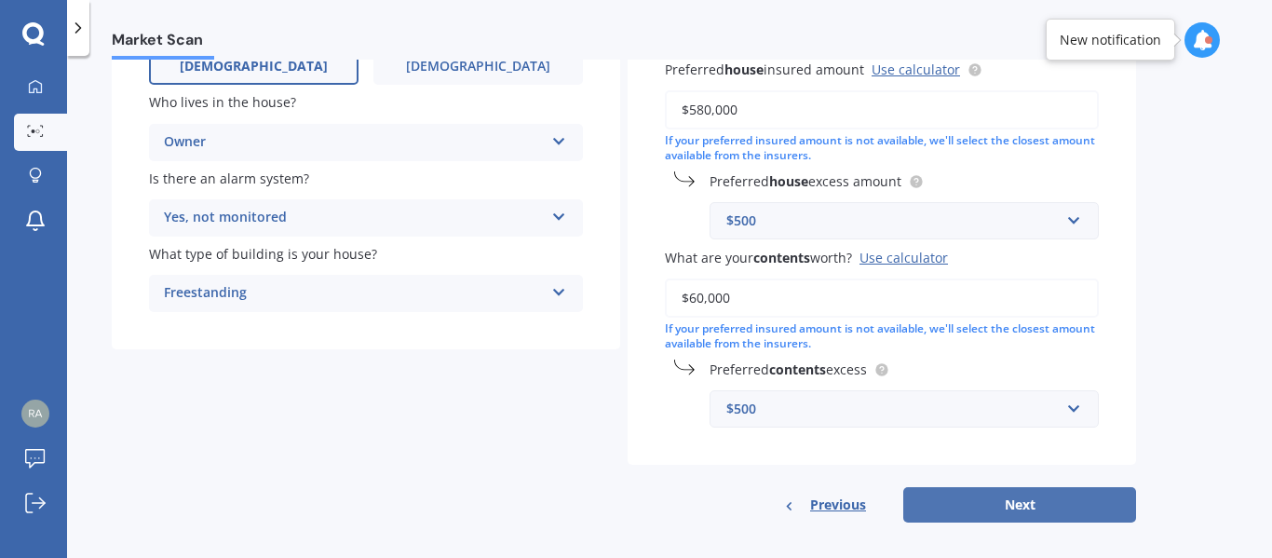
click at [985, 506] on button "Next" at bounding box center [1019, 504] width 233 height 35
select select "26"
select select "08"
select select "1974"
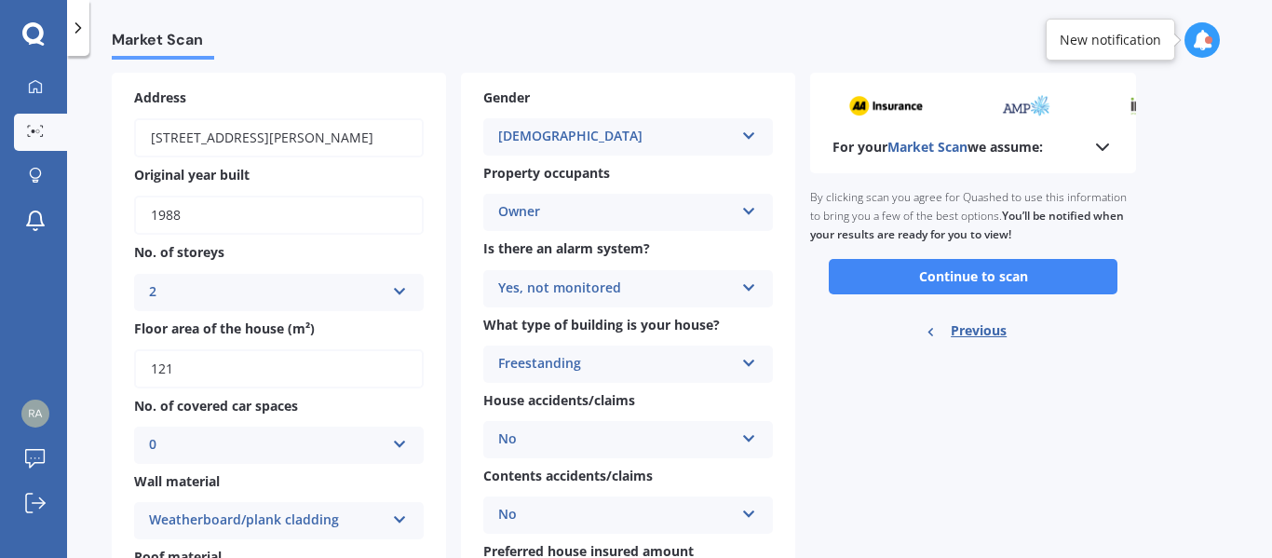
scroll to position [0, 0]
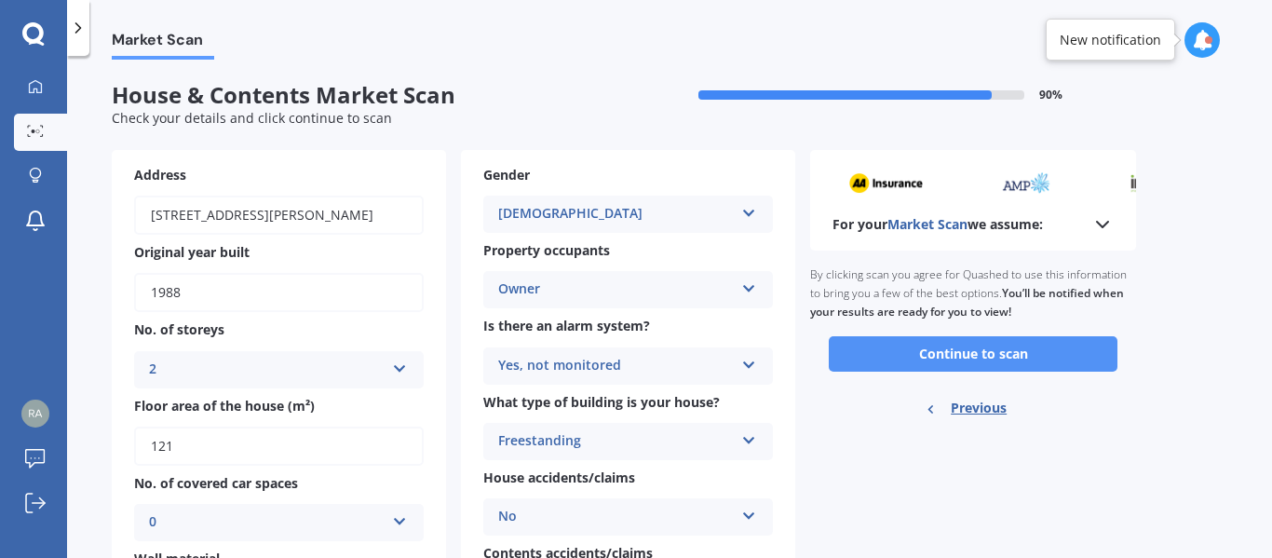
click at [997, 356] on button "Continue to scan" at bounding box center [973, 353] width 289 height 35
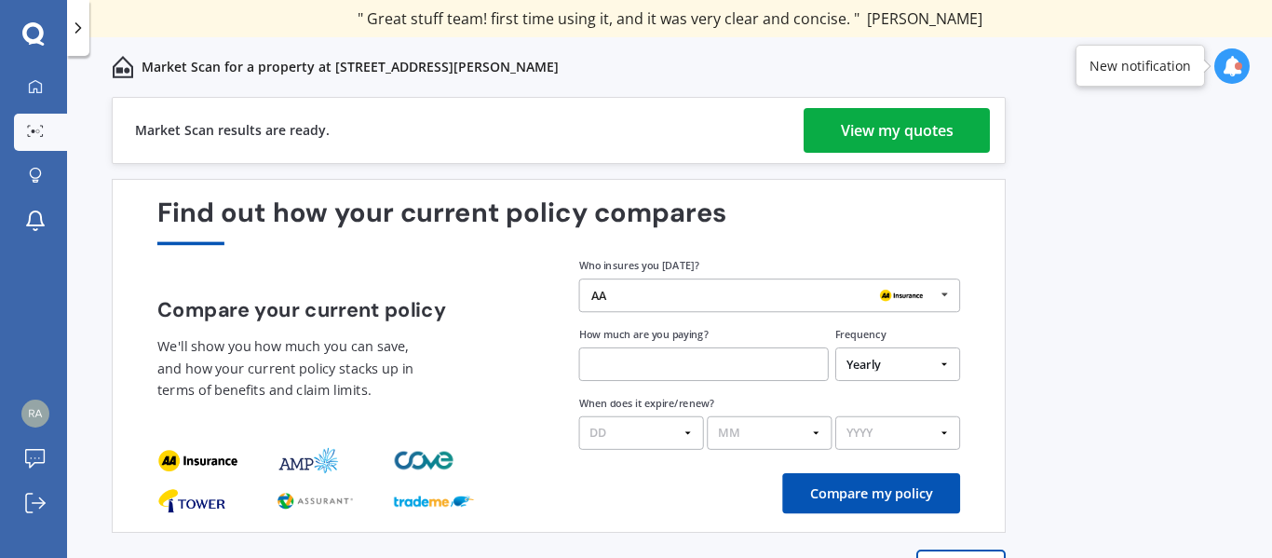
click at [876, 137] on div "View my quotes" at bounding box center [897, 130] width 113 height 45
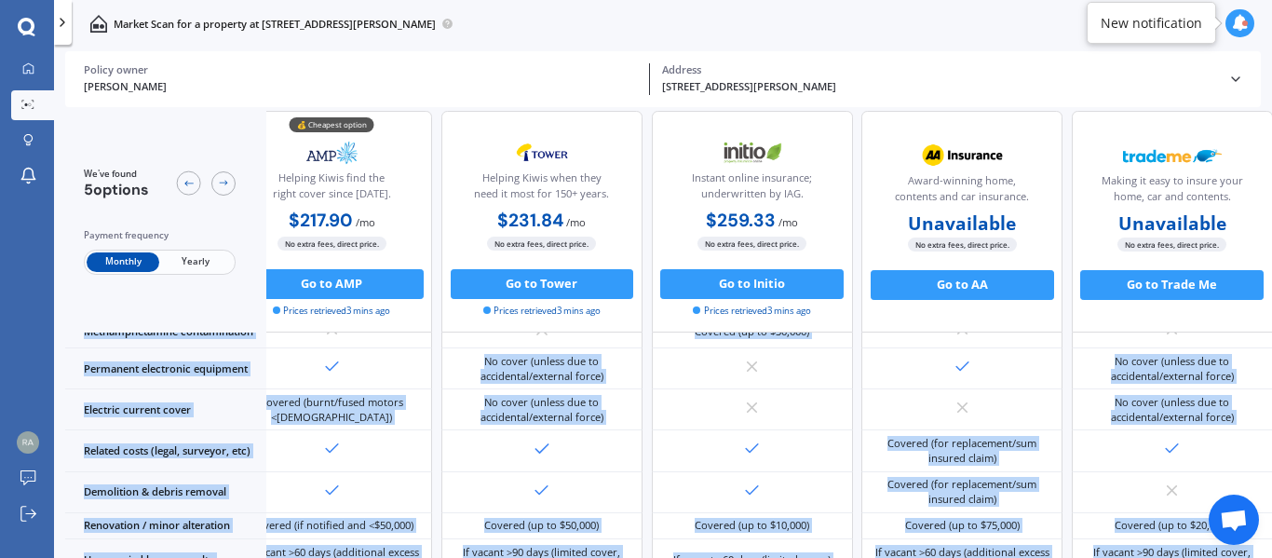
scroll to position [751, 53]
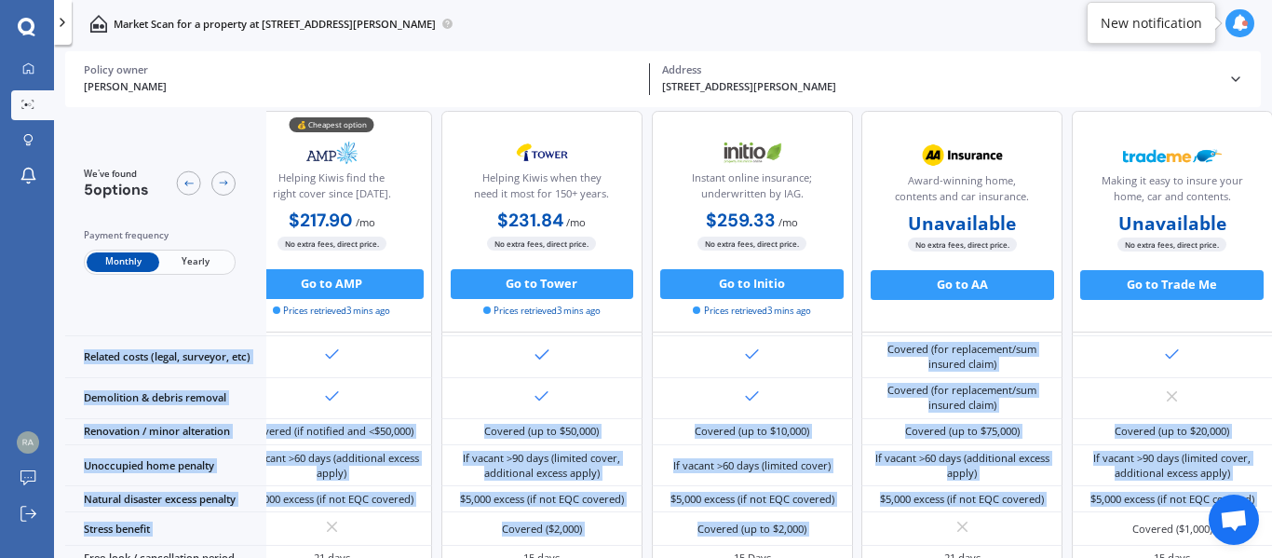
drag, startPoint x: 1079, startPoint y: 551, endPoint x: 1008, endPoint y: 554, distance: 70.8
click at [1008, 554] on div "We've found 5 options Payment frequency Monthly Yearly 💰 Cheapest option Helpin…" at bounding box center [668, 336] width 1207 height 450
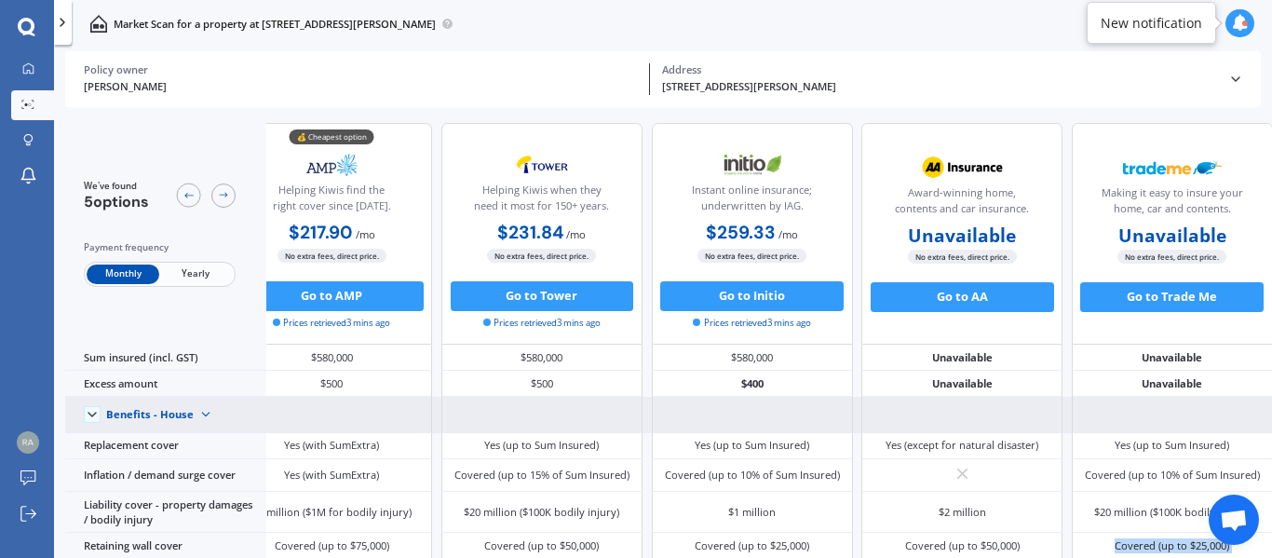
scroll to position [116, 53]
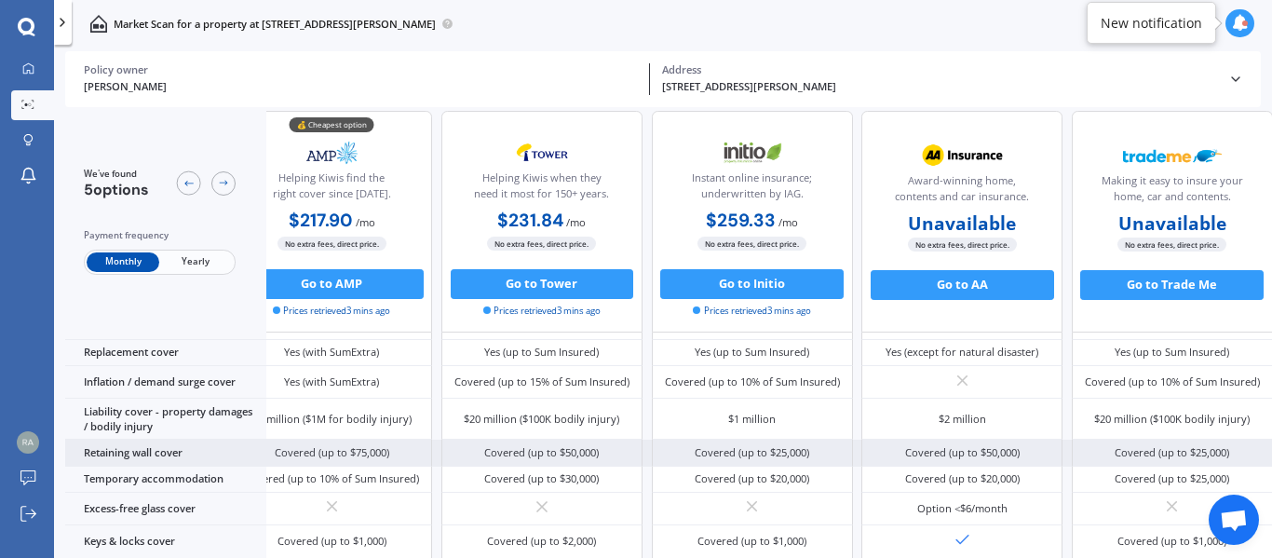
click at [172, 448] on div "Retaining wall cover" at bounding box center [165, 453] width 201 height 26
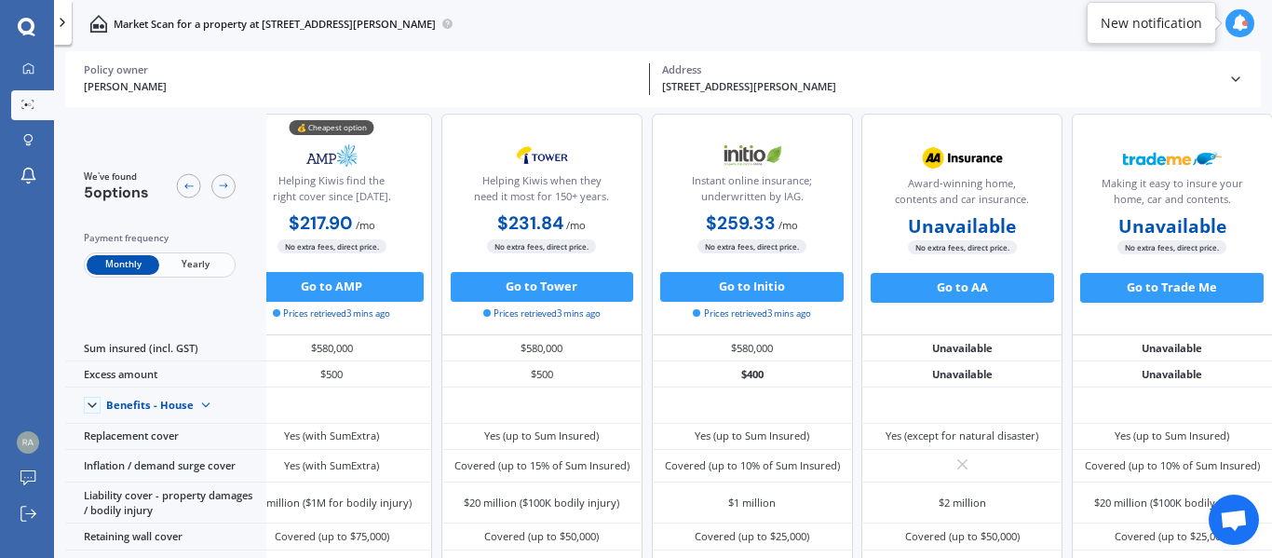
scroll to position [0, 53]
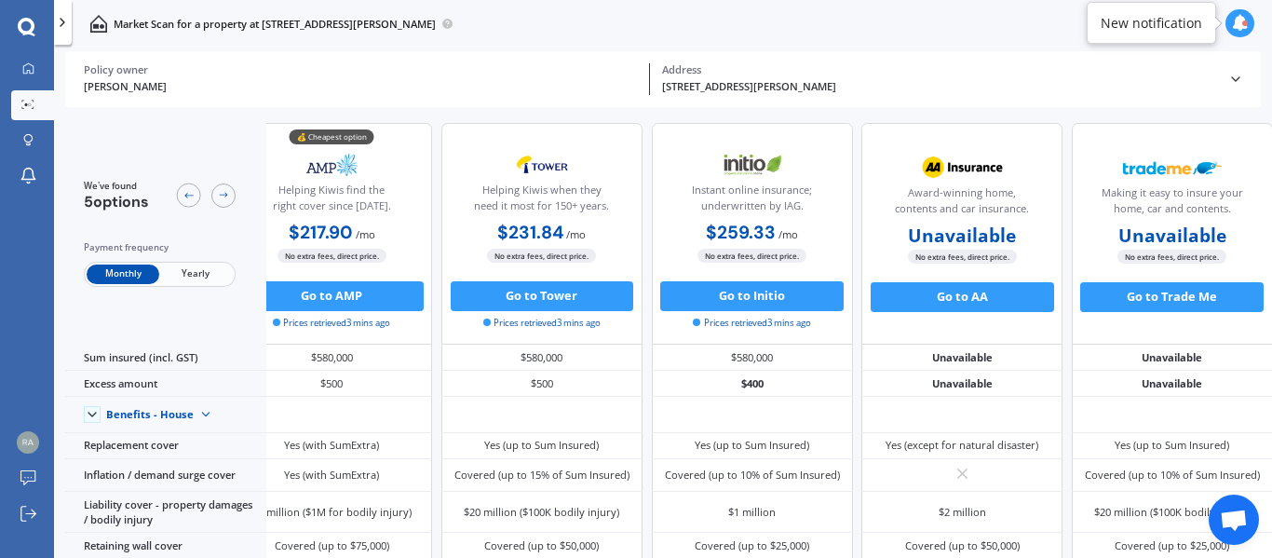
click at [1242, 26] on icon at bounding box center [1240, 23] width 17 height 17
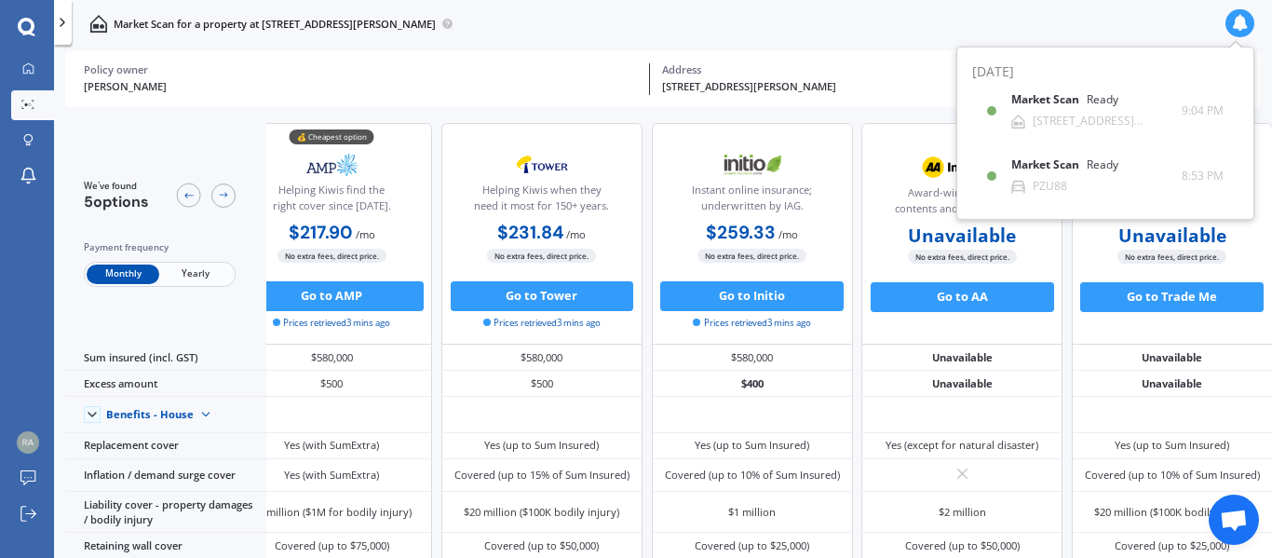
click at [1040, 22] on div "Market Scan for a property at [STREET_ADDRESS][PERSON_NAME]" at bounding box center [663, 23] width 1218 height 47
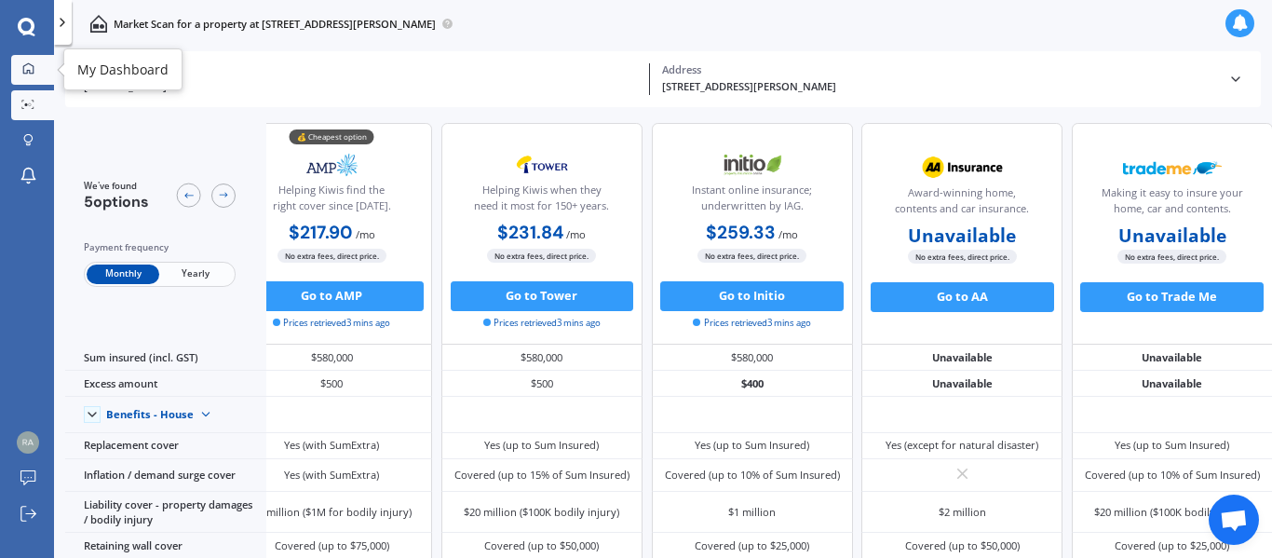
click at [29, 68] on icon at bounding box center [28, 68] width 12 height 12
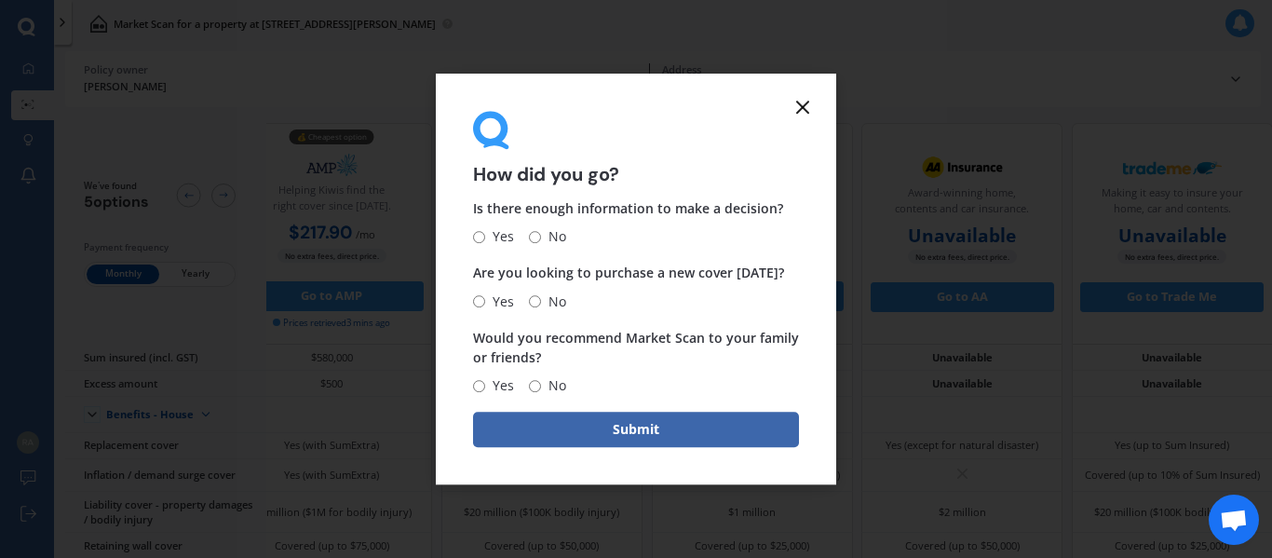
click at [533, 238] on input "No" at bounding box center [535, 237] width 12 height 12
radio input "true"
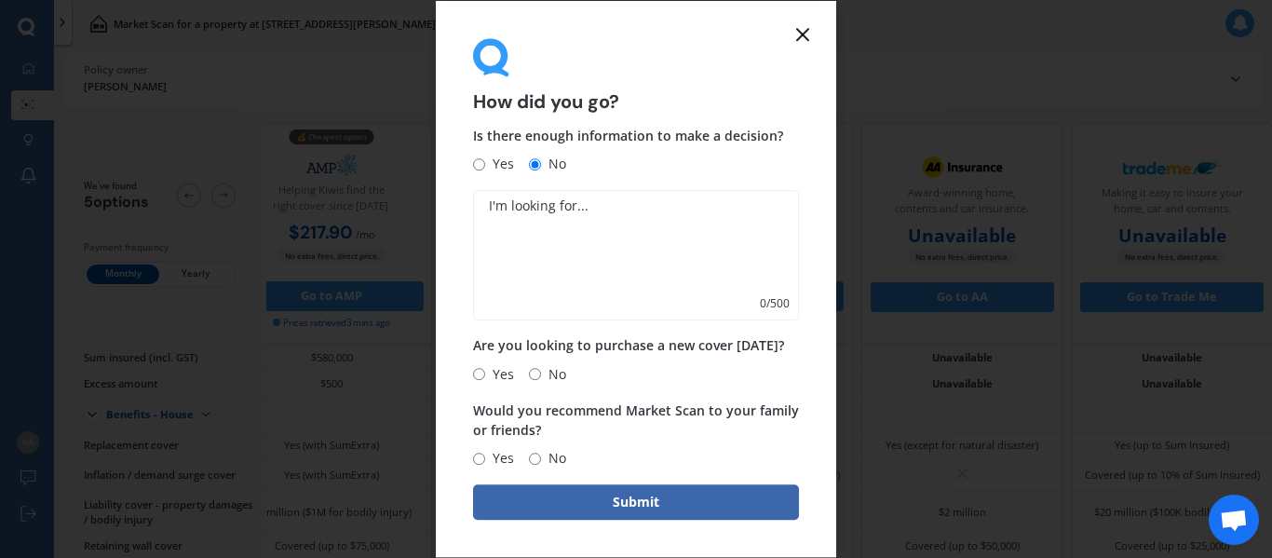
click at [536, 371] on input "No" at bounding box center [535, 374] width 12 height 12
radio input "true"
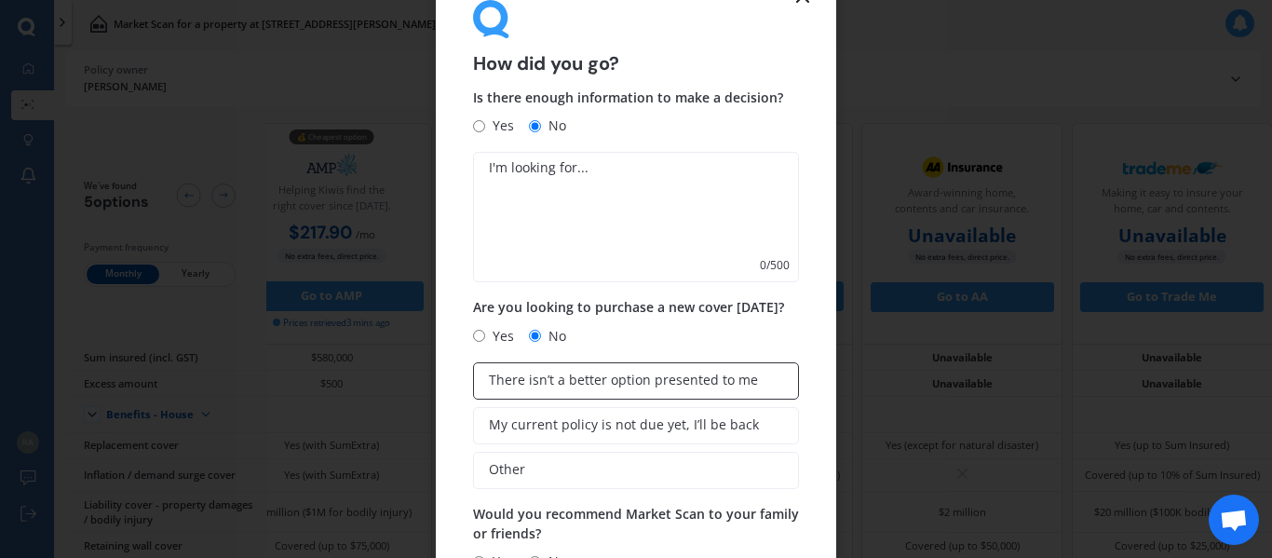
click at [544, 383] on span "There isn’t a better option presented to me" at bounding box center [623, 381] width 269 height 16
click at [0, 0] on input "There isn’t a better option presented to me" at bounding box center [0, 0] width 0 height 0
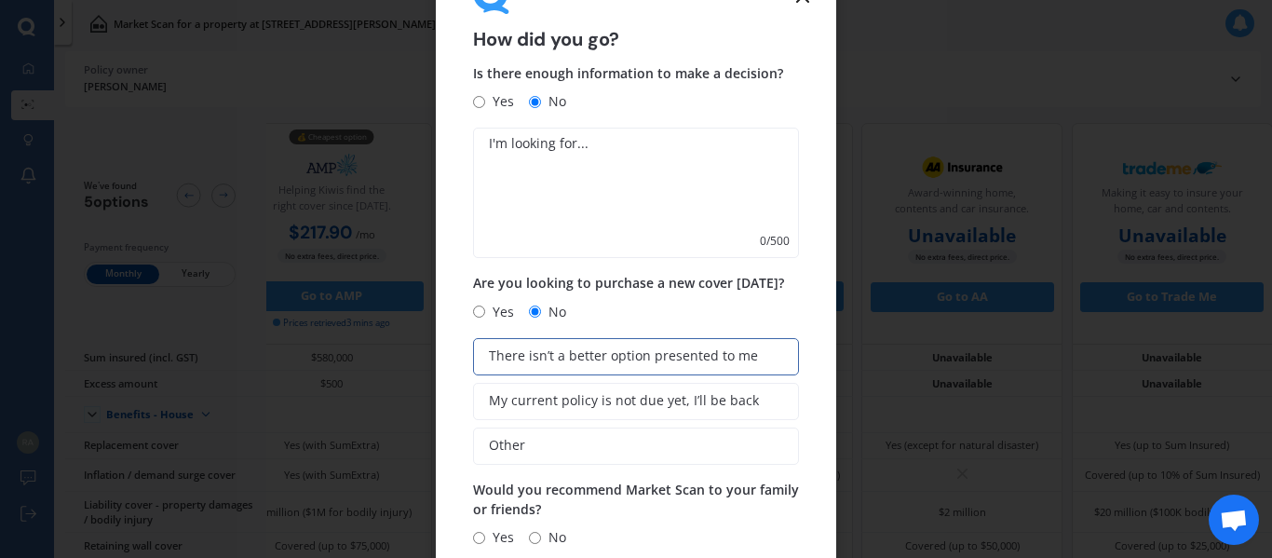
scroll to position [0, 0]
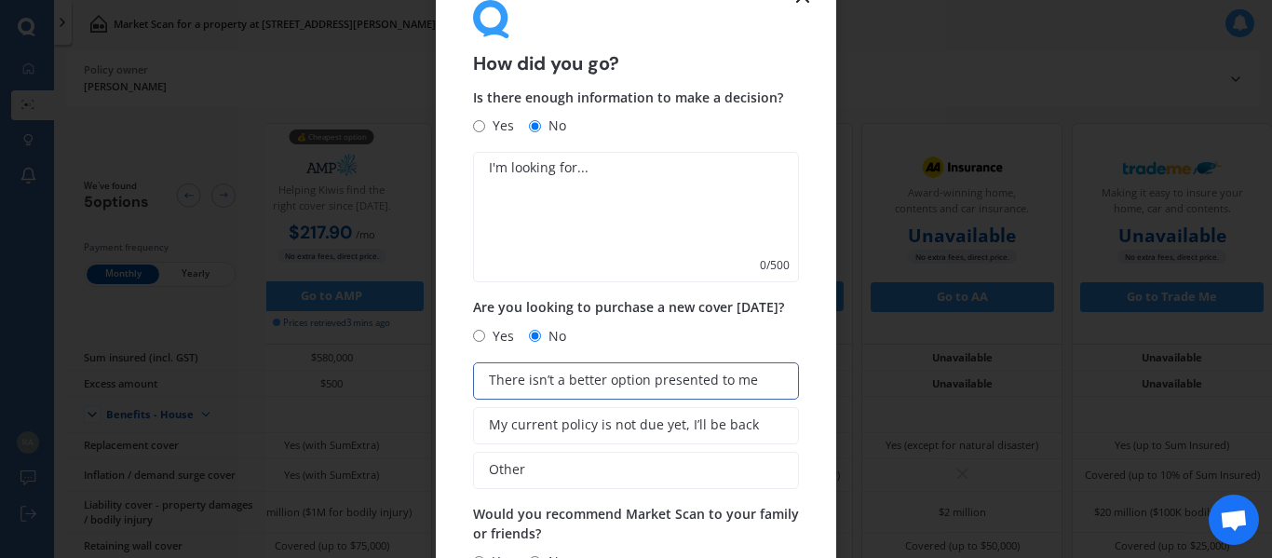
click at [489, 172] on textarea at bounding box center [636, 217] width 326 height 130
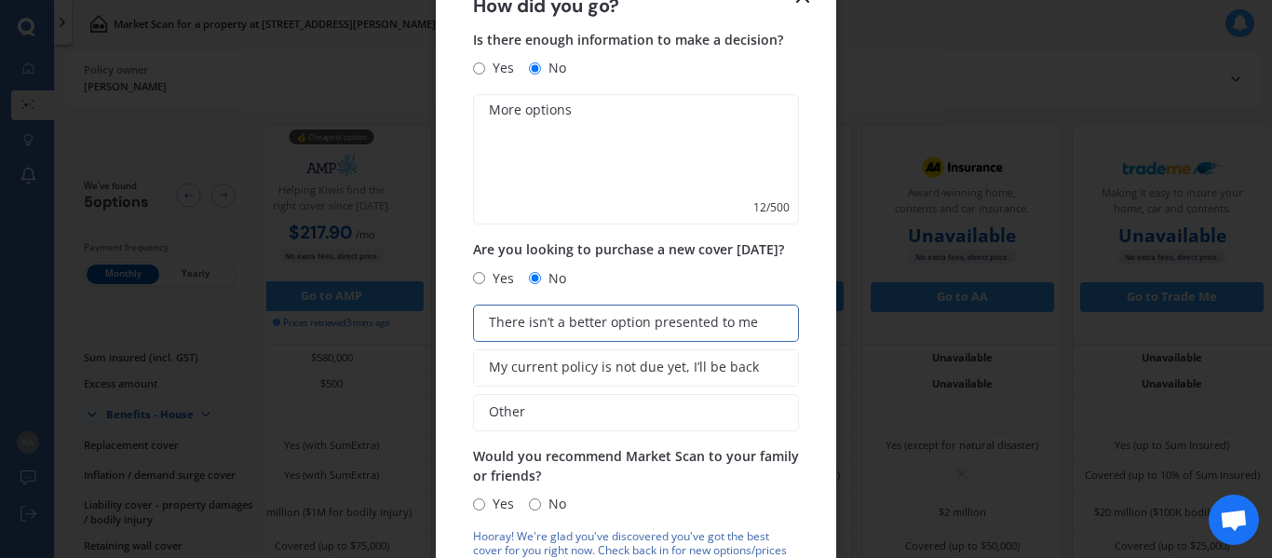
scroll to position [119, 0]
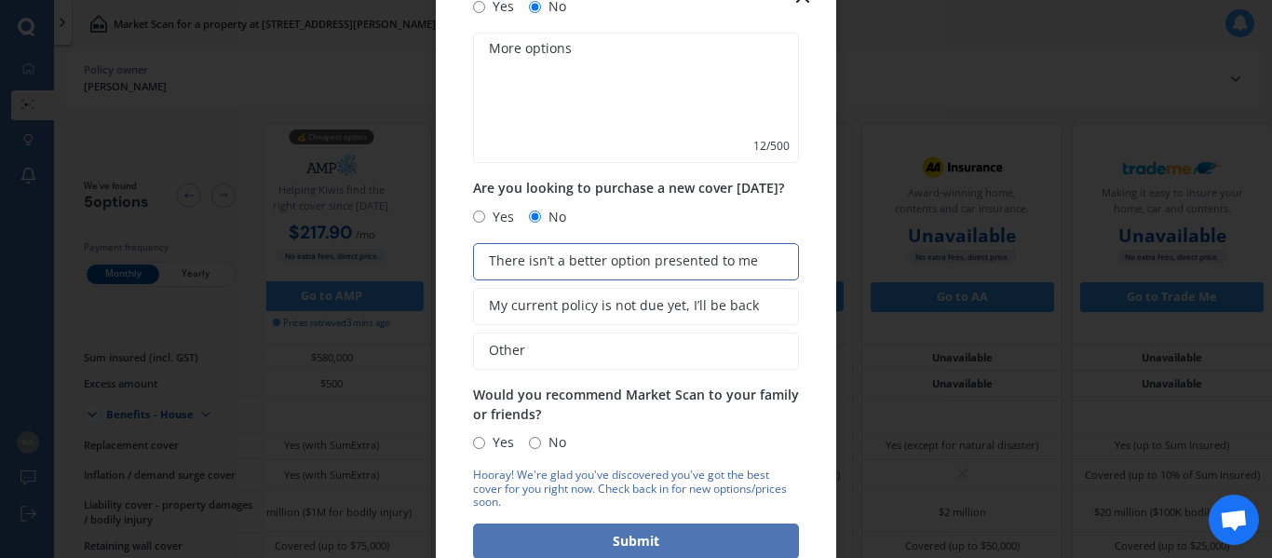
type textarea "More options"
click at [633, 545] on button "Submit" at bounding box center [636, 540] width 326 height 35
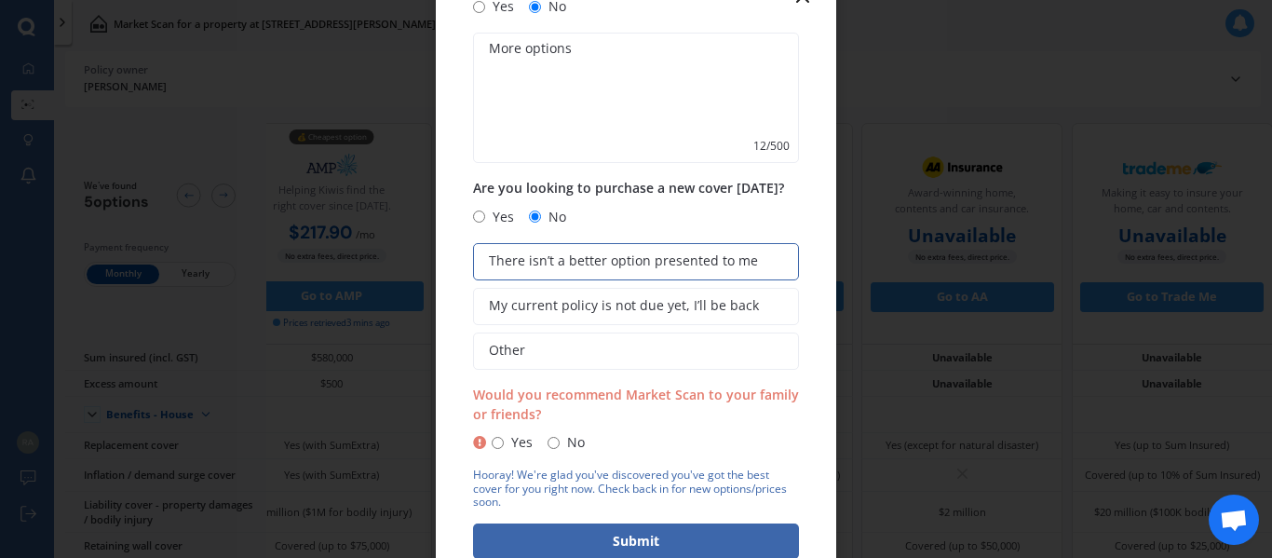
click at [548, 442] on input "No" at bounding box center [554, 443] width 12 height 12
radio input "true"
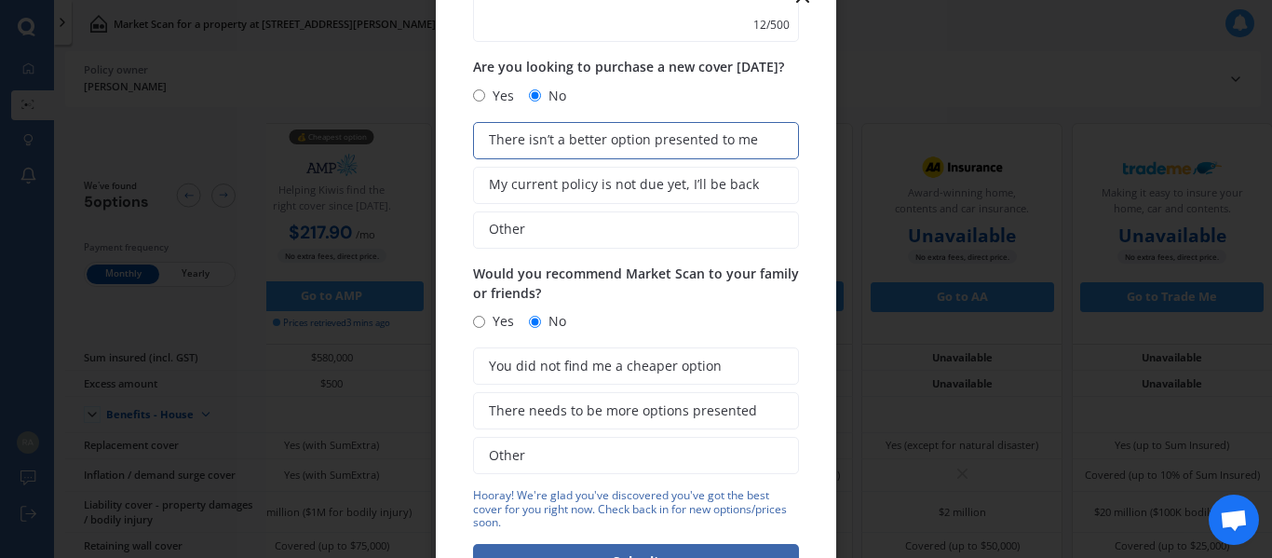
scroll to position [261, 0]
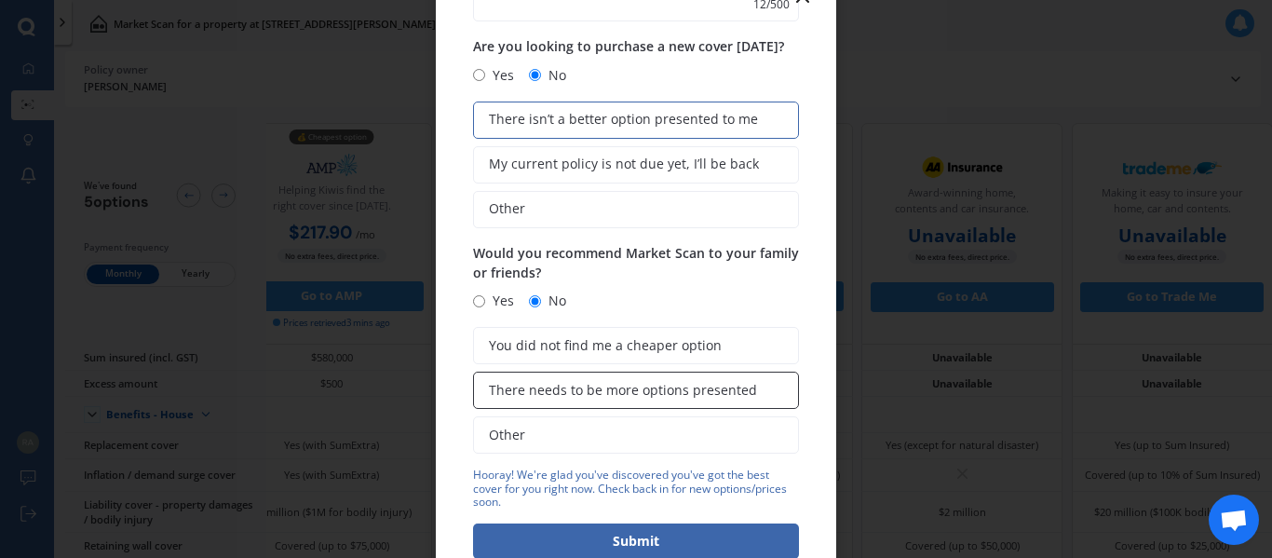
click at [555, 386] on span "There needs to be more options presented" at bounding box center [623, 391] width 268 height 16
click at [0, 0] on input "There needs to be more options presented" at bounding box center [0, 0] width 0 height 0
click at [630, 535] on button "Submit" at bounding box center [636, 540] width 326 height 35
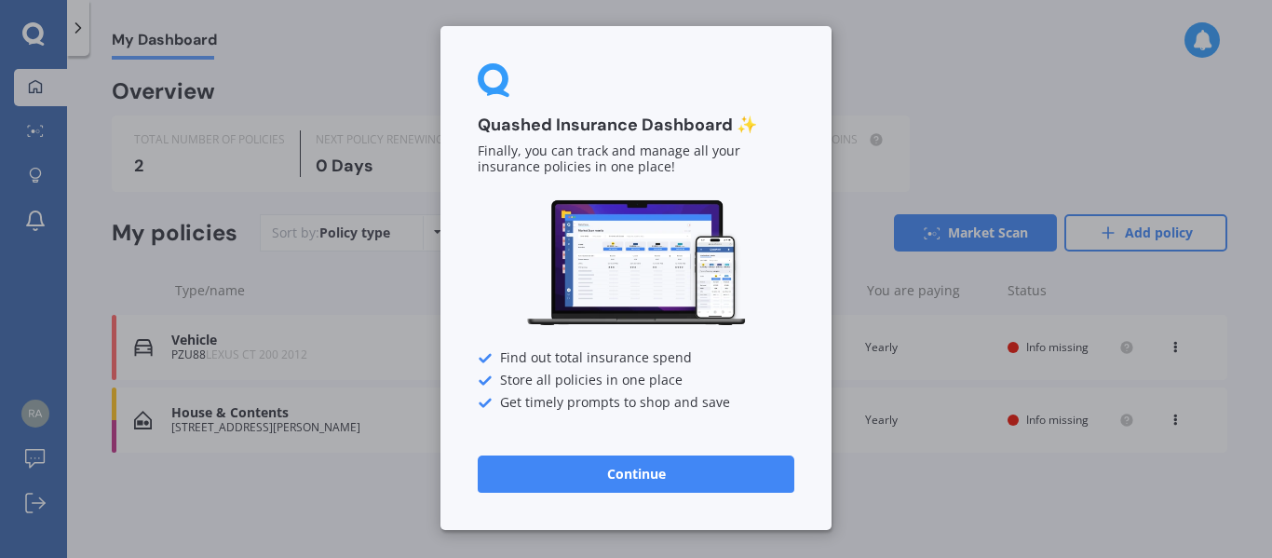
click at [27, 75] on div "Quashed Insurance Dashboard ✨ Finally, you can track and manage all your insura…" at bounding box center [636, 279] width 1272 height 558
click at [267, 38] on div "Quashed Insurance Dashboard ✨ Finally, you can track and manage all your insura…" at bounding box center [636, 279] width 1272 height 558
click at [997, 76] on div "Quashed Insurance Dashboard ✨ Finally, you can track and manage all your insura…" at bounding box center [636, 279] width 1272 height 558
drag, startPoint x: 647, startPoint y: 476, endPoint x: 657, endPoint y: 484, distance: 12.5
click at [649, 479] on button "Continue" at bounding box center [636, 473] width 317 height 37
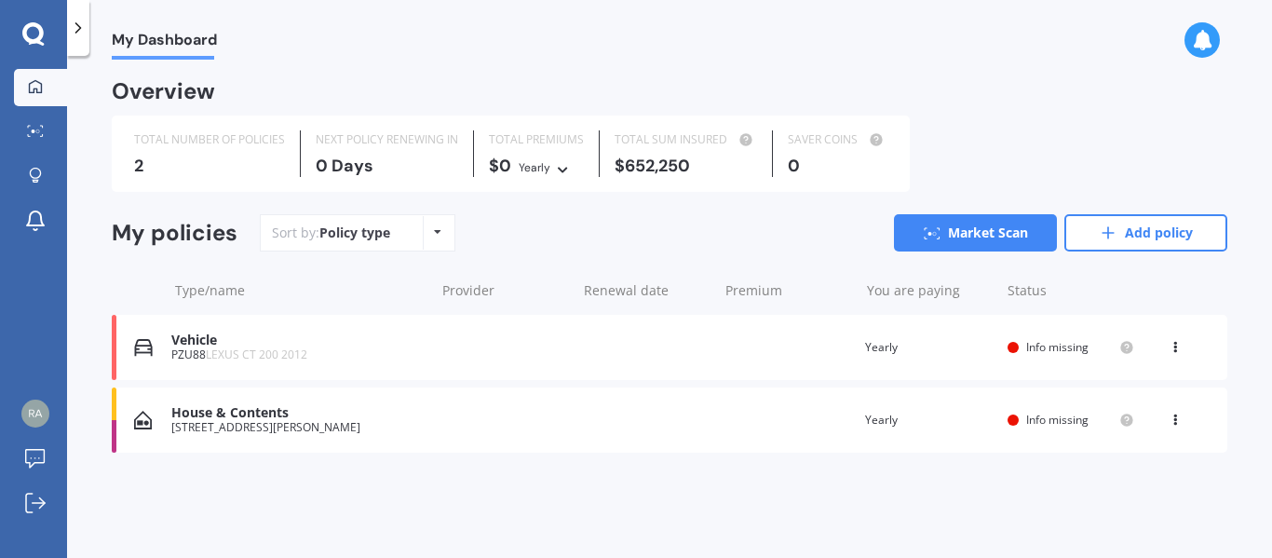
click at [73, 22] on icon at bounding box center [78, 28] width 19 height 19
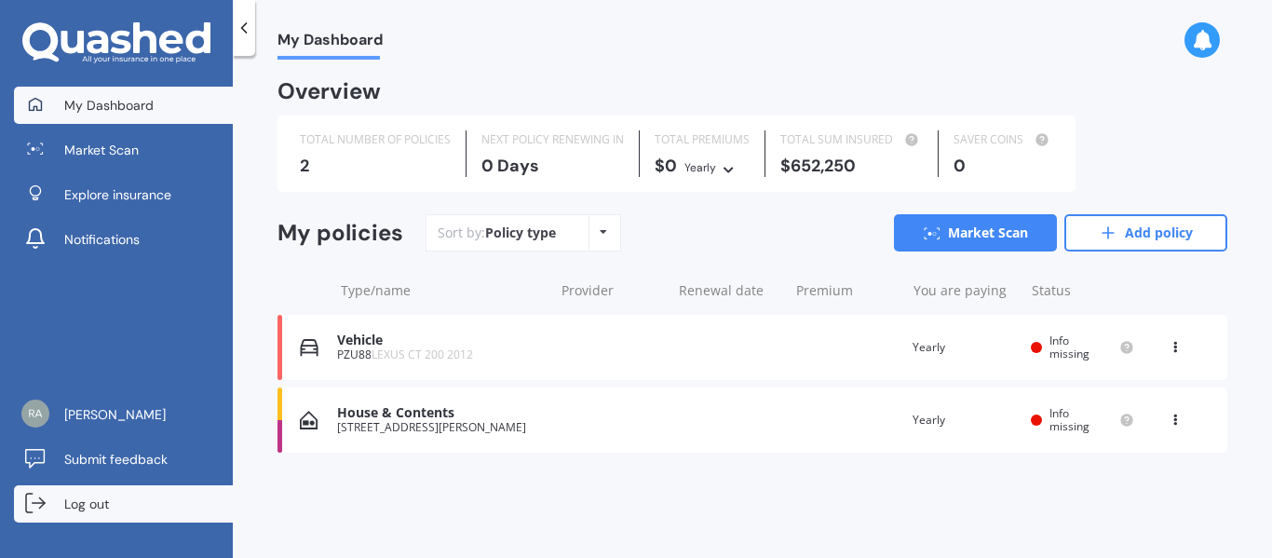
click at [92, 508] on span "Log out" at bounding box center [86, 504] width 45 height 19
